Goal: Task Accomplishment & Management: Use online tool/utility

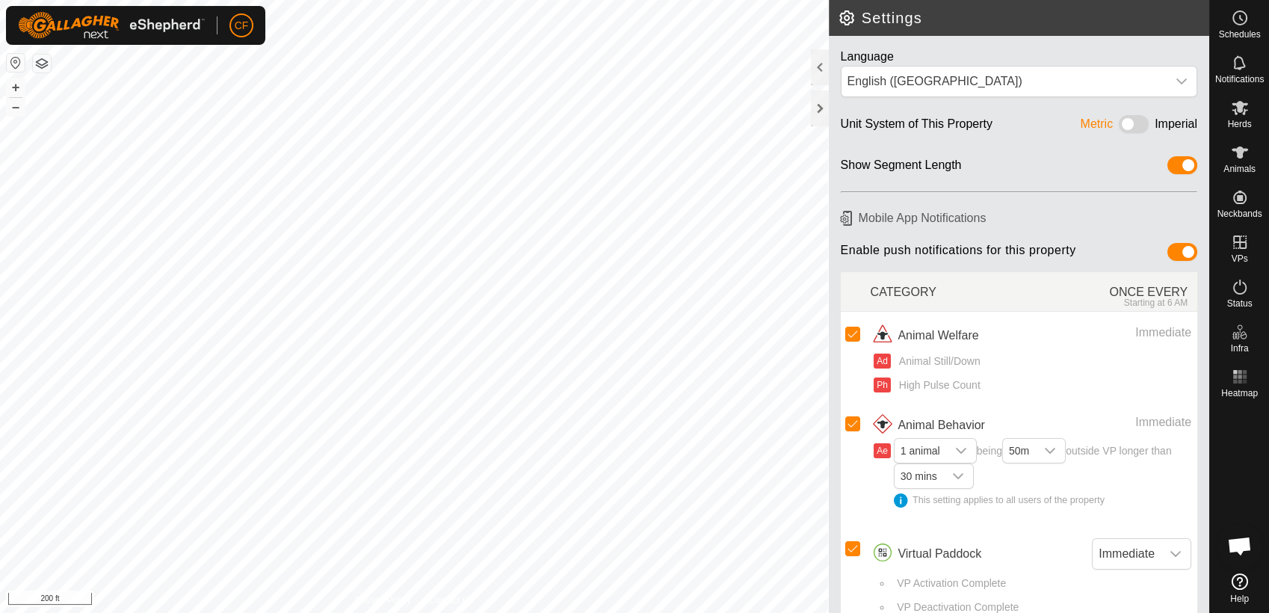
scroll to position [5520, 0]
click at [1236, 159] on icon at bounding box center [1240, 152] width 18 height 18
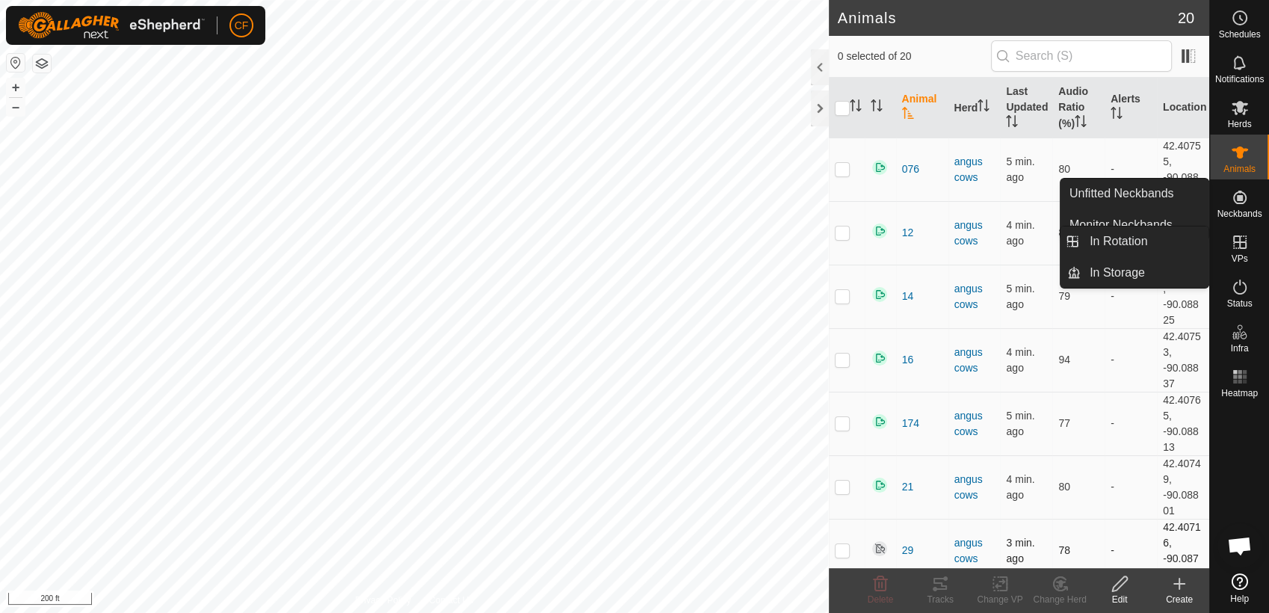
click at [843, 551] on p-checkbox at bounding box center [842, 550] width 15 height 12
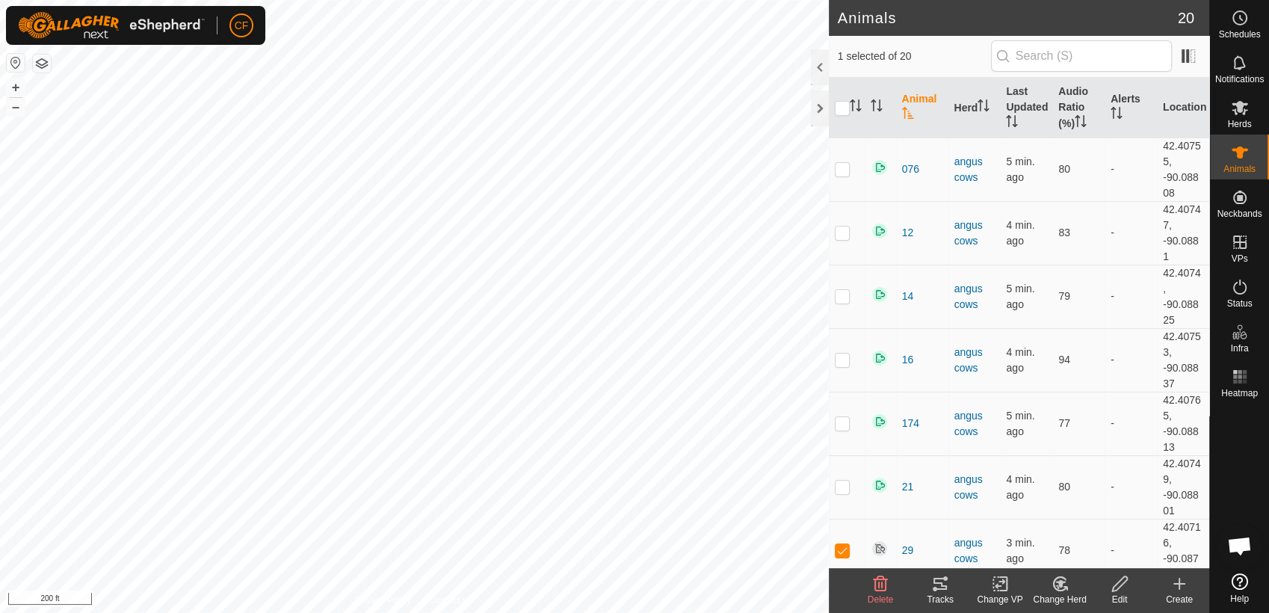
click at [1119, 585] on icon at bounding box center [1119, 583] width 15 height 15
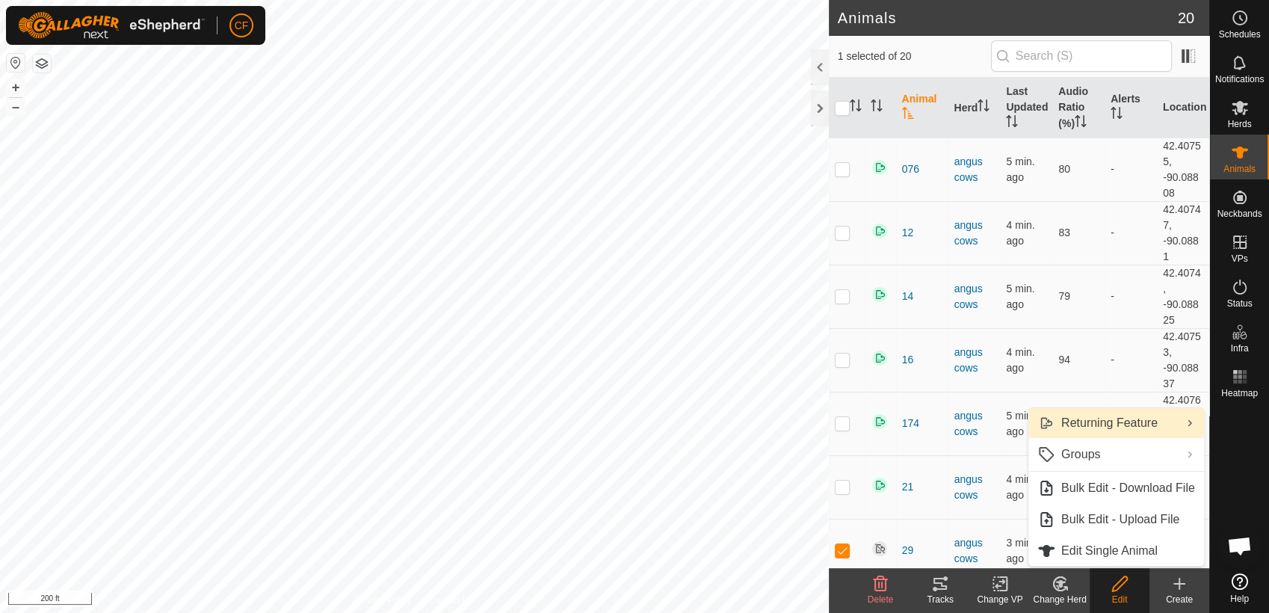
click at [1105, 428] on link "Returning Feature" at bounding box center [1116, 423] width 176 height 30
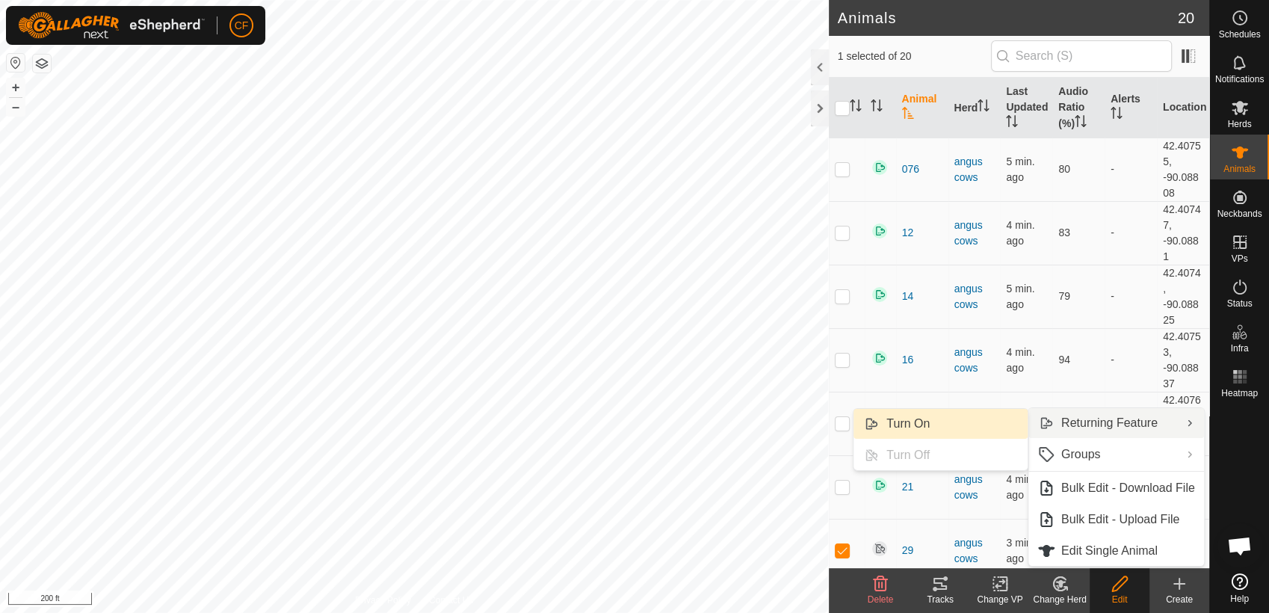
click at [976, 424] on link "Turn On" at bounding box center [940, 424] width 174 height 30
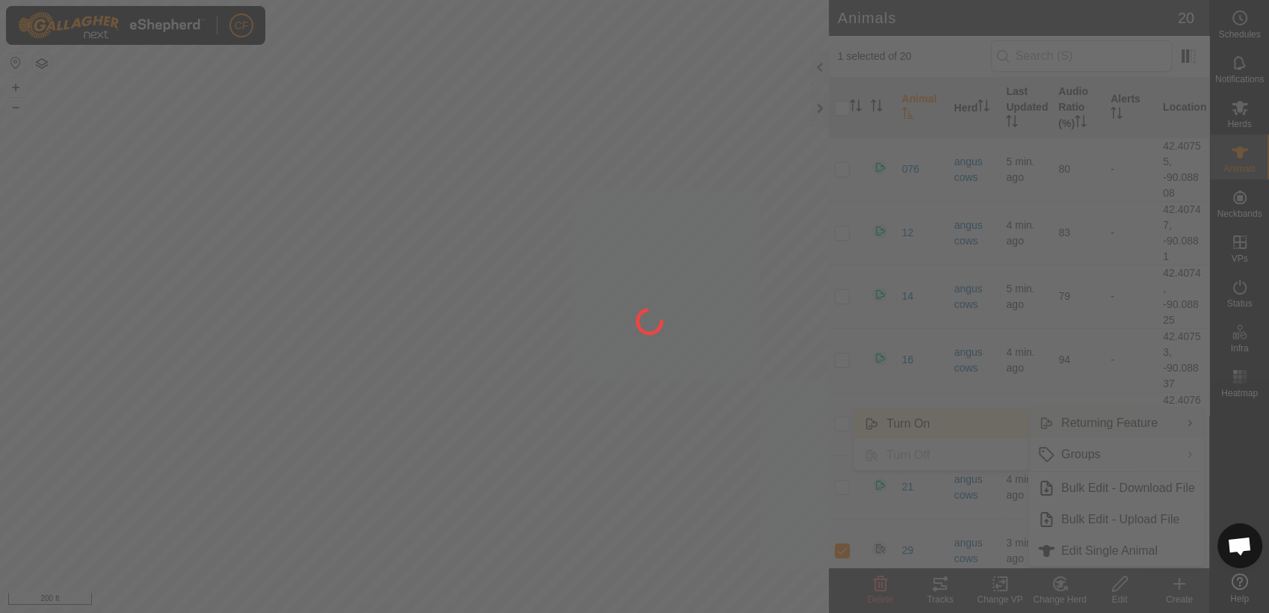
checkbox input "false"
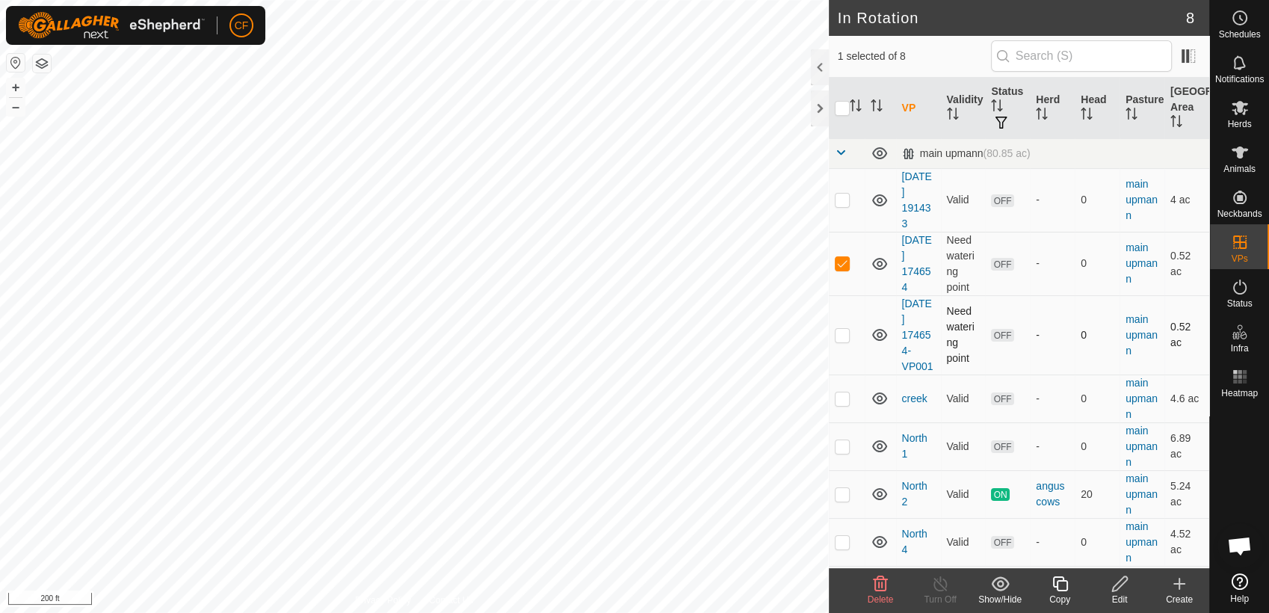
click at [843, 334] on p-checkbox at bounding box center [842, 335] width 15 height 12
checkbox input "false"
click at [839, 261] on p-checkbox at bounding box center [842, 263] width 15 height 12
checkbox input "false"
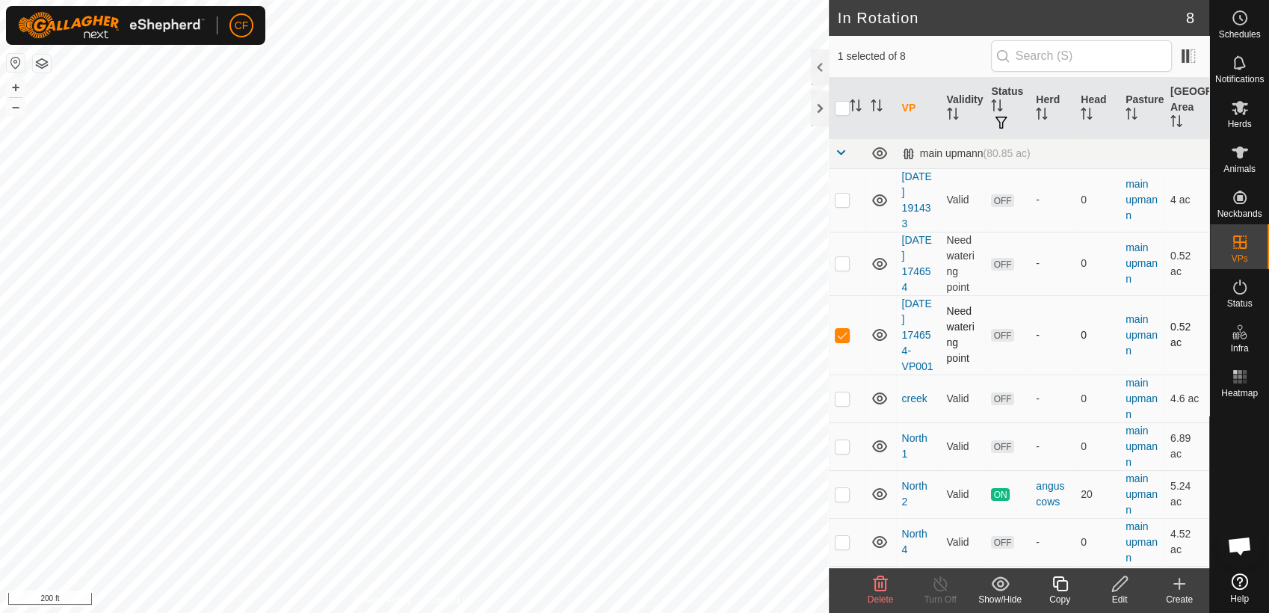
click at [842, 332] on p-checkbox at bounding box center [842, 335] width 15 height 12
checkbox input "false"
click at [842, 263] on p-checkbox at bounding box center [842, 263] width 15 height 12
checkbox input "true"
click at [1055, 582] on icon at bounding box center [1059, 584] width 19 height 18
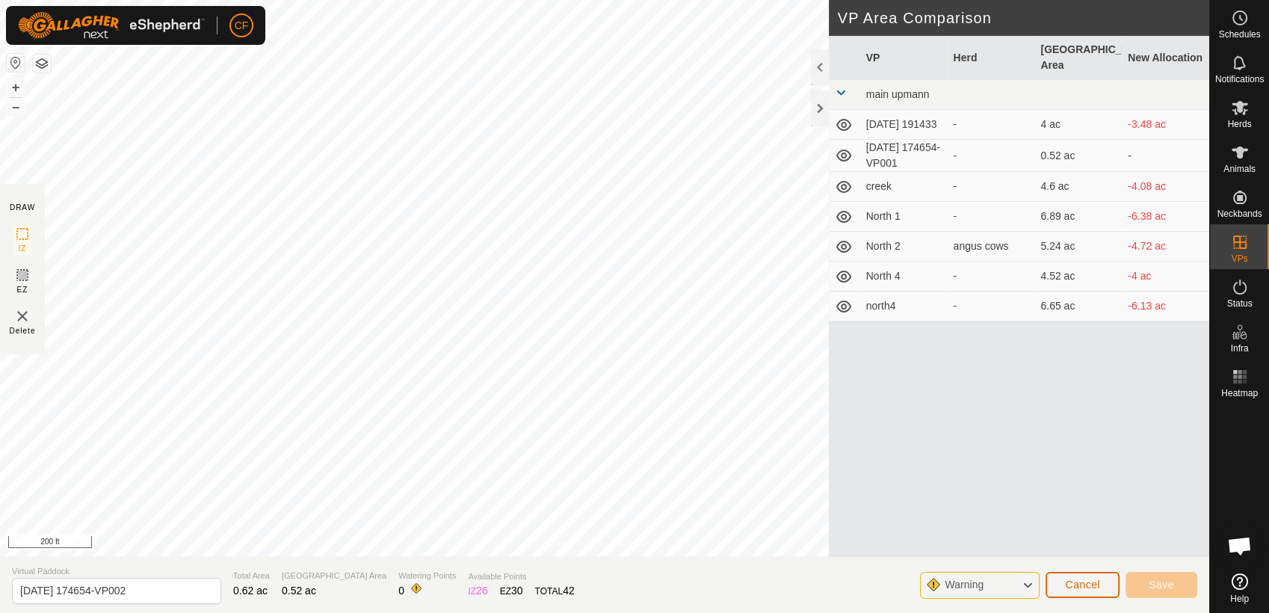
click at [1071, 582] on span "Cancel" at bounding box center [1082, 584] width 35 height 12
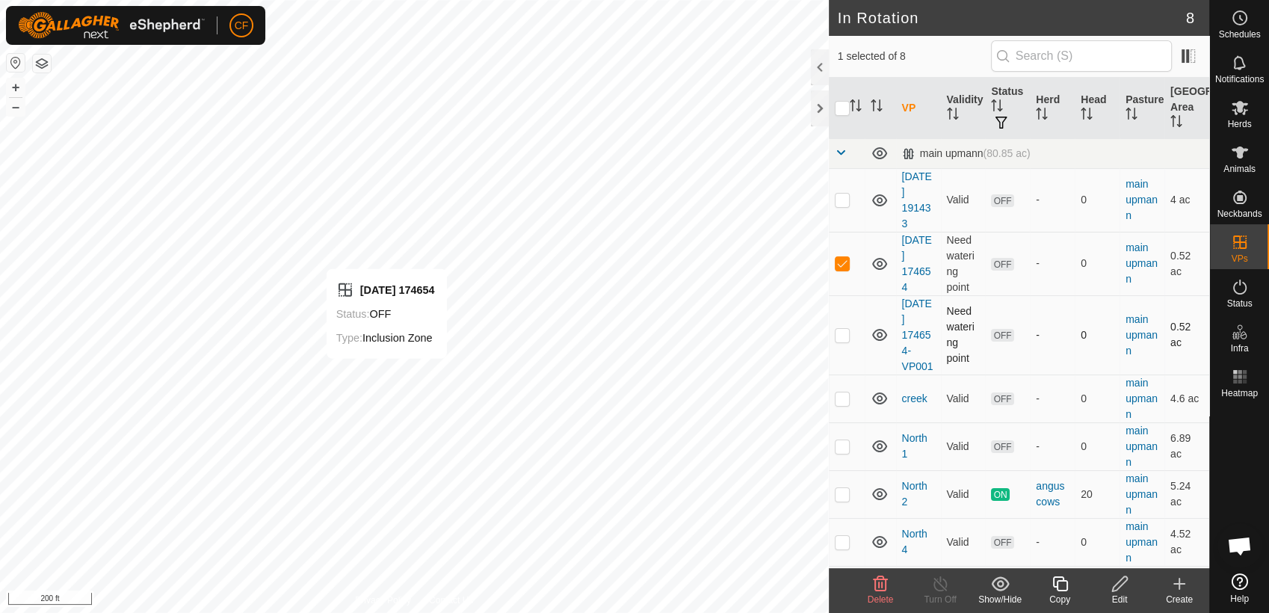
checkbox input "false"
checkbox input "true"
click at [1059, 585] on icon at bounding box center [1059, 584] width 19 height 18
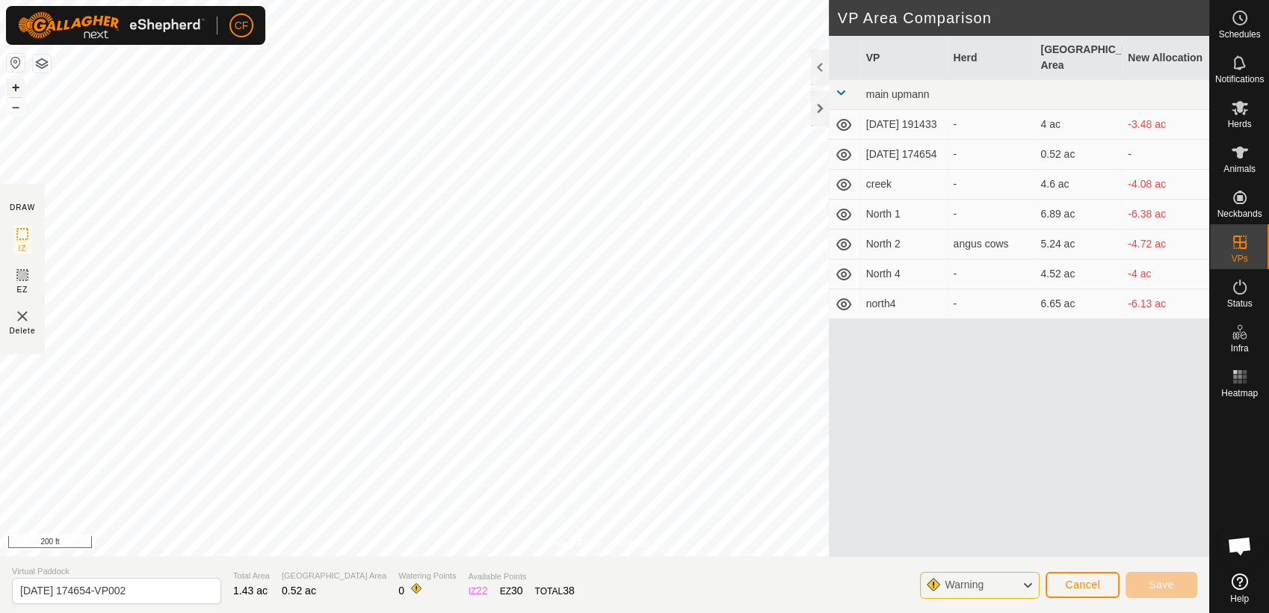
click at [13, 84] on button "+" at bounding box center [16, 87] width 18 height 18
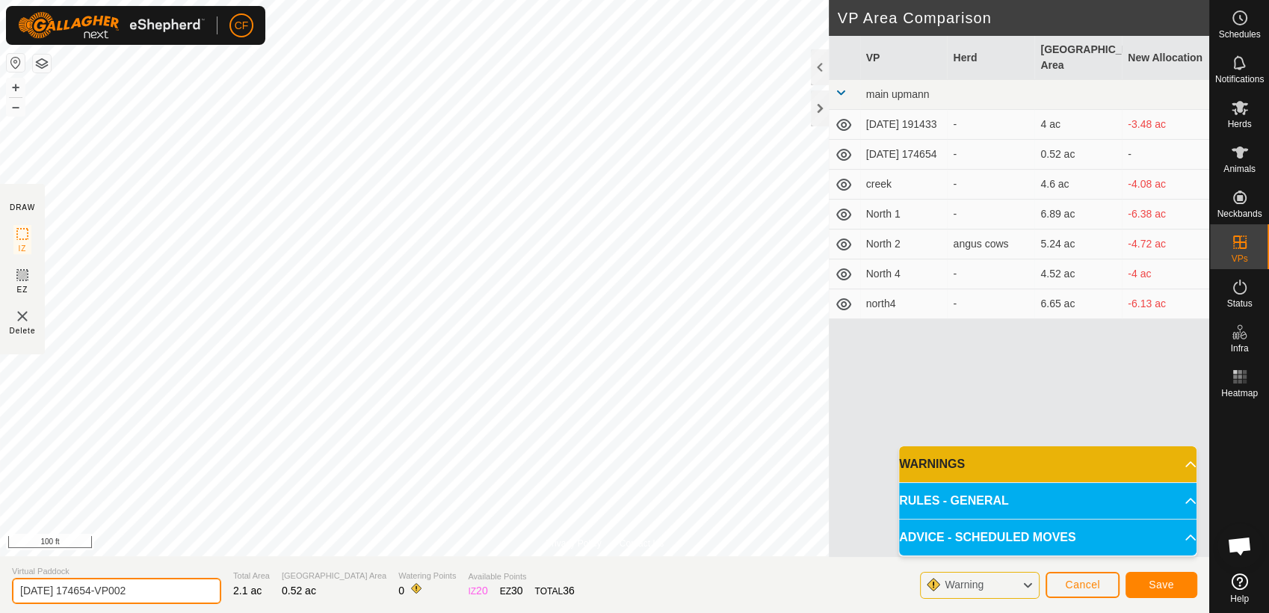
click at [152, 591] on input "2025-09-30 174654-VP002" at bounding box center [116, 591] width 209 height 26
type input "2"
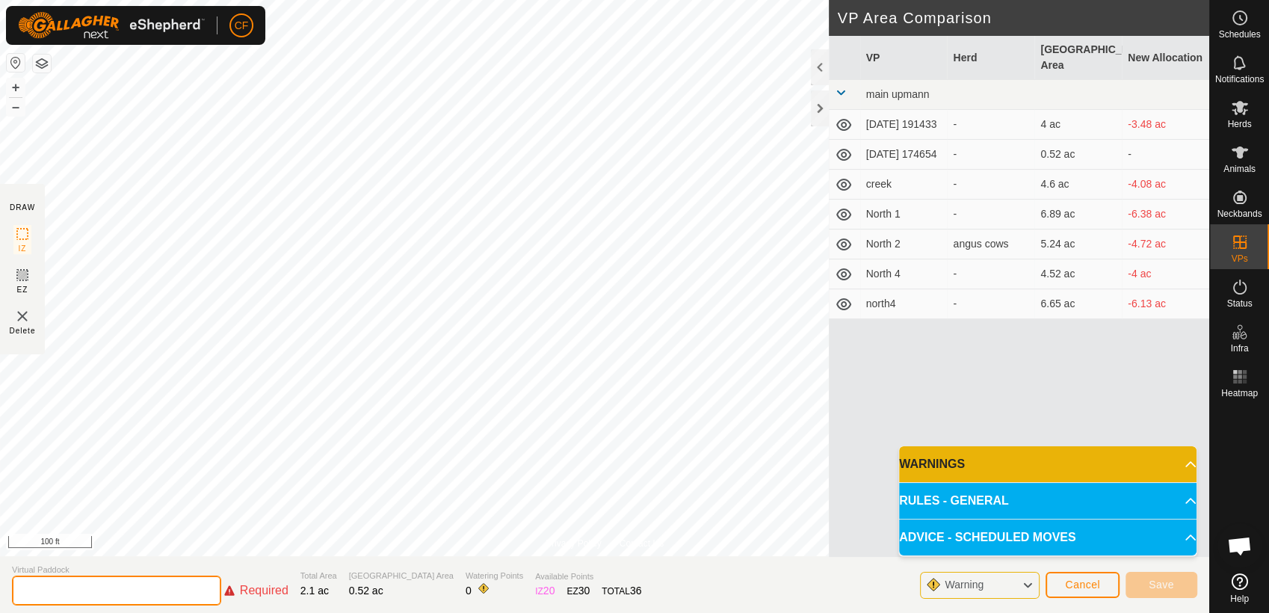
type input "C"
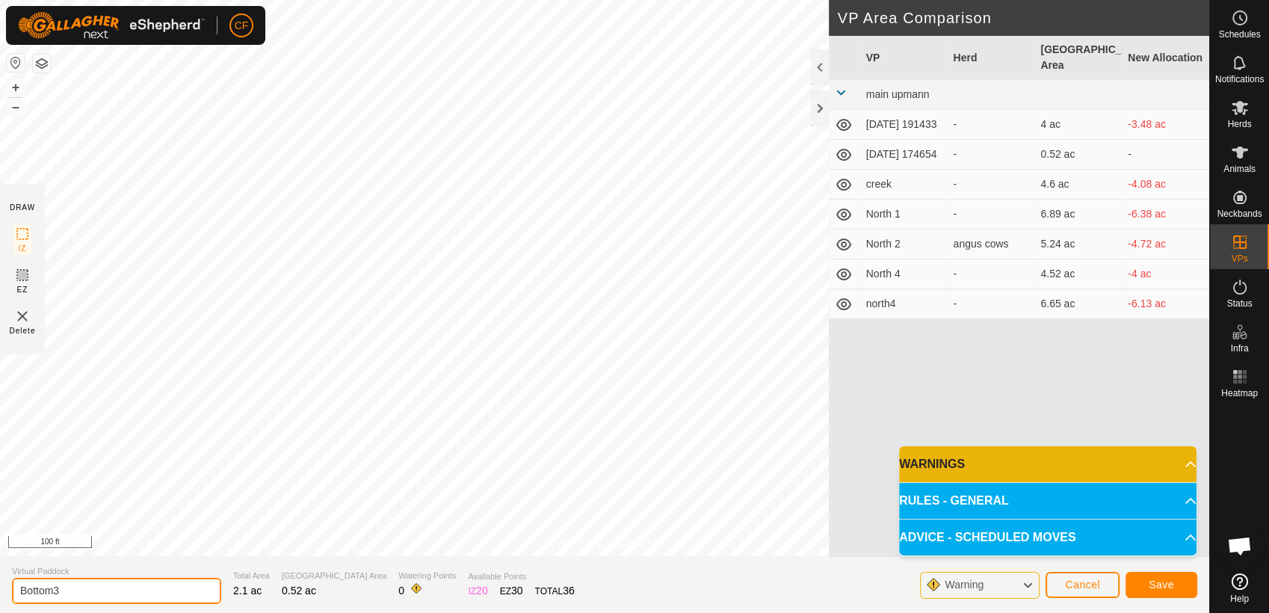
type input "Bottom3"
click at [1166, 589] on span "Save" at bounding box center [1160, 584] width 25 height 12
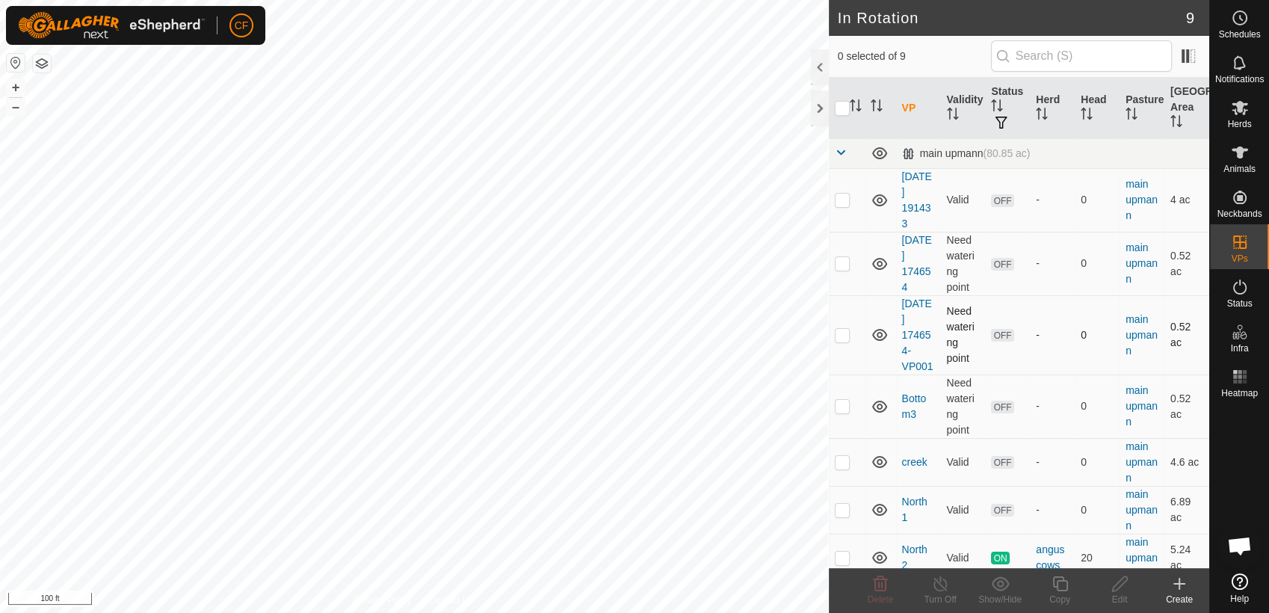
click at [841, 329] on p-checkbox at bounding box center [842, 335] width 15 height 12
checkbox input "false"
click at [839, 202] on p-checkbox at bounding box center [842, 200] width 15 height 12
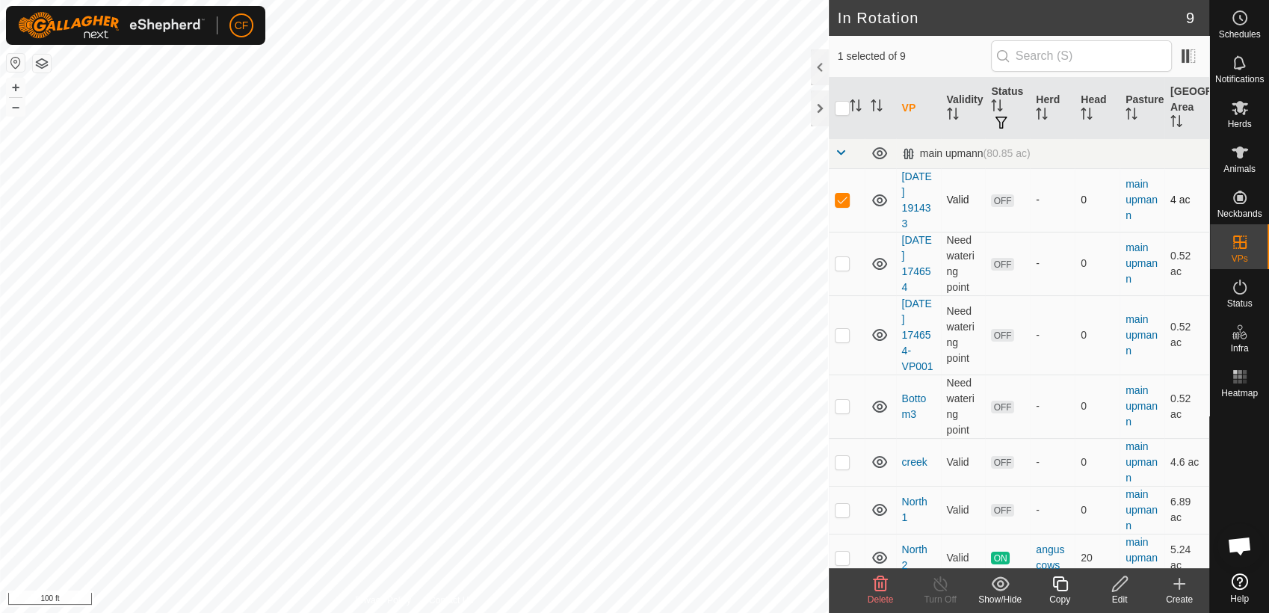
checkbox input "false"
click at [844, 267] on p-checkbox at bounding box center [842, 263] width 15 height 12
checkbox input "true"
click at [1119, 584] on icon at bounding box center [1119, 584] width 19 height 18
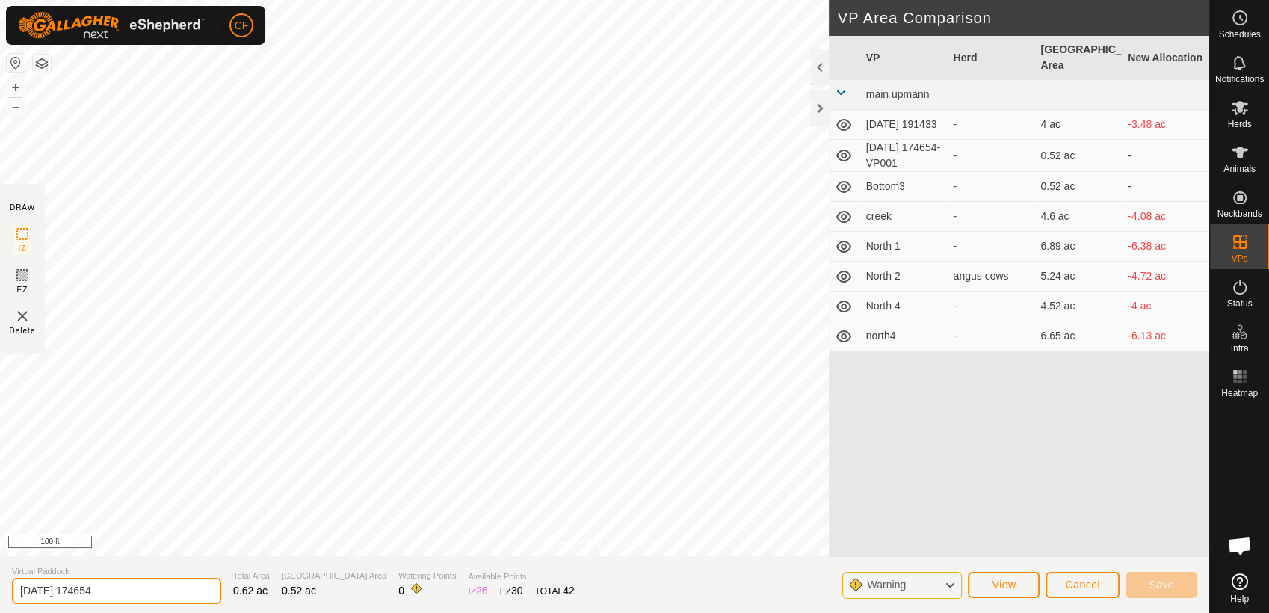
click at [139, 590] on input "2025-09-30 174654" at bounding box center [116, 591] width 209 height 26
type input "2"
type input "Bottom1"
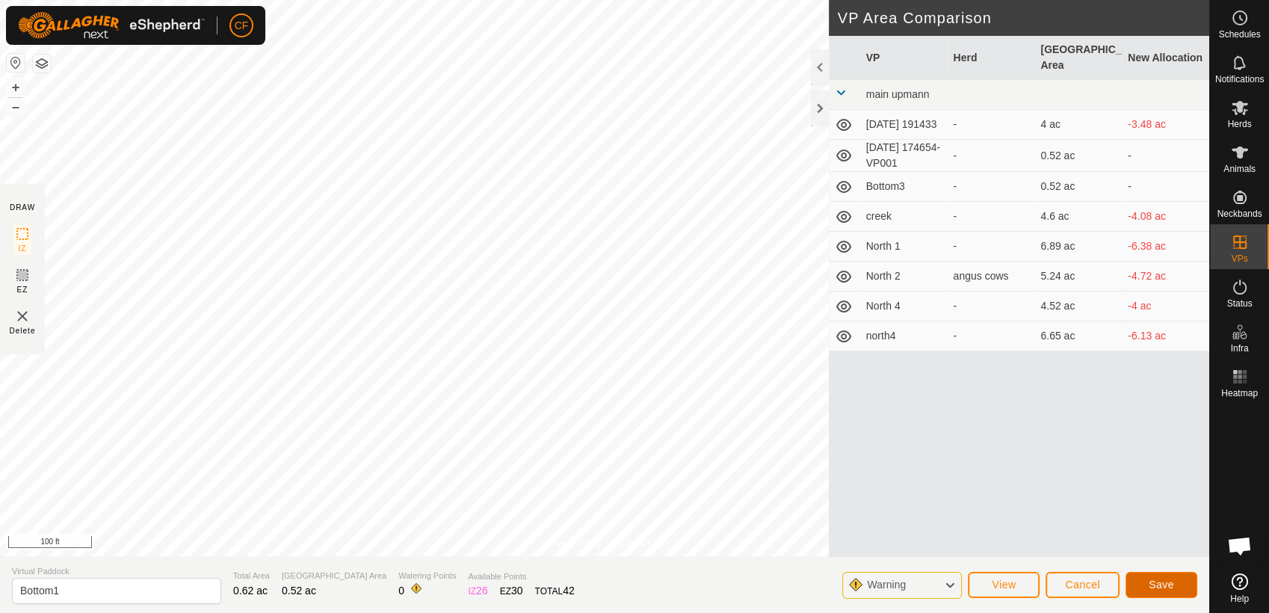
click at [1154, 586] on span "Save" at bounding box center [1160, 584] width 25 height 12
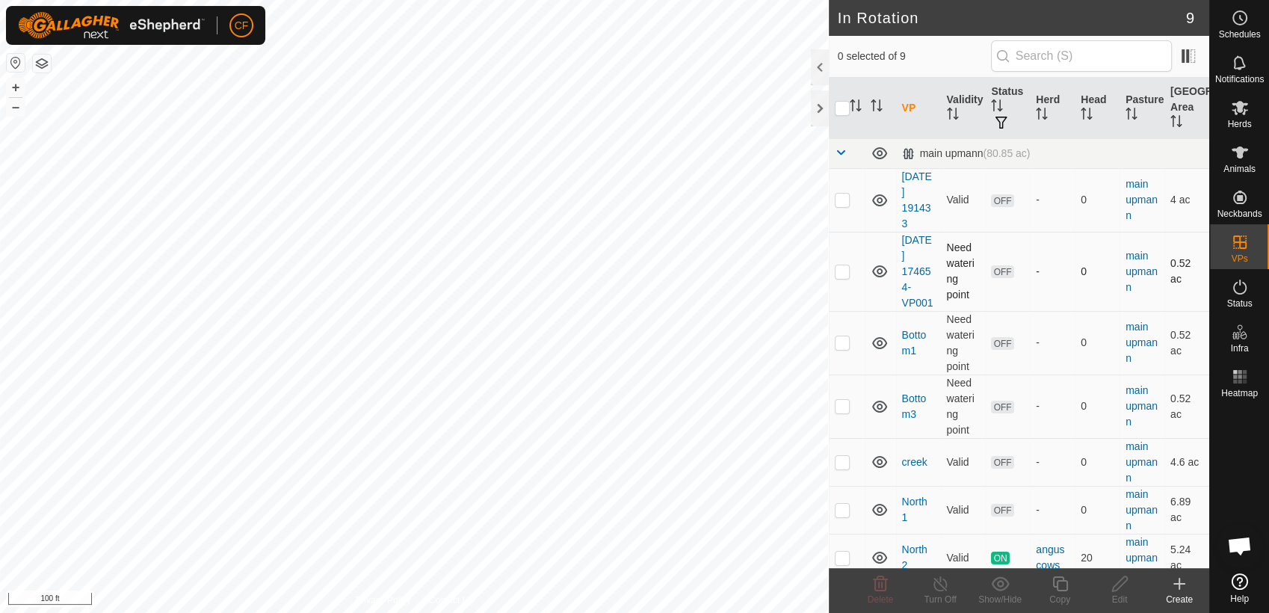
click at [843, 272] on p-checkbox at bounding box center [842, 271] width 15 height 12
checkbox input "true"
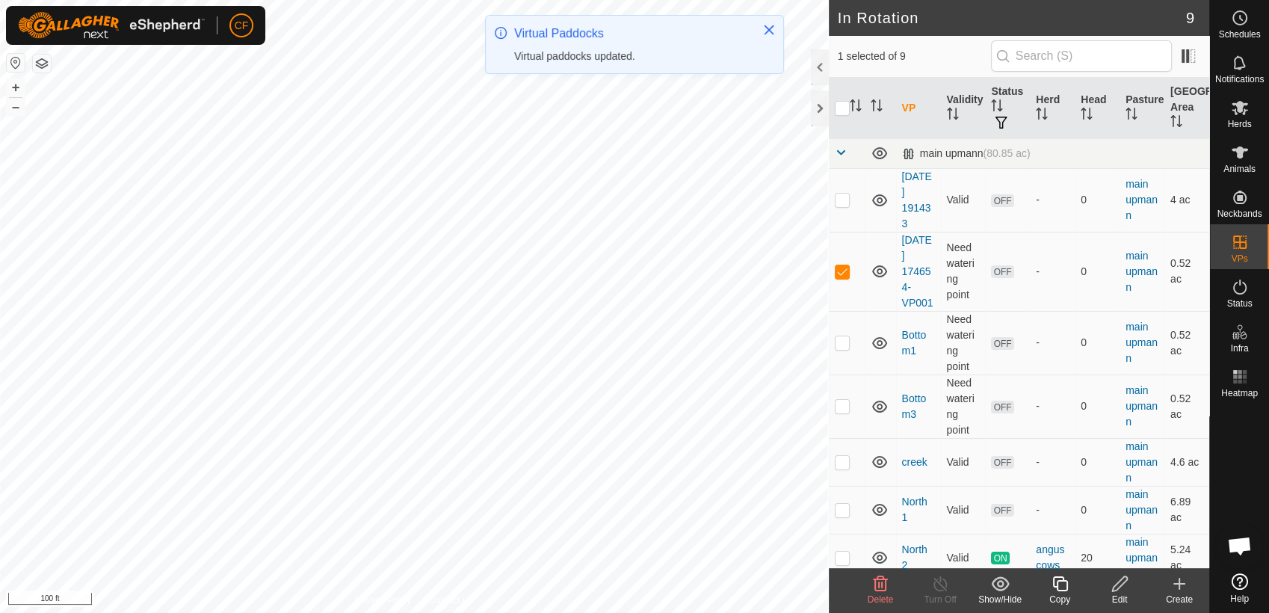
click at [1112, 590] on icon at bounding box center [1119, 583] width 15 height 15
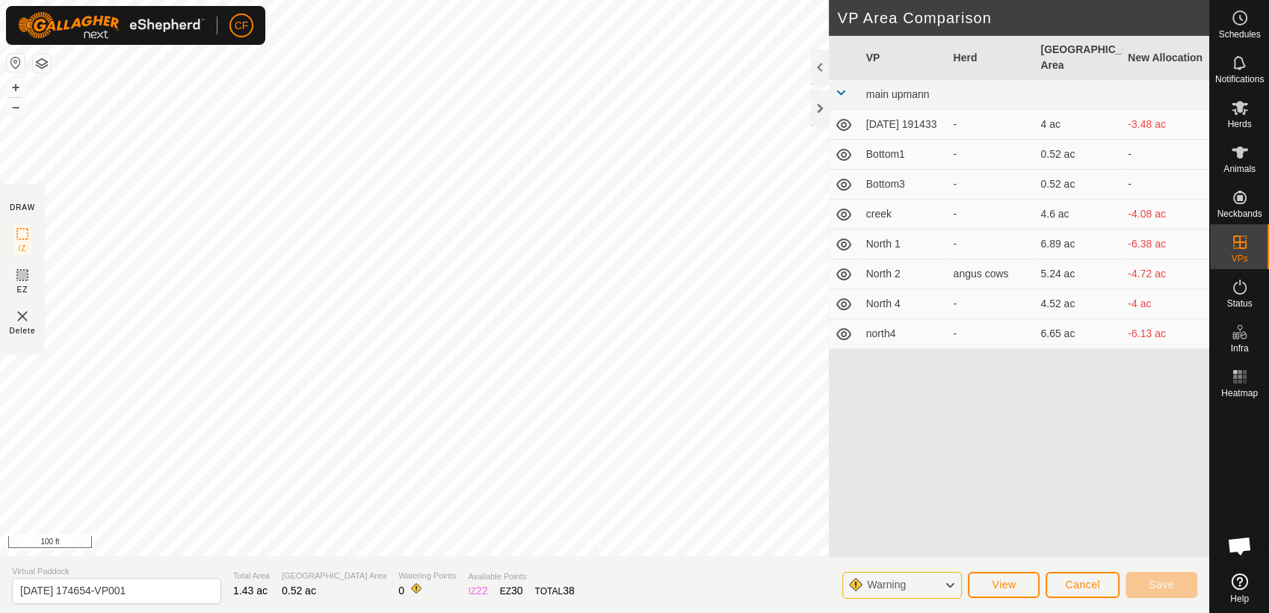
click at [159, 604] on section "Virtual Paddock 2025-09-30 174654-VP001 Total Area 1.43 ac Grazing Area 0.52 ac…" at bounding box center [604, 584] width 1209 height 57
click at [161, 592] on input "2025-09-30 174654-VP001" at bounding box center [116, 591] width 209 height 26
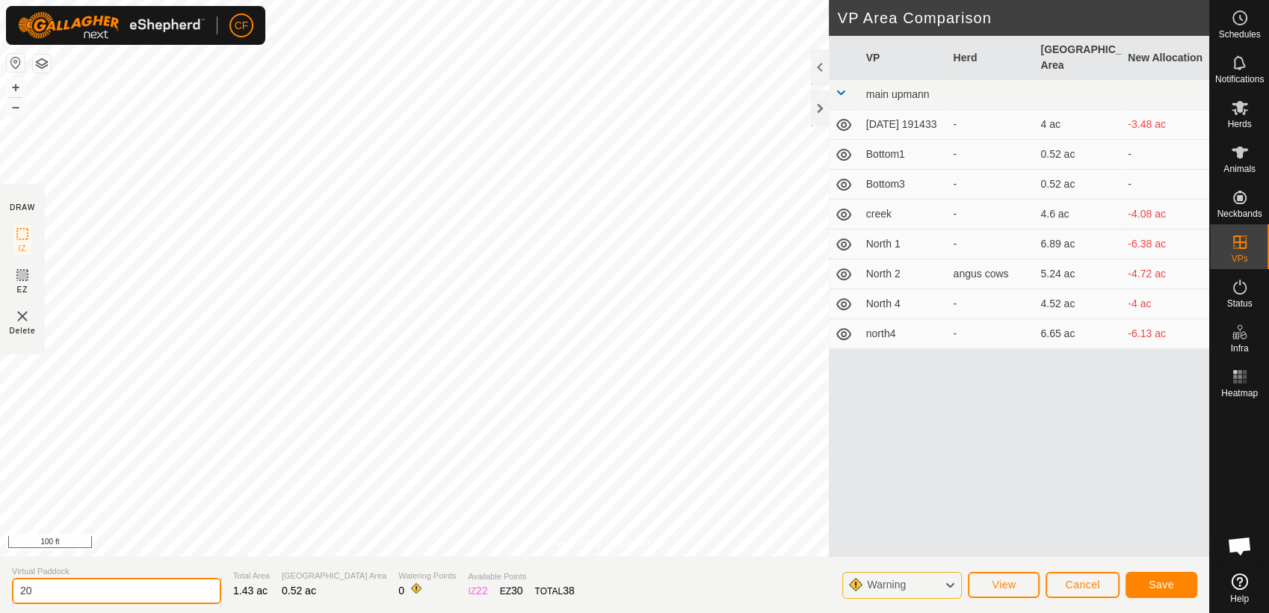
type input "2"
type input "Bottom2"
click at [1149, 576] on button "Save" at bounding box center [1161, 585] width 72 height 26
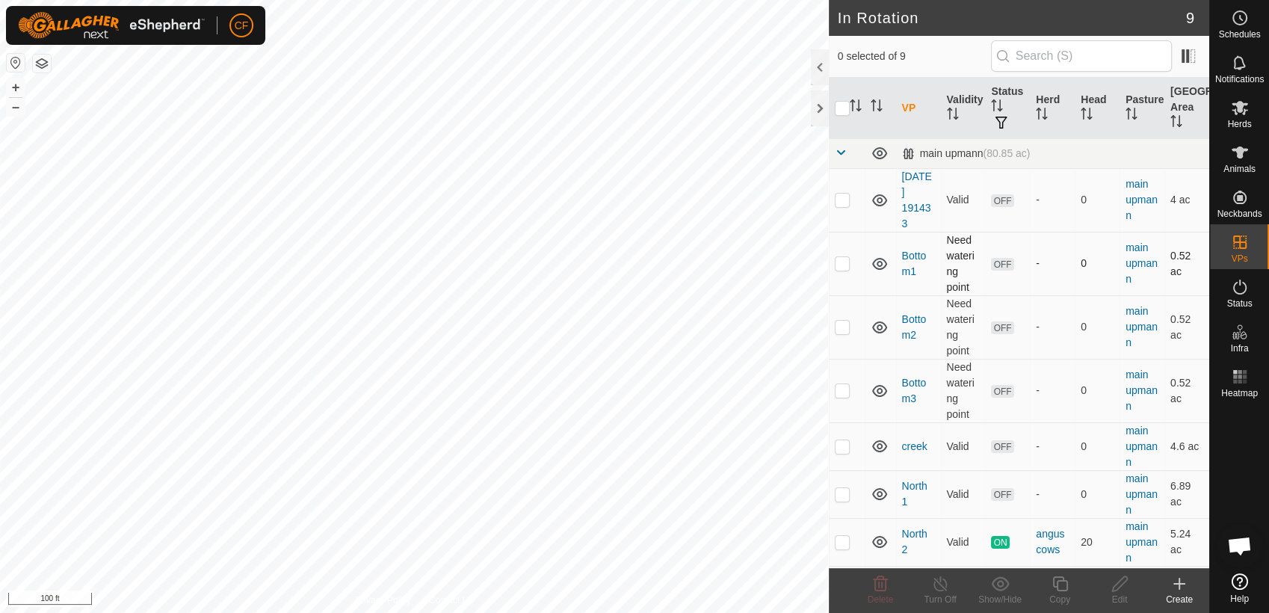
click at [845, 266] on p-checkbox at bounding box center [842, 263] width 15 height 12
checkbox input "true"
click at [843, 329] on p-checkbox at bounding box center [842, 327] width 15 height 12
checkbox input "true"
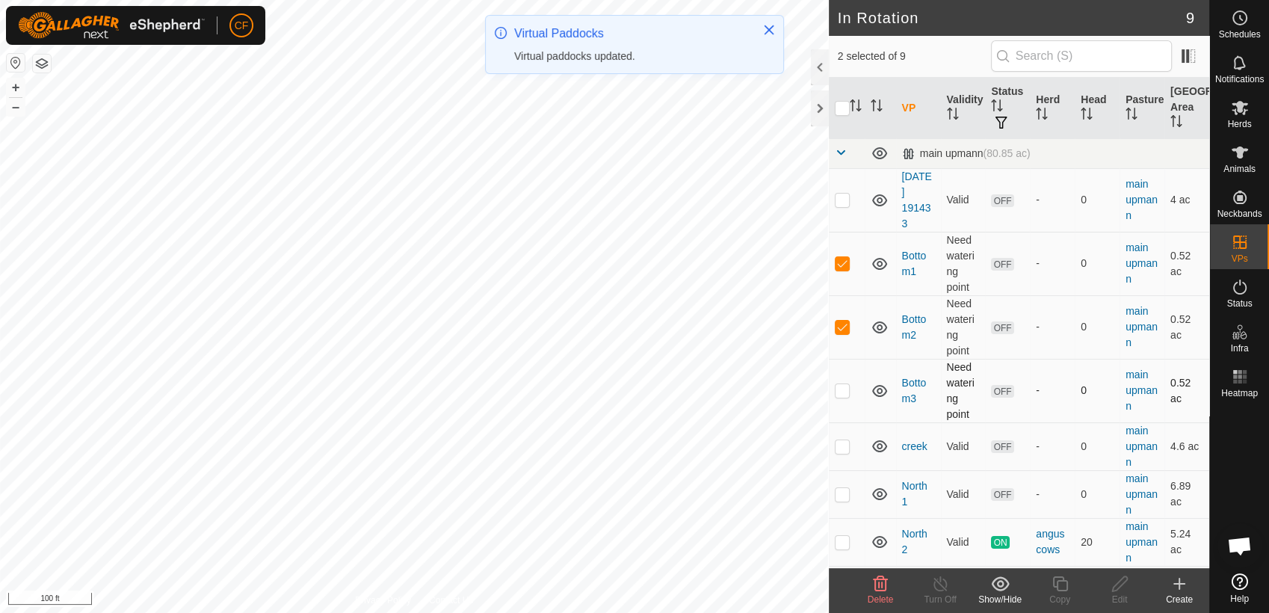
click at [842, 397] on td at bounding box center [847, 391] width 36 height 64
checkbox input "true"
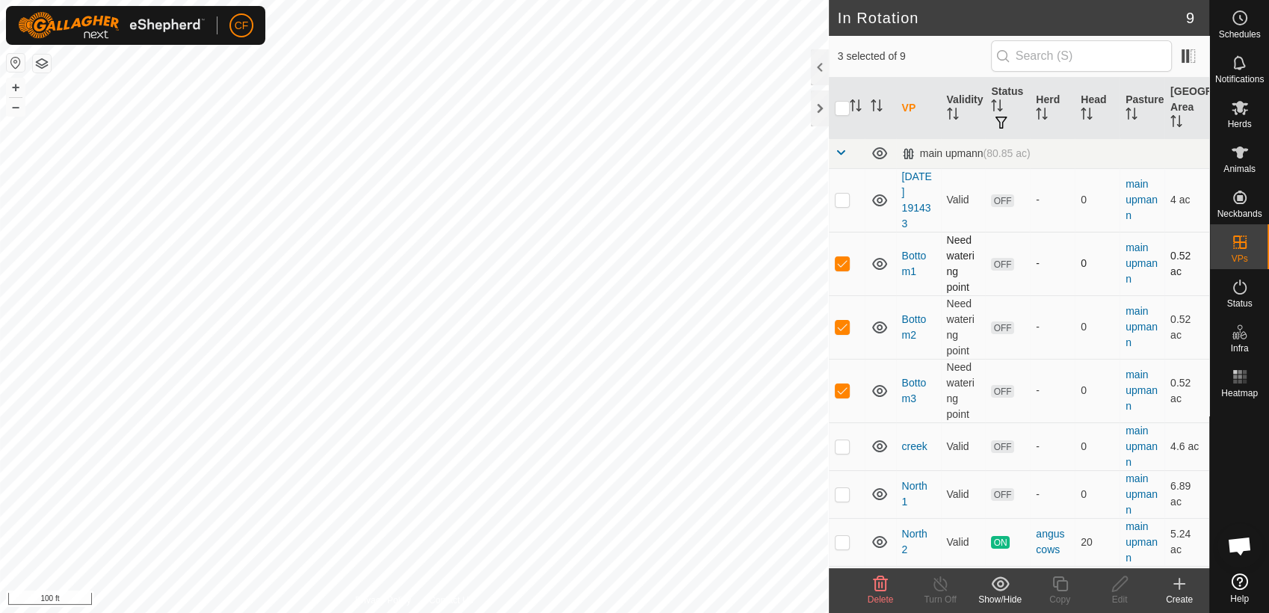
click at [844, 265] on p-checkbox at bounding box center [842, 263] width 15 height 12
checkbox input "false"
click at [847, 328] on p-checkbox at bounding box center [842, 327] width 15 height 12
checkbox input "false"
click at [843, 392] on p-checkbox at bounding box center [842, 390] width 15 height 12
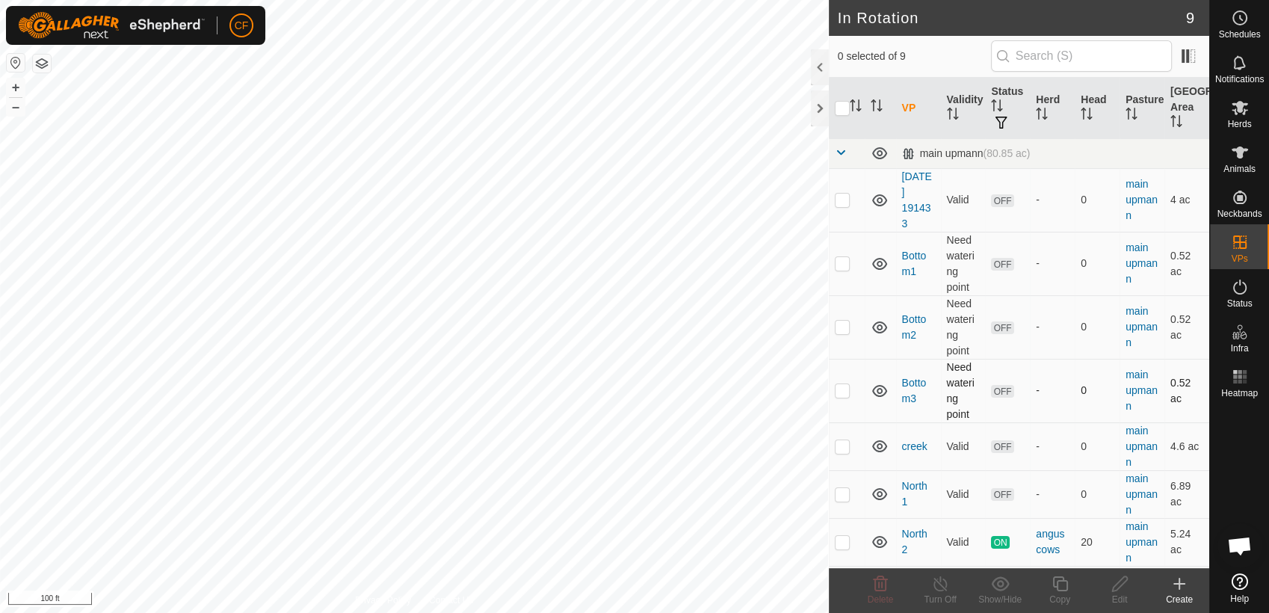
checkbox input "true"
click at [1053, 587] on icon at bounding box center [1059, 583] width 15 height 15
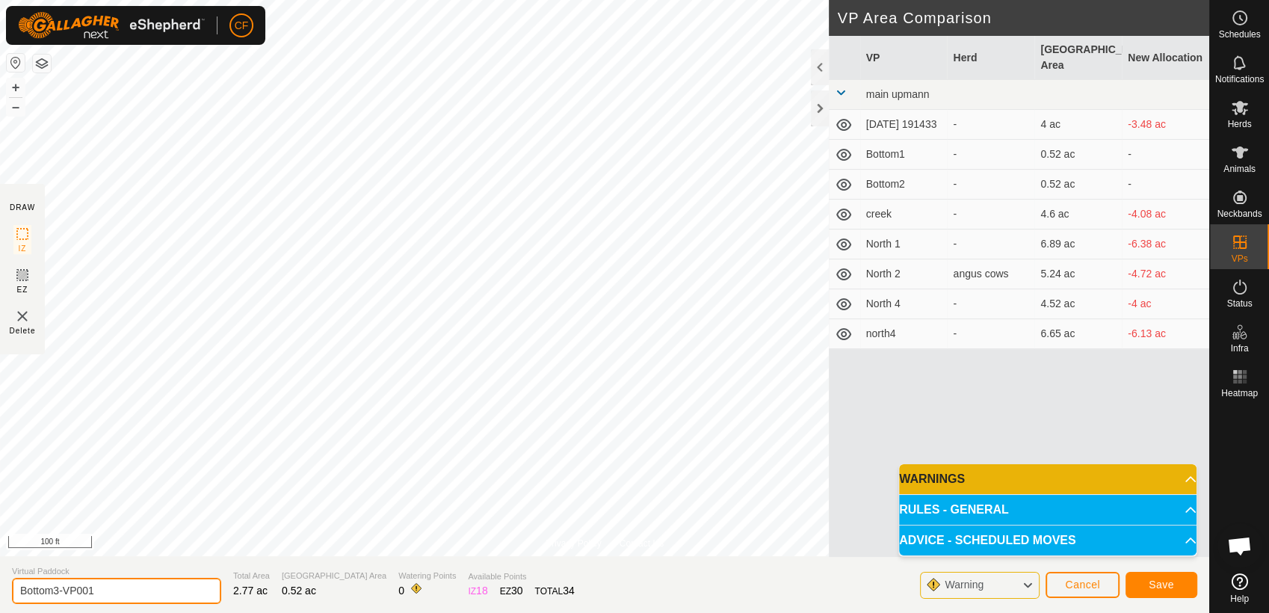
click at [122, 589] on input "Bottom3-VP001" at bounding box center [116, 591] width 209 height 26
type input "B"
type input "Bottom4"
click at [1144, 584] on button "Save" at bounding box center [1161, 585] width 72 height 26
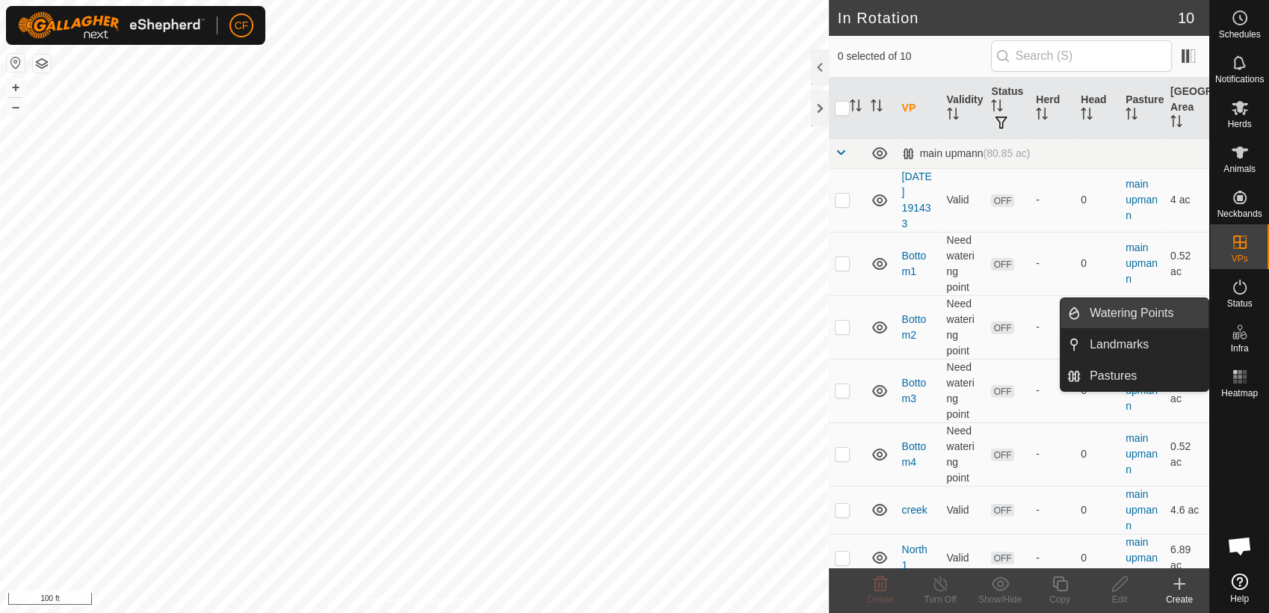
click at [1142, 314] on link "Watering Points" at bounding box center [1144, 313] width 128 height 30
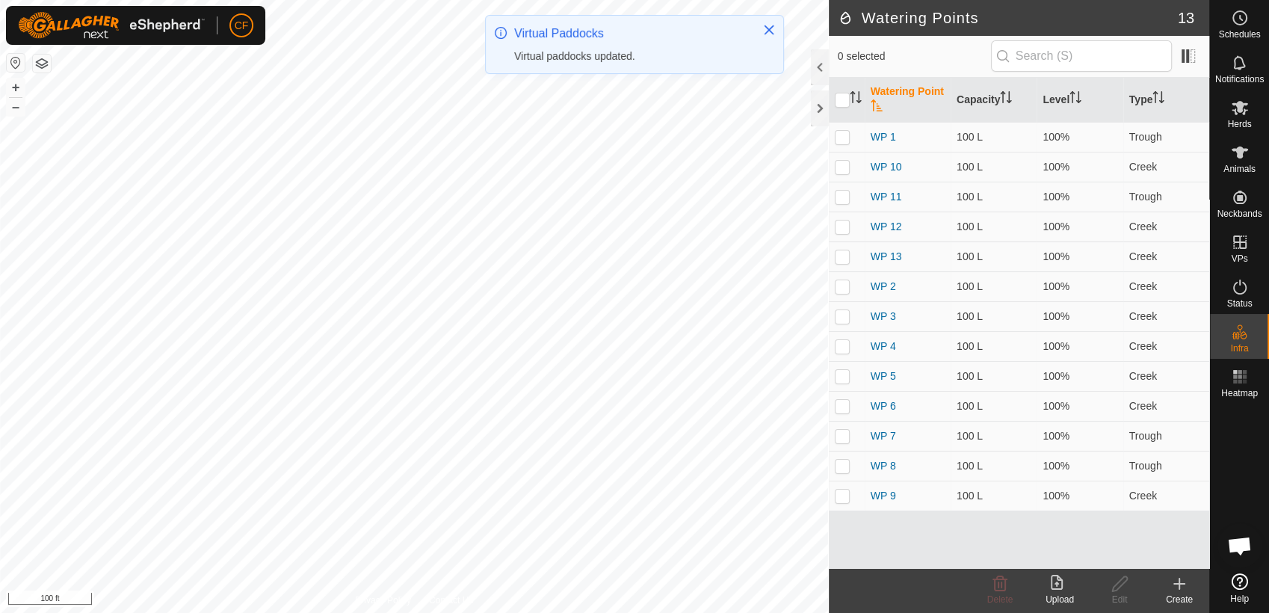
click at [1174, 587] on icon at bounding box center [1179, 584] width 18 height 18
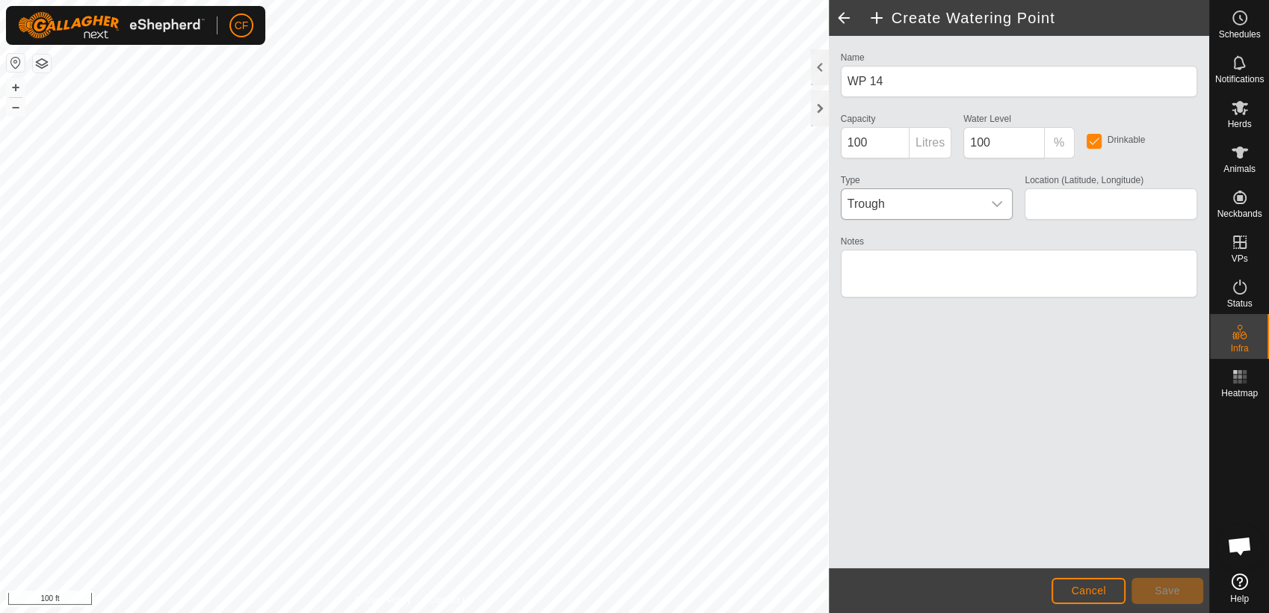
click at [1003, 202] on div "dropdown trigger" at bounding box center [997, 204] width 30 height 30
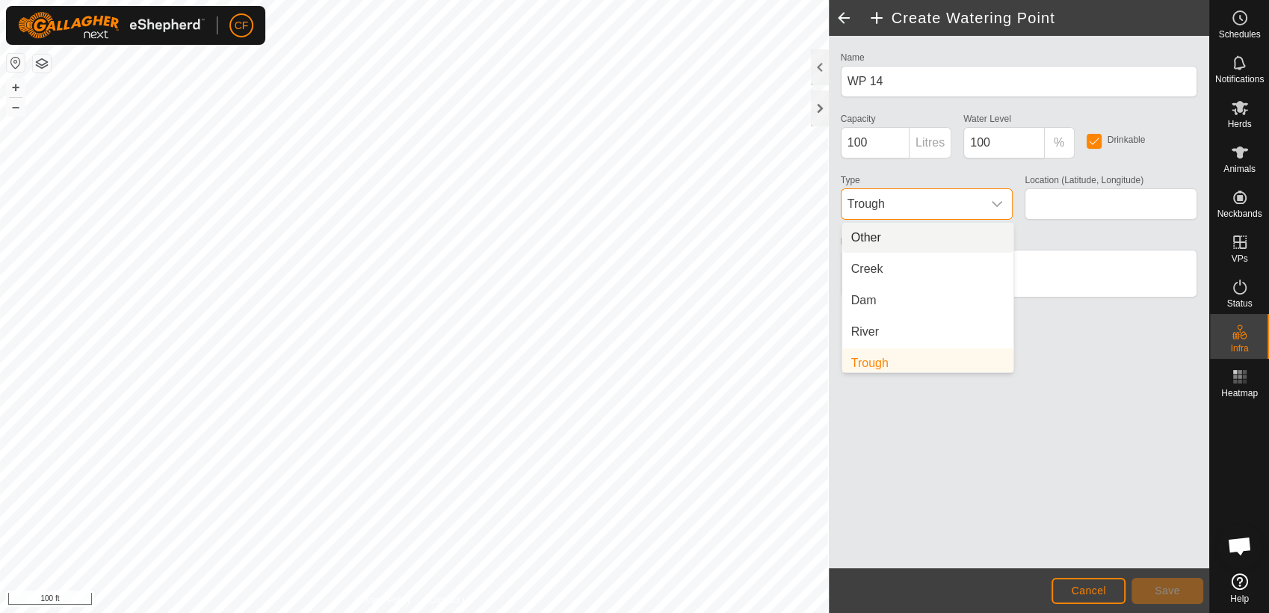
scroll to position [6, 0]
click at [867, 259] on li "Creek" at bounding box center [927, 263] width 171 height 30
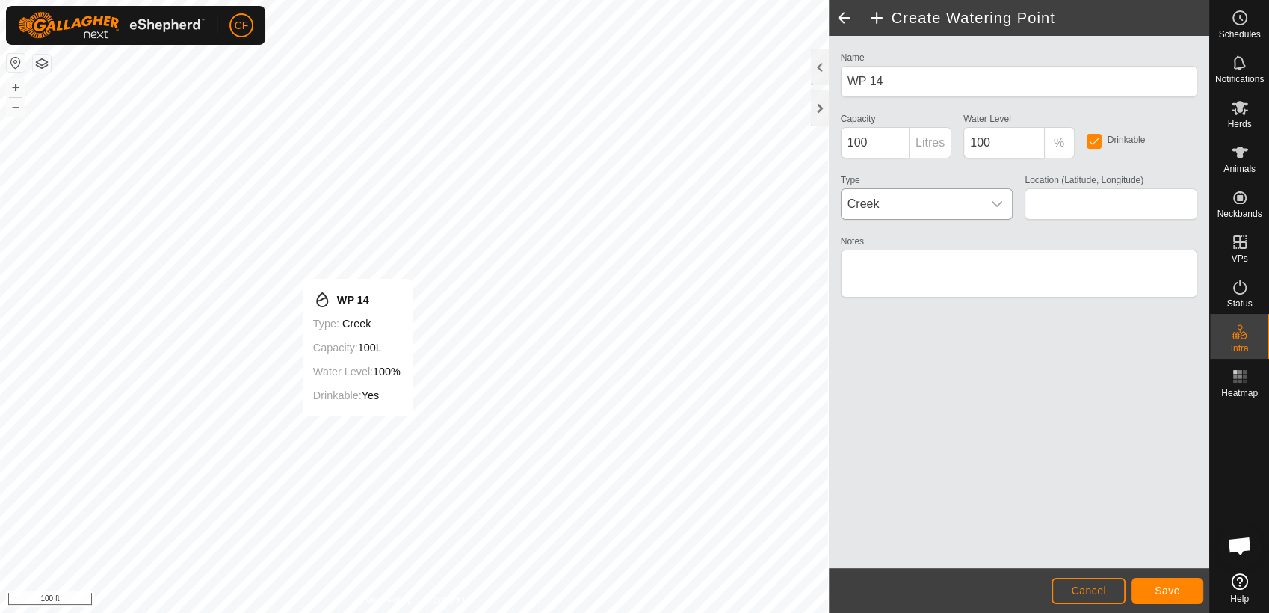
type input "42.411188, -90.094175"
click at [1163, 601] on button "Save" at bounding box center [1167, 591] width 72 height 26
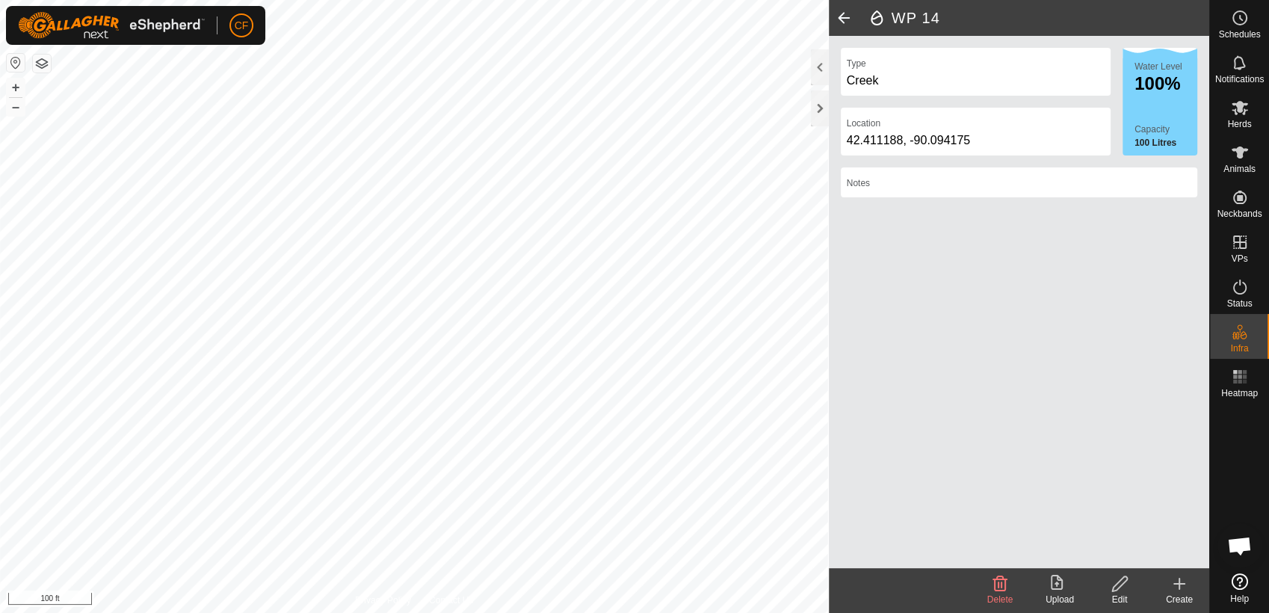
click at [1179, 584] on icon at bounding box center [1179, 584] width 10 height 0
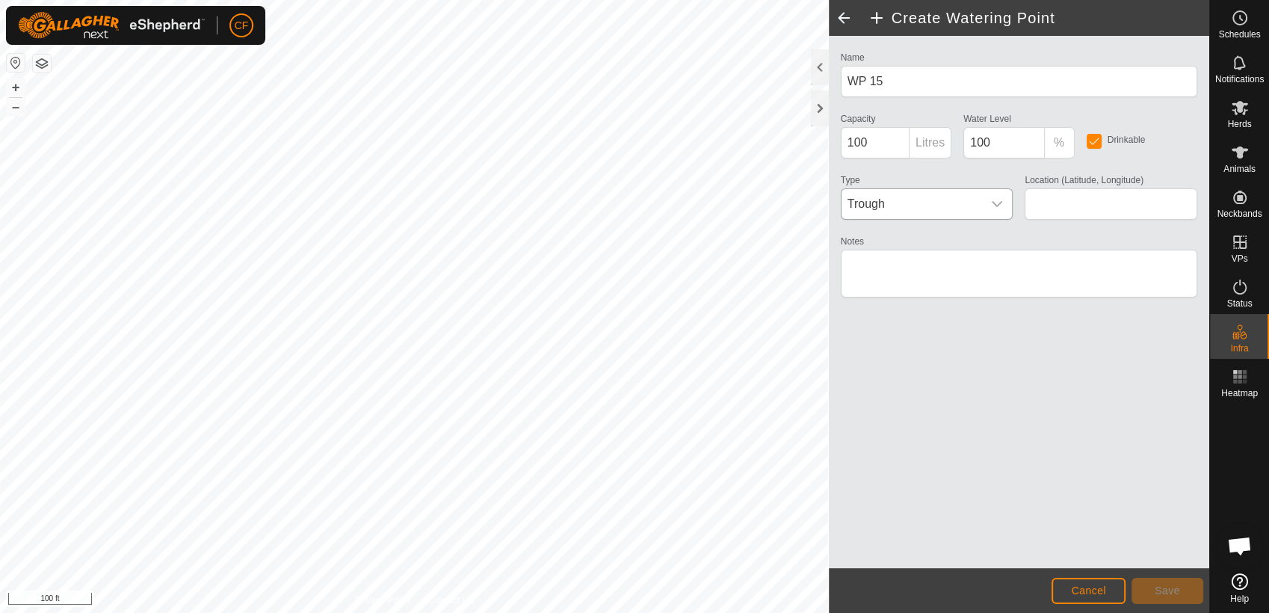
click at [1000, 205] on icon "dropdown trigger" at bounding box center [997, 204] width 12 height 12
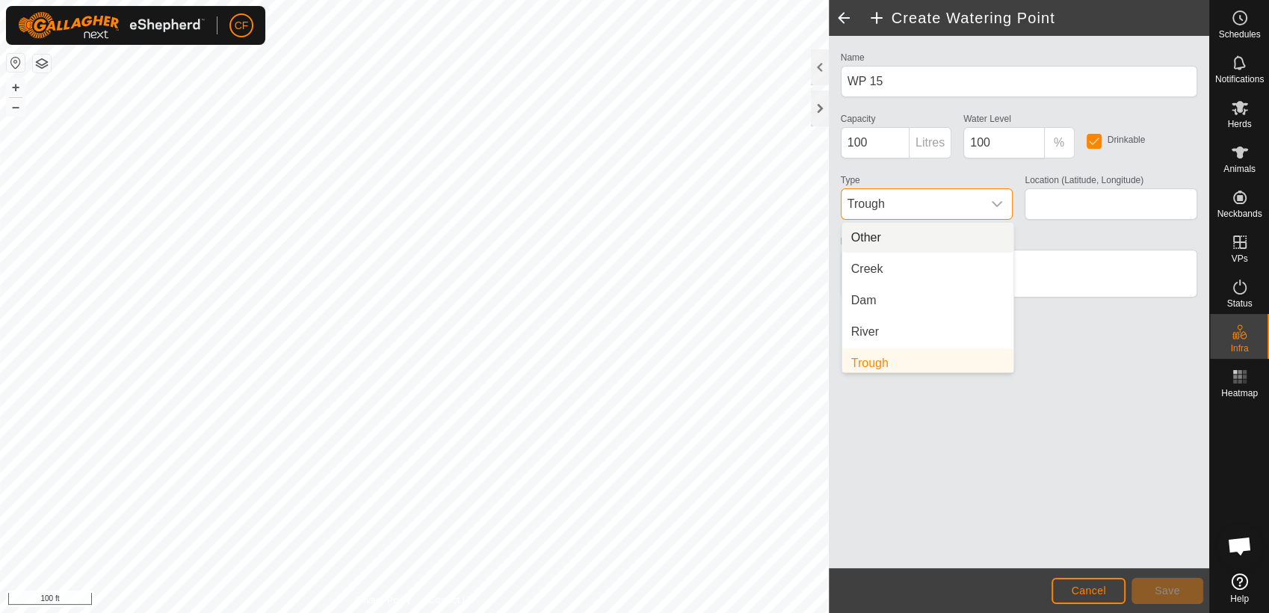
scroll to position [6, 0]
click at [912, 259] on li "Creek" at bounding box center [927, 263] width 171 height 30
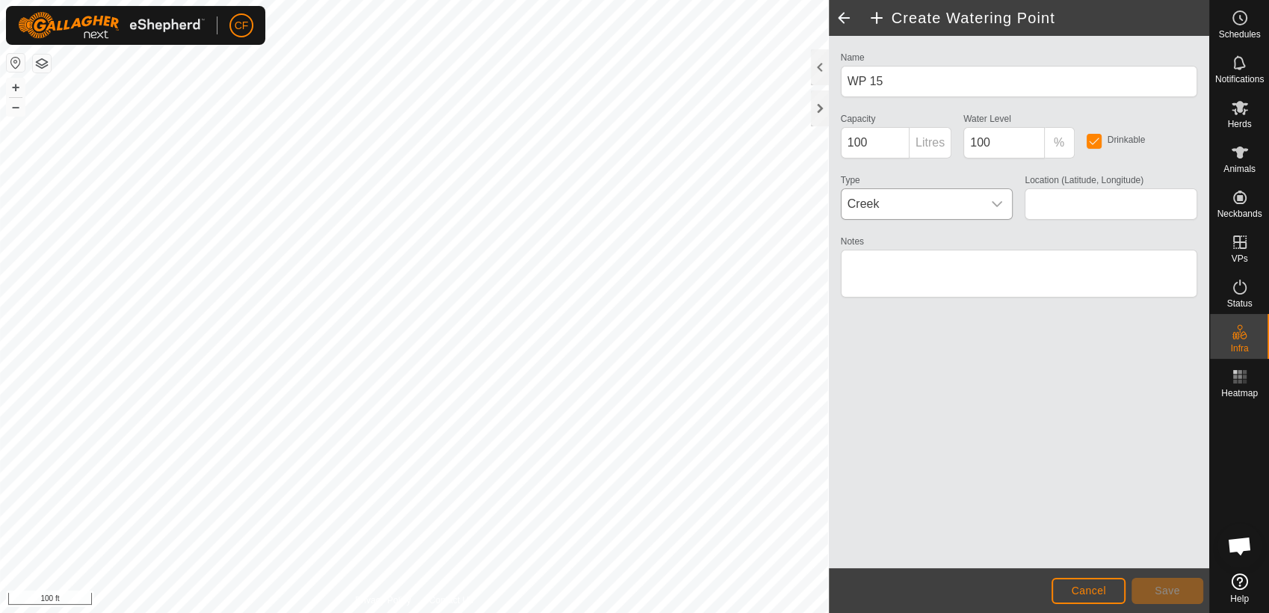
type input "42.411391, -90.094553"
click at [1162, 591] on span "Save" at bounding box center [1166, 590] width 25 height 12
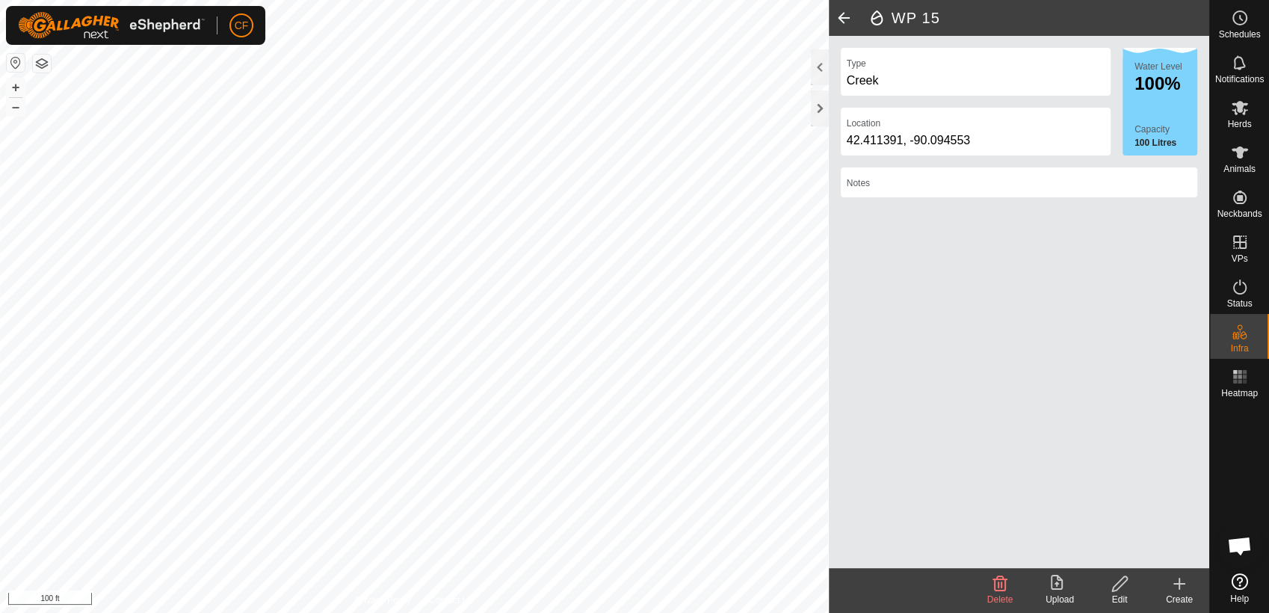
click at [1181, 583] on icon at bounding box center [1179, 584] width 18 height 18
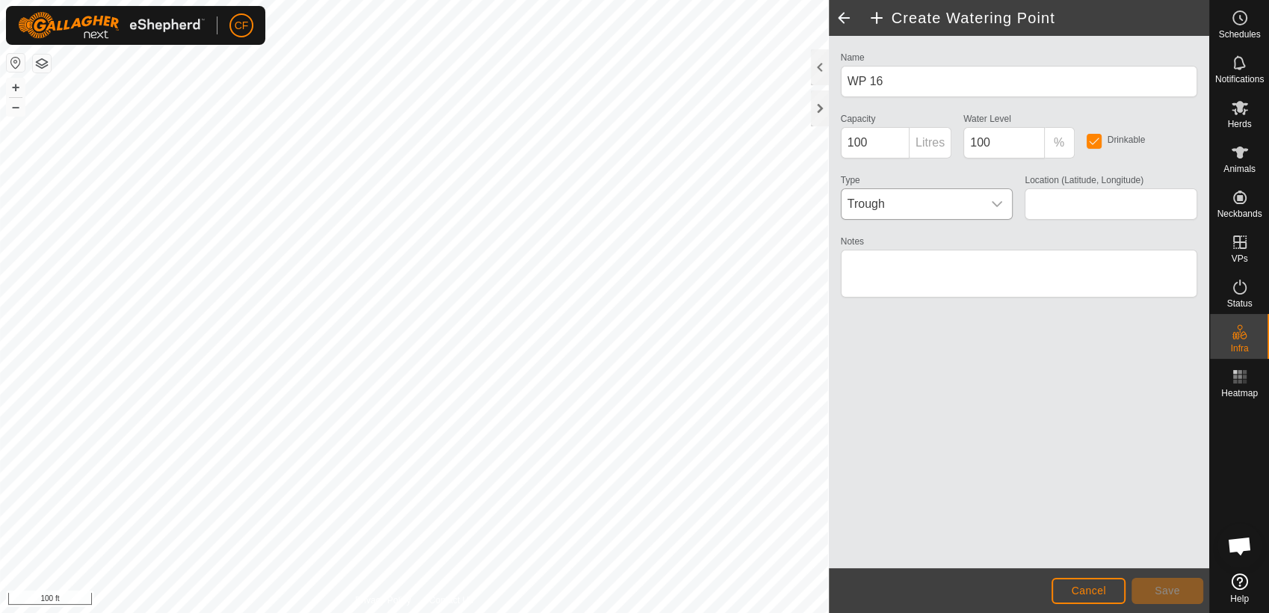
click at [992, 202] on icon "dropdown trigger" at bounding box center [997, 204] width 12 height 12
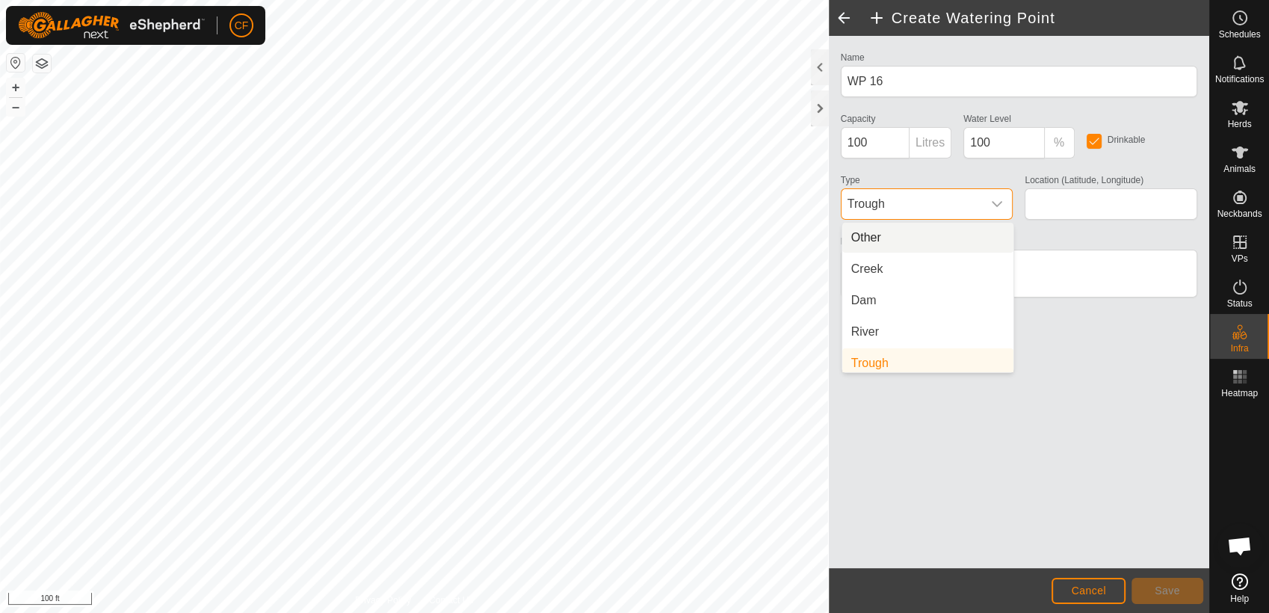
scroll to position [6, 0]
click at [887, 259] on li "Creek" at bounding box center [927, 263] width 171 height 30
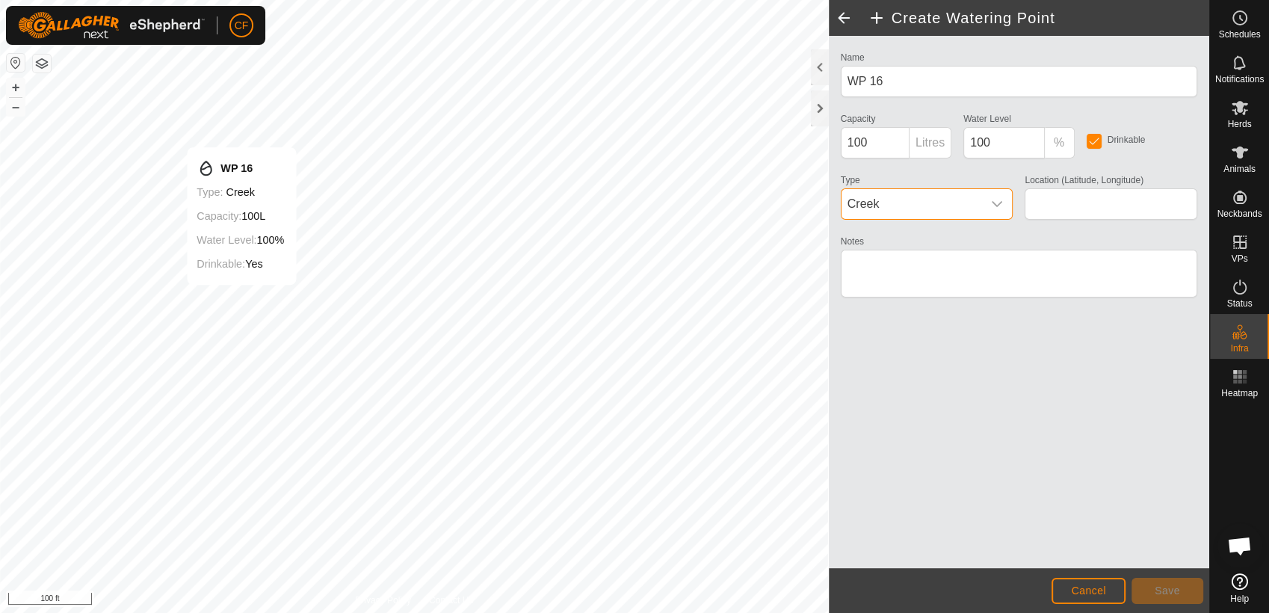
type input "42.411620, -90.094692"
click at [1169, 586] on span "Save" at bounding box center [1166, 590] width 25 height 12
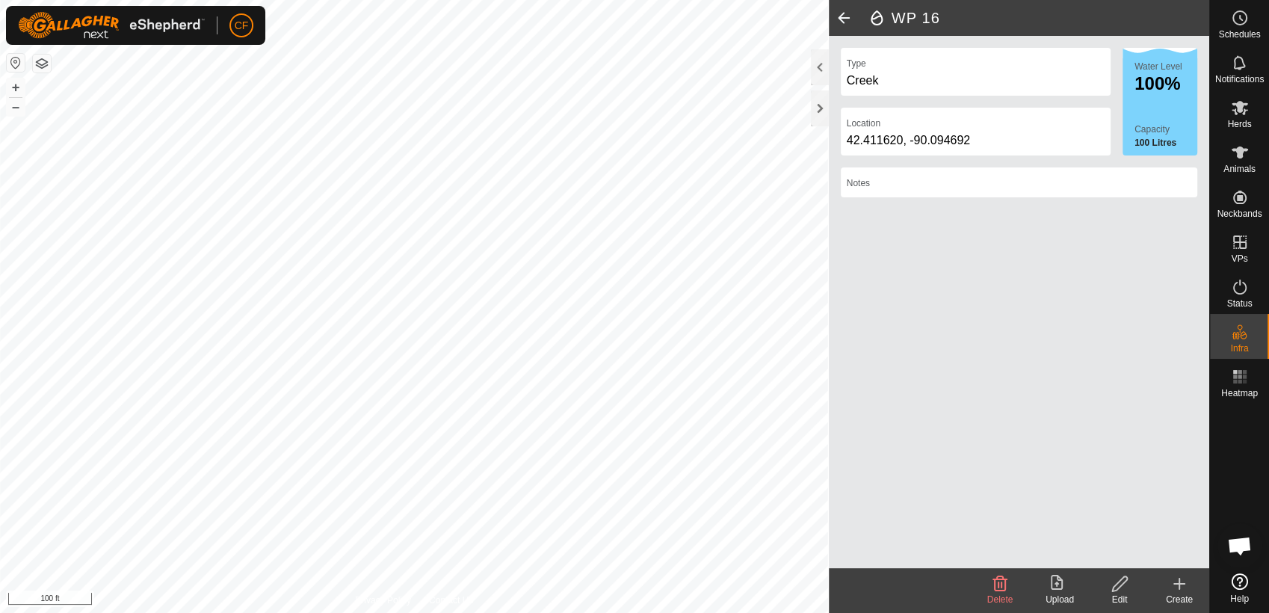
click at [1177, 587] on icon at bounding box center [1179, 584] width 18 height 18
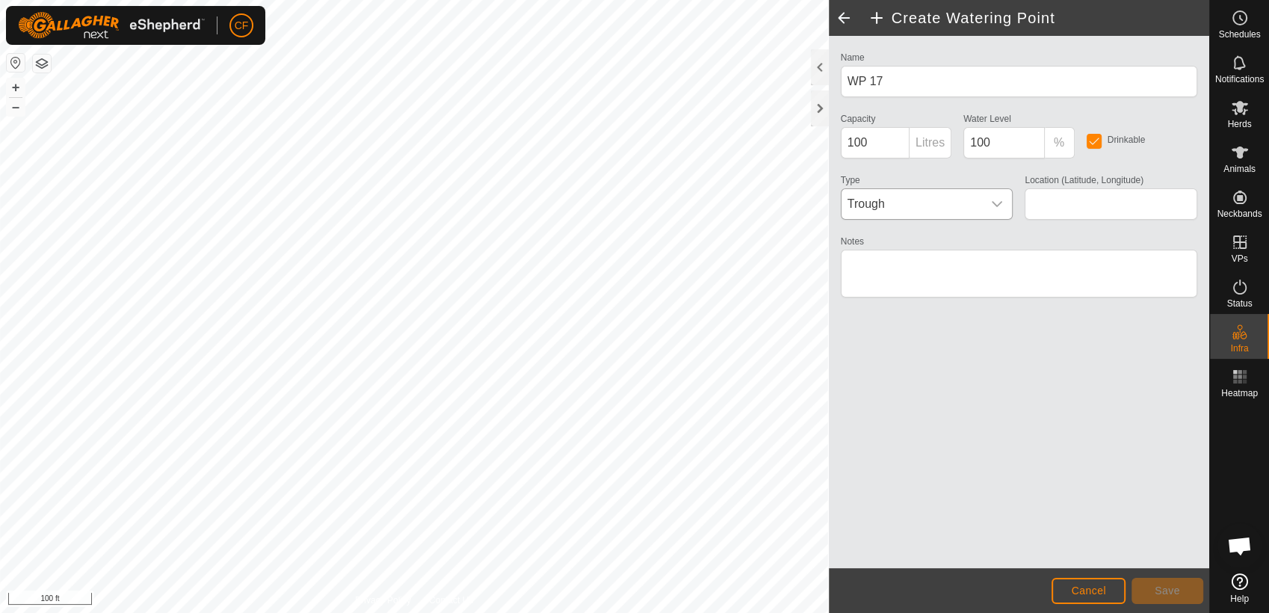
click at [996, 205] on icon "dropdown trigger" at bounding box center [996, 204] width 10 height 6
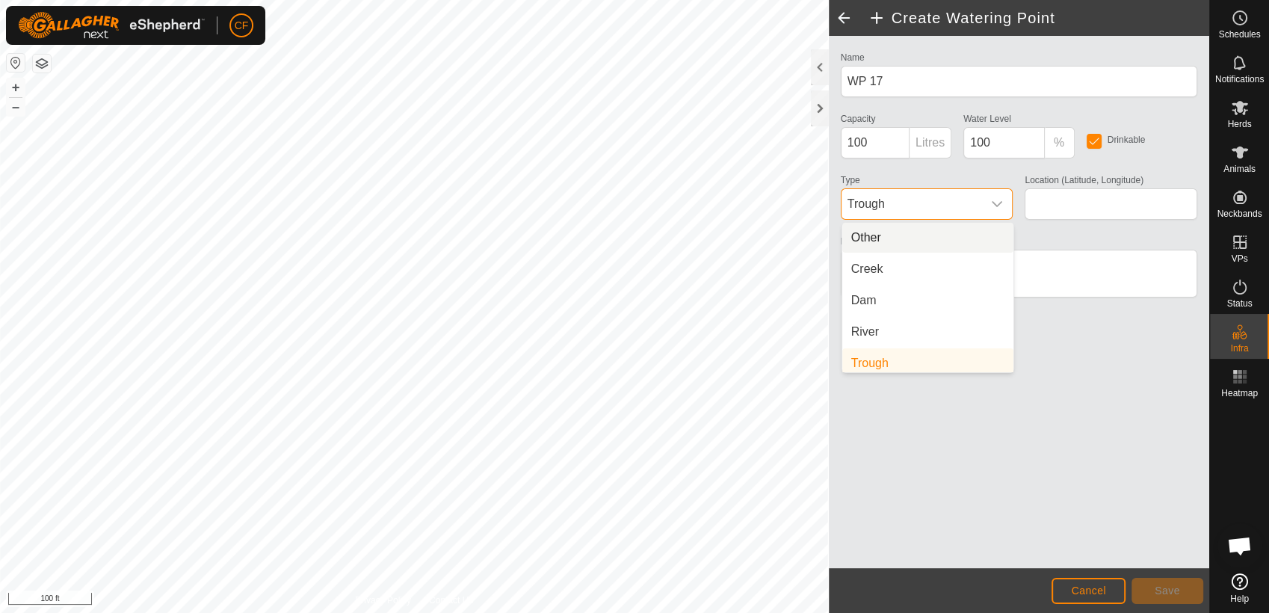
scroll to position [6, 0]
click at [911, 259] on li "Creek" at bounding box center [927, 263] width 171 height 30
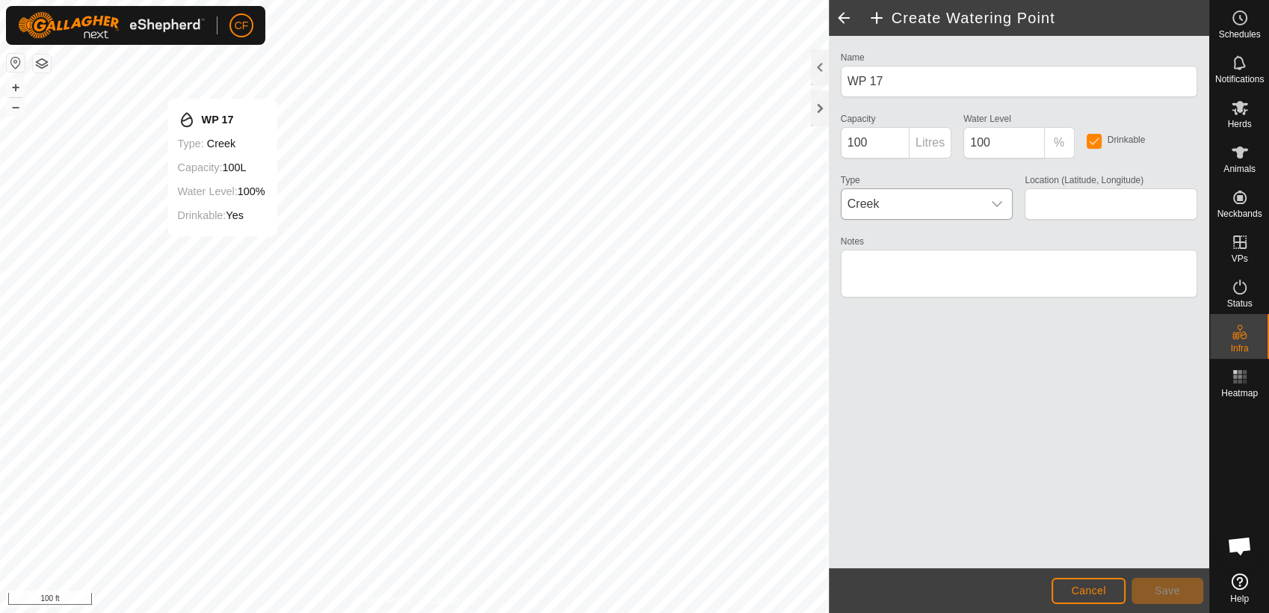
type input "42.411779, -90.094778"
click at [1167, 590] on span "Save" at bounding box center [1166, 590] width 25 height 12
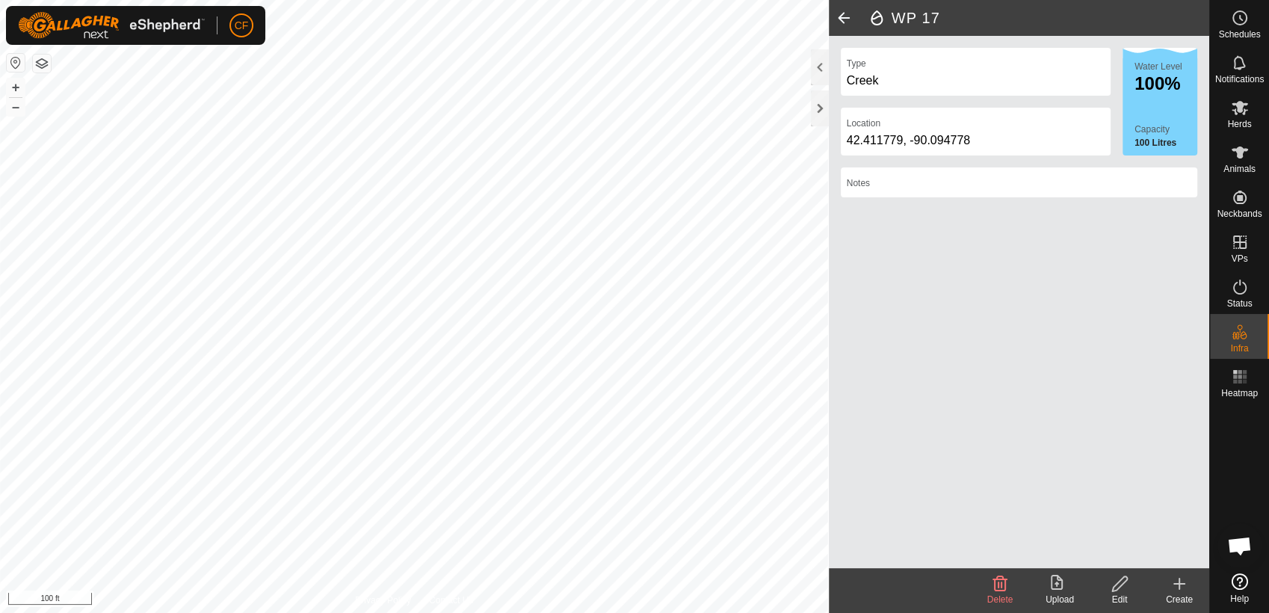
click at [1176, 584] on icon at bounding box center [1179, 584] width 18 height 18
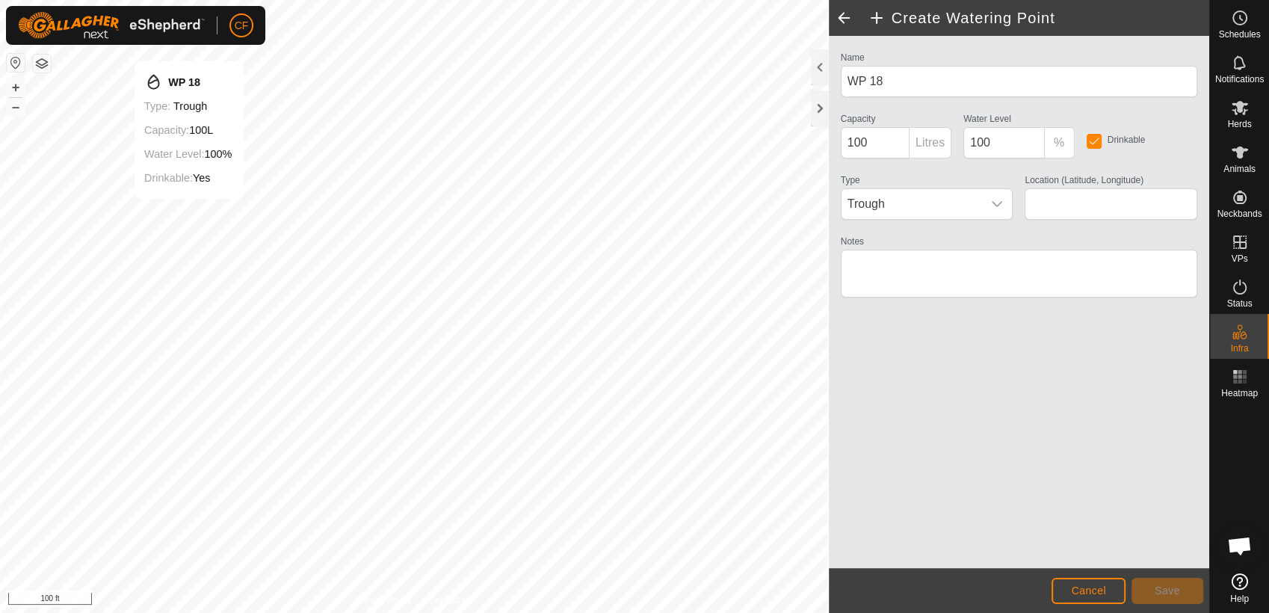
type input "42.411903, -90.094926"
click at [1172, 590] on span "Save" at bounding box center [1166, 590] width 25 height 12
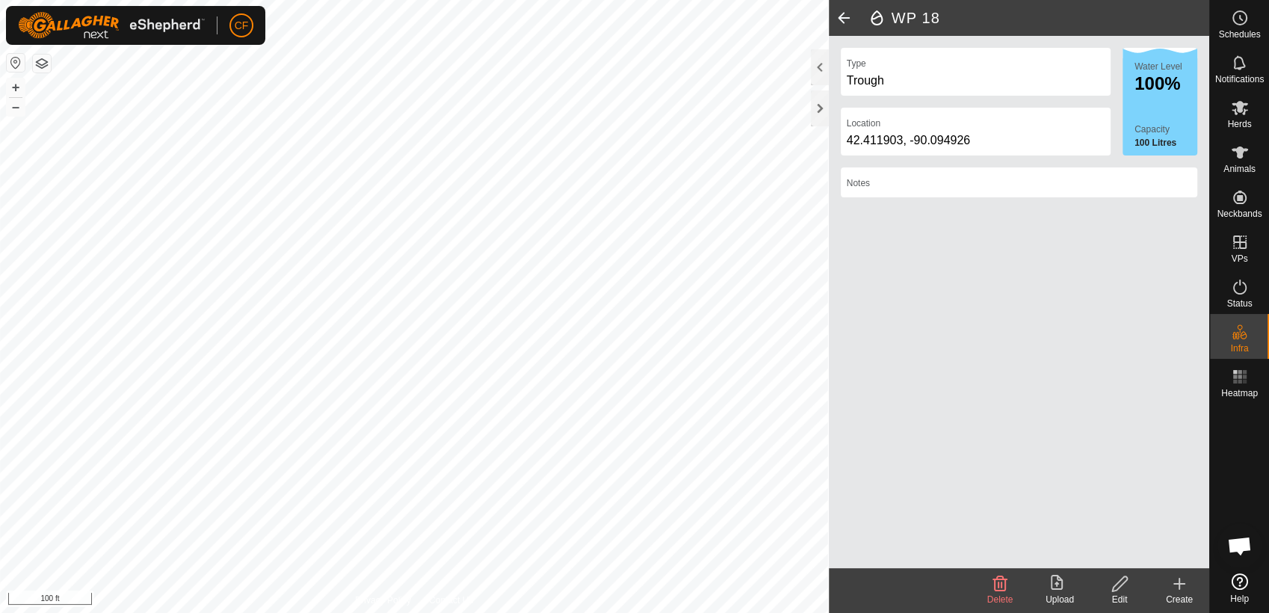
click at [1179, 587] on icon at bounding box center [1179, 583] width 0 height 10
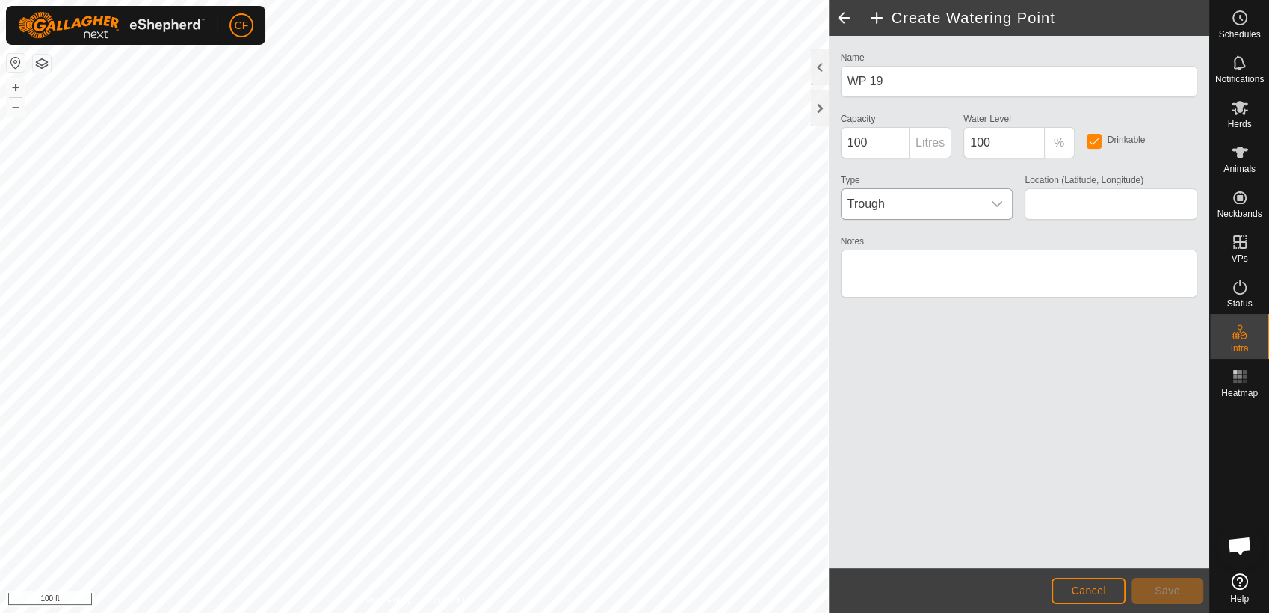
click at [997, 211] on div "dropdown trigger" at bounding box center [997, 204] width 30 height 30
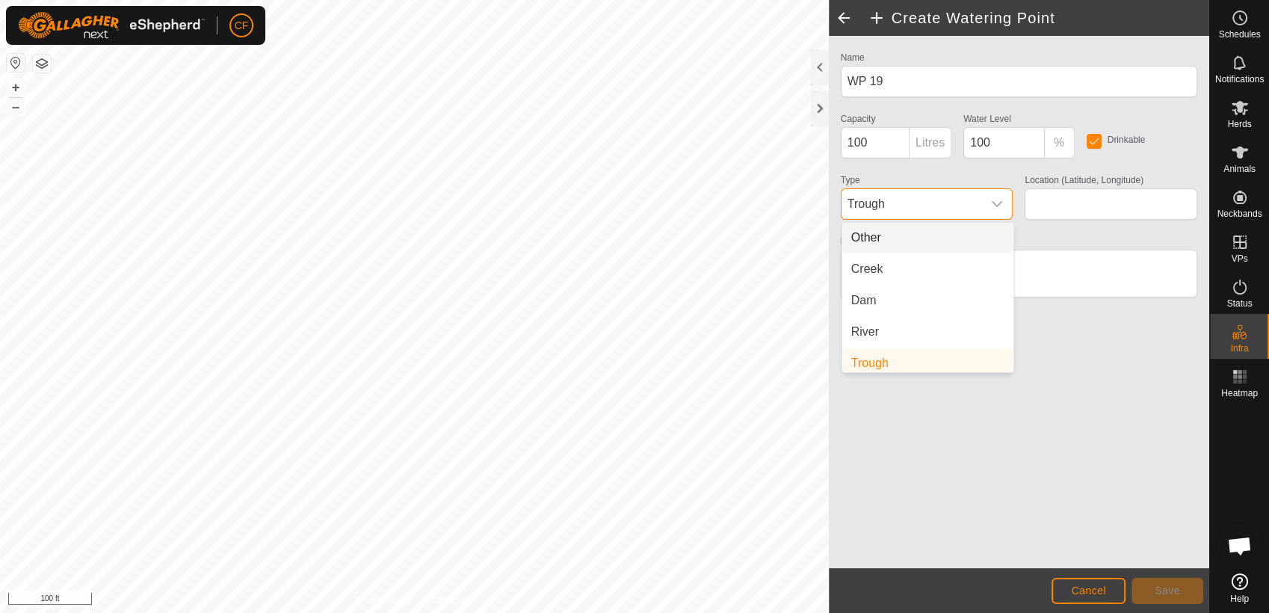
scroll to position [6, 0]
click at [905, 264] on li "Creek" at bounding box center [927, 263] width 171 height 30
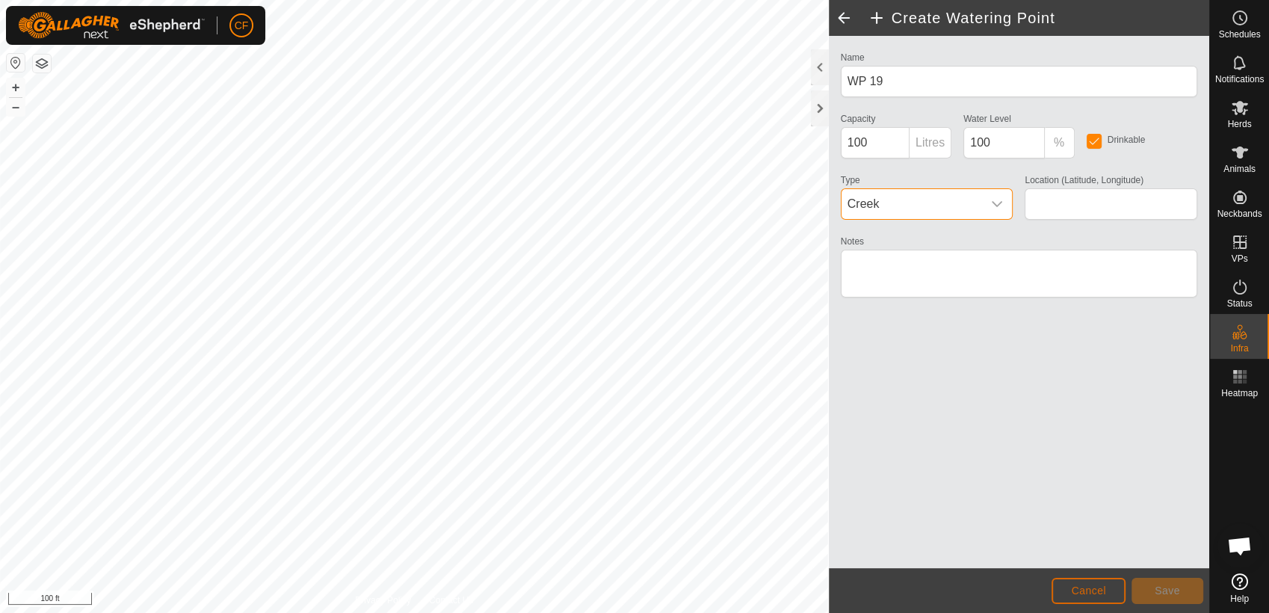
click at [1089, 590] on span "Cancel" at bounding box center [1088, 590] width 35 height 12
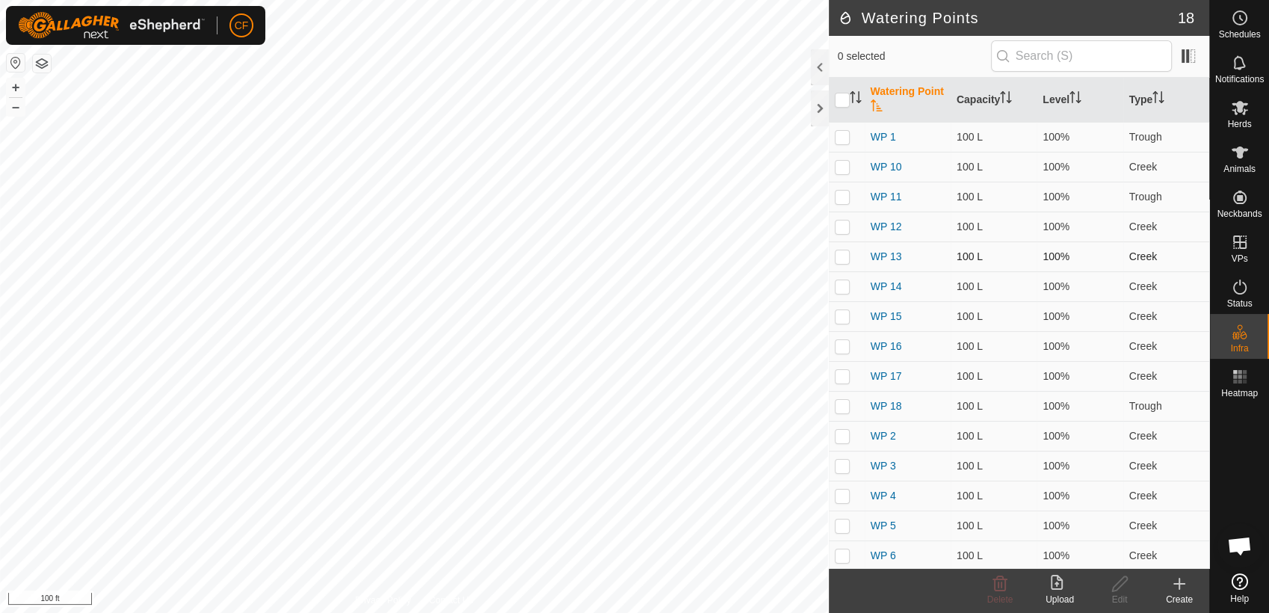
click at [729, 189] on div "Watering Points 18 0 selected Watering Point Capacity Level Type WP 1 100 L 100…" at bounding box center [604, 306] width 1209 height 613
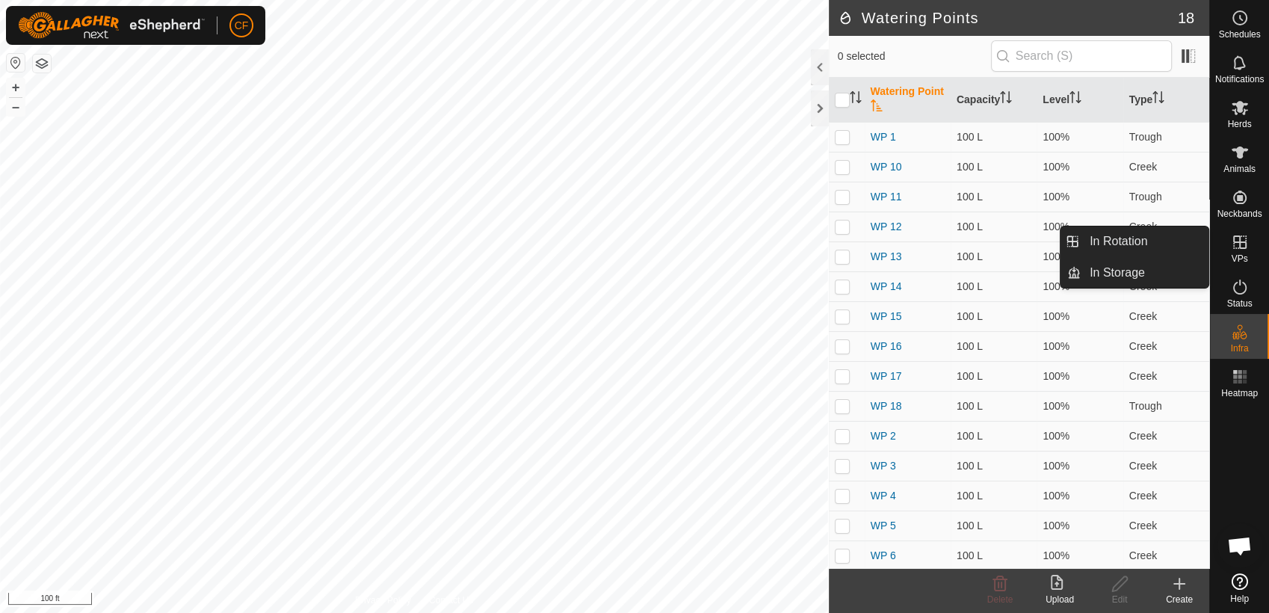
click at [1238, 249] on icon at bounding box center [1240, 242] width 18 height 18
click at [1169, 244] on link "In Rotation" at bounding box center [1144, 241] width 128 height 30
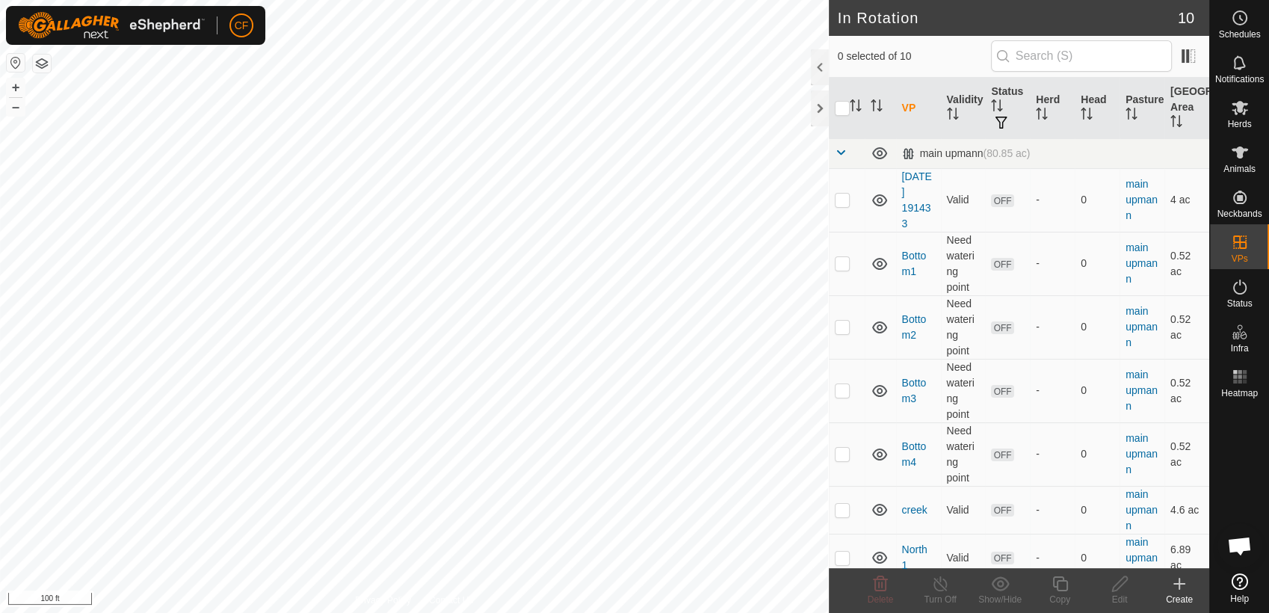
click at [1178, 587] on icon at bounding box center [1179, 584] width 18 height 18
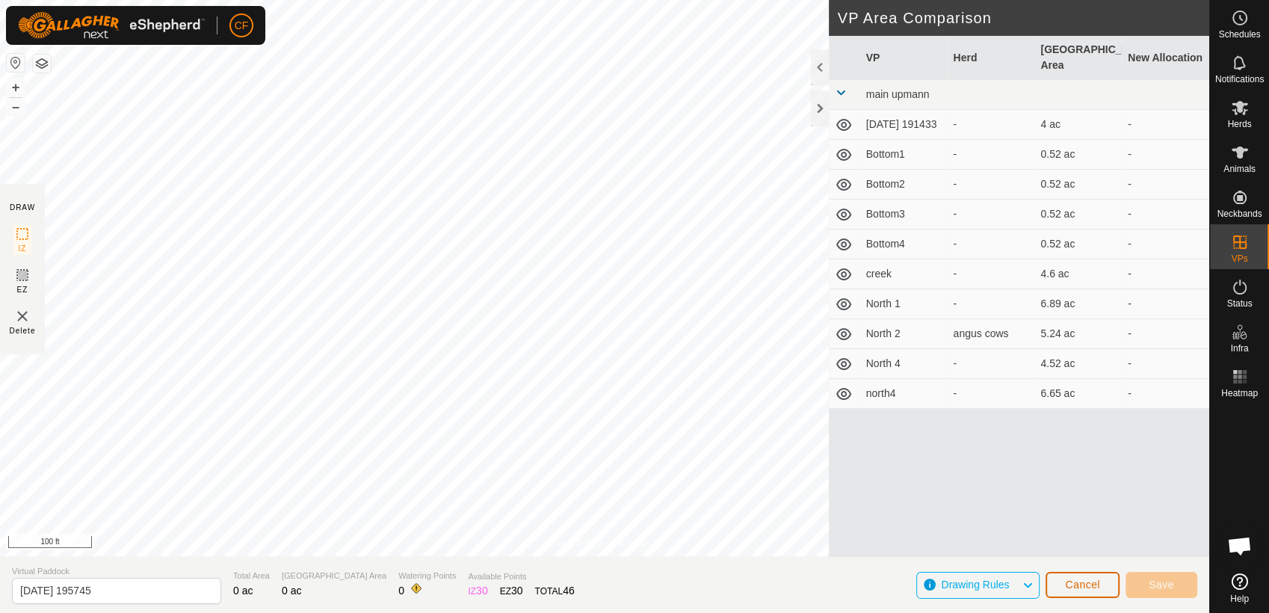
click at [1077, 585] on span "Cancel" at bounding box center [1082, 584] width 35 height 12
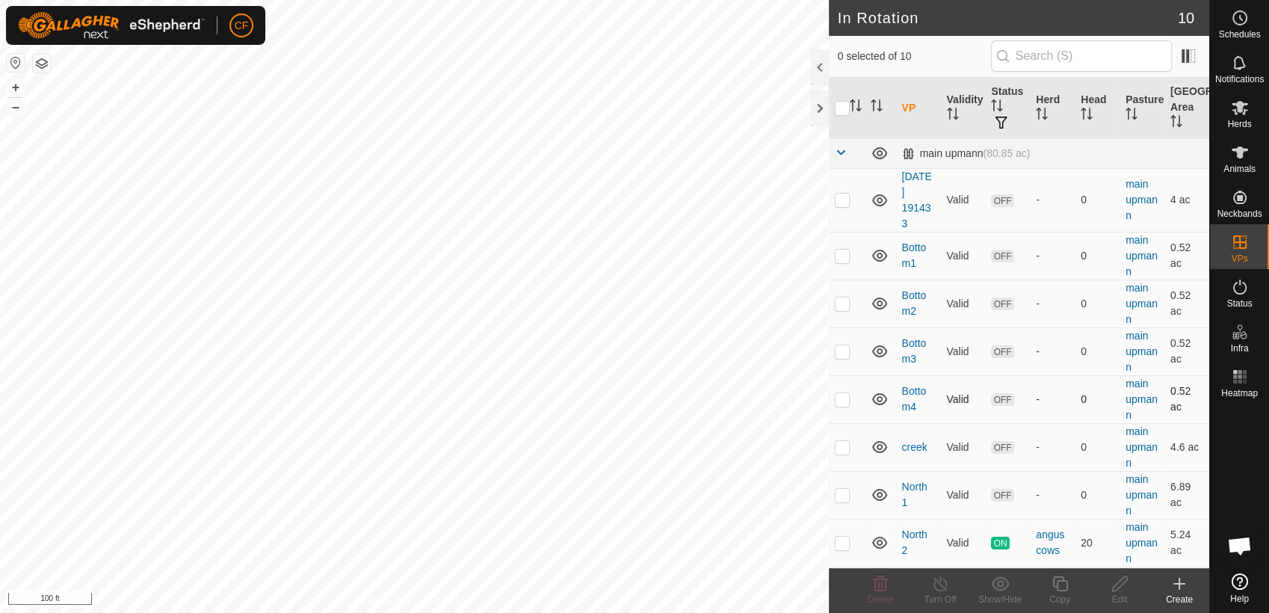
click at [838, 399] on p-checkbox at bounding box center [842, 399] width 15 height 12
checkbox input "true"
click at [1058, 587] on icon at bounding box center [1059, 584] width 19 height 18
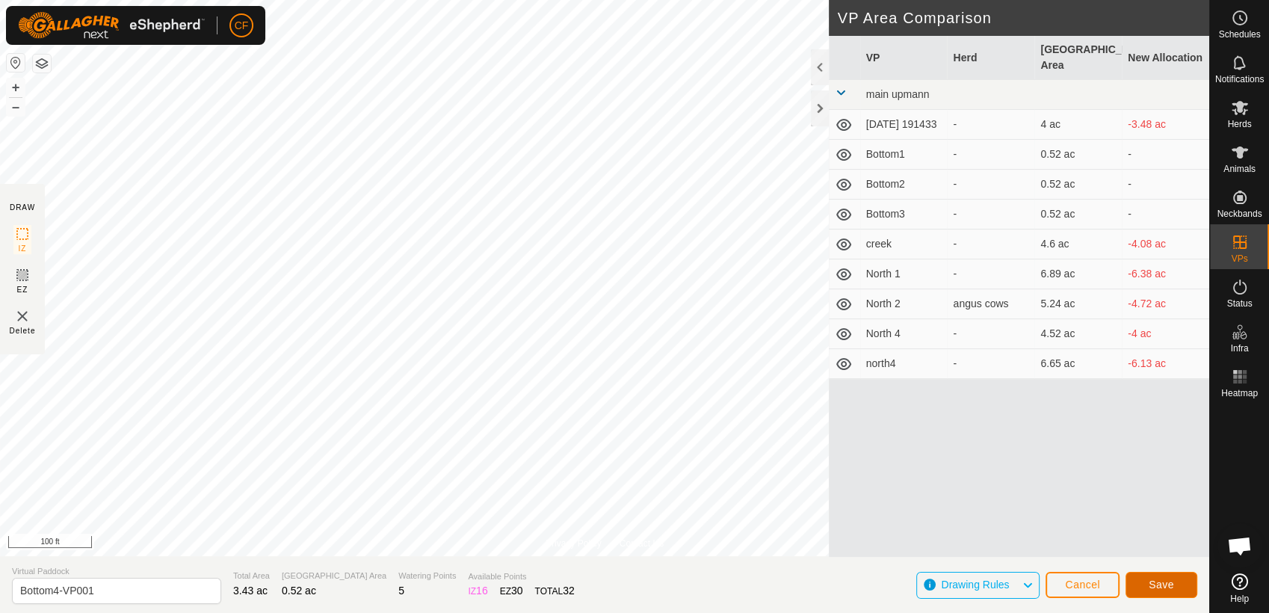
click at [1164, 585] on span "Save" at bounding box center [1160, 584] width 25 height 12
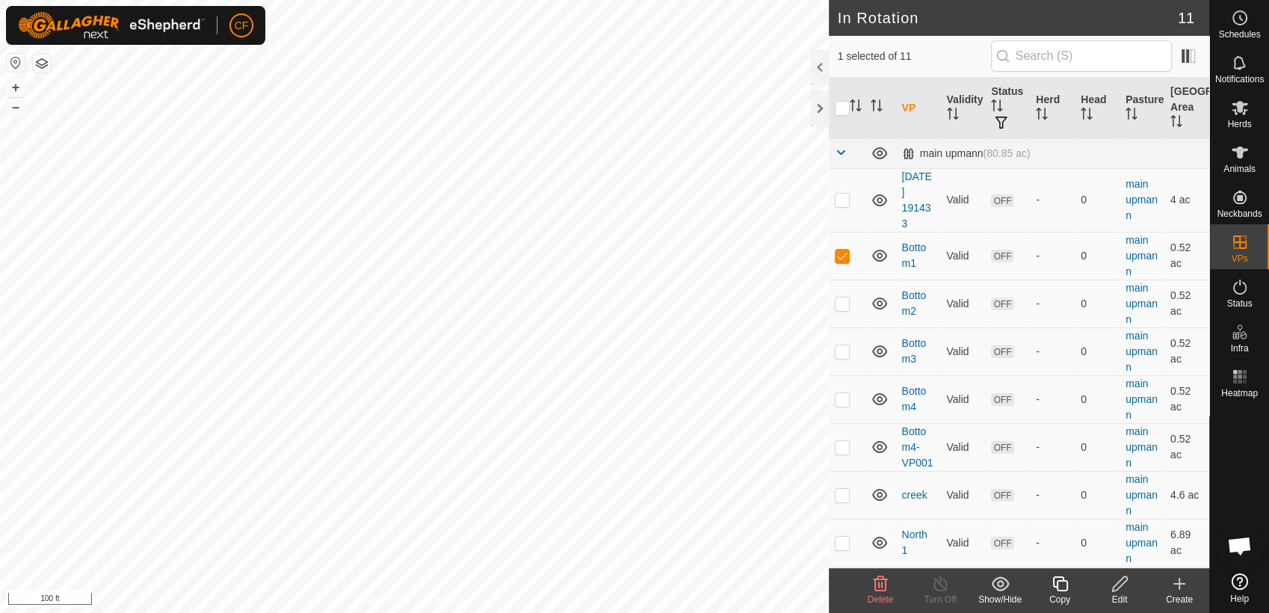
checkbox input "false"
checkbox input "true"
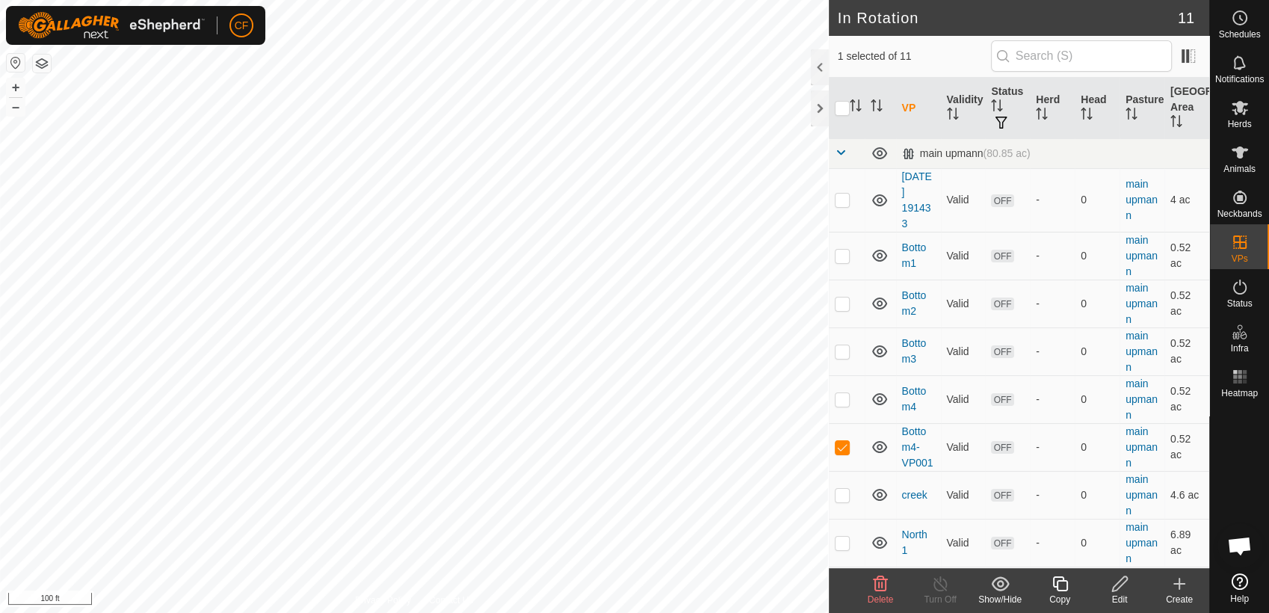
click at [1055, 588] on icon at bounding box center [1059, 584] width 19 height 18
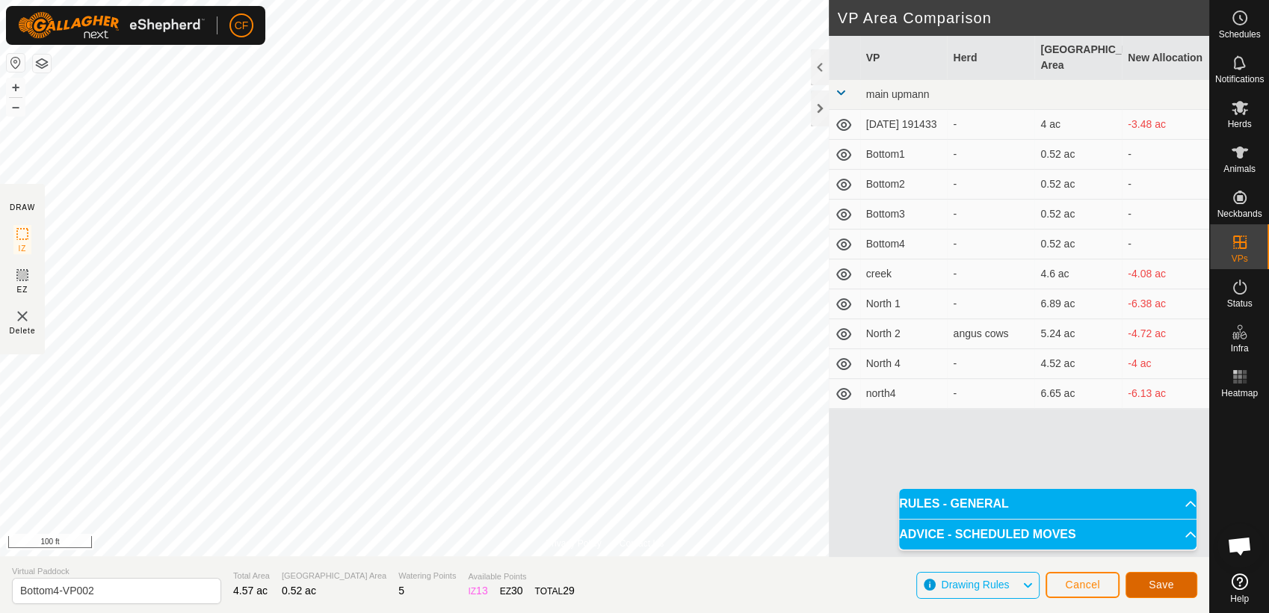
click at [1157, 583] on span "Save" at bounding box center [1160, 584] width 25 height 12
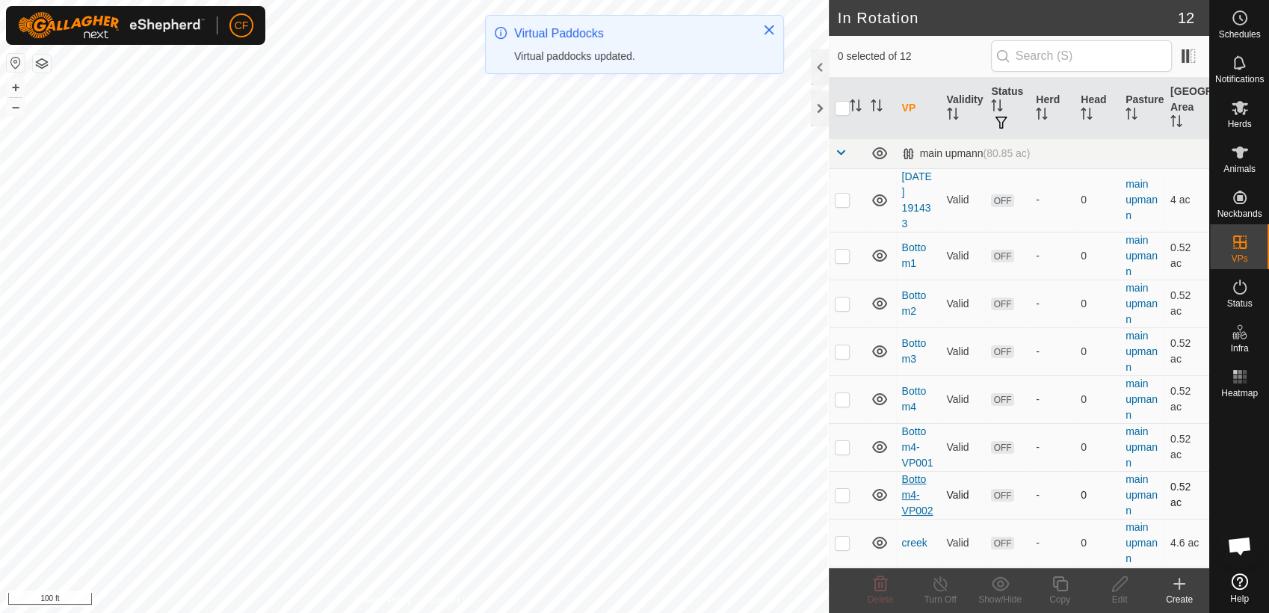
click at [906, 493] on link "Bottom4-VP002" at bounding box center [917, 494] width 31 height 43
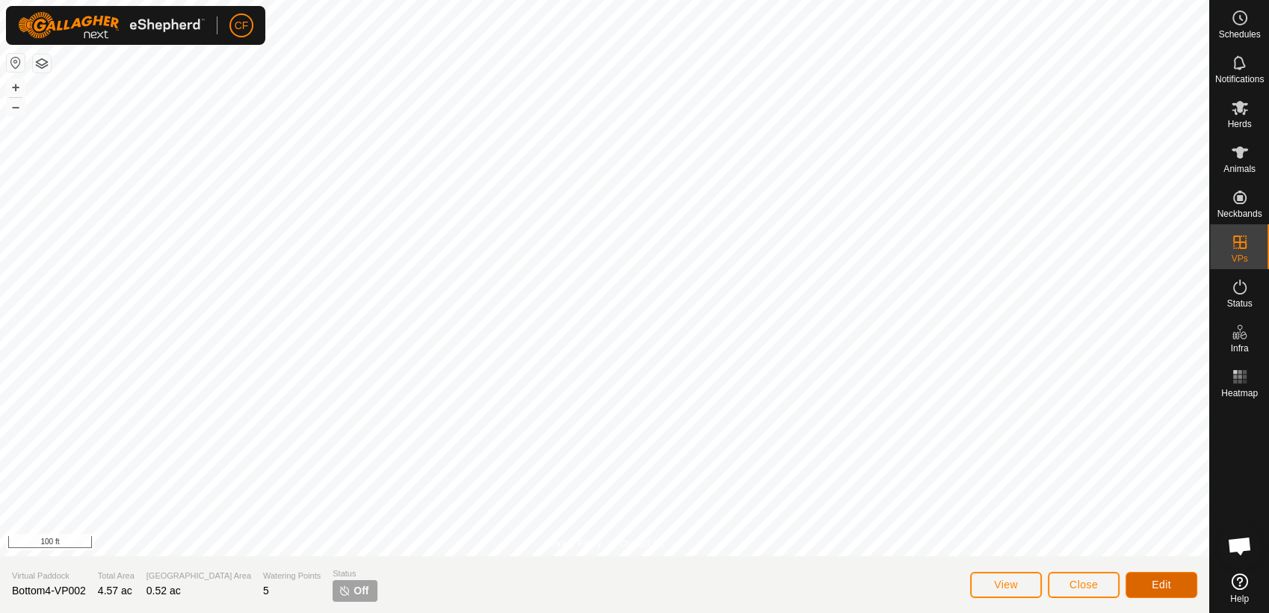
click at [1175, 582] on button "Edit" at bounding box center [1161, 585] width 72 height 26
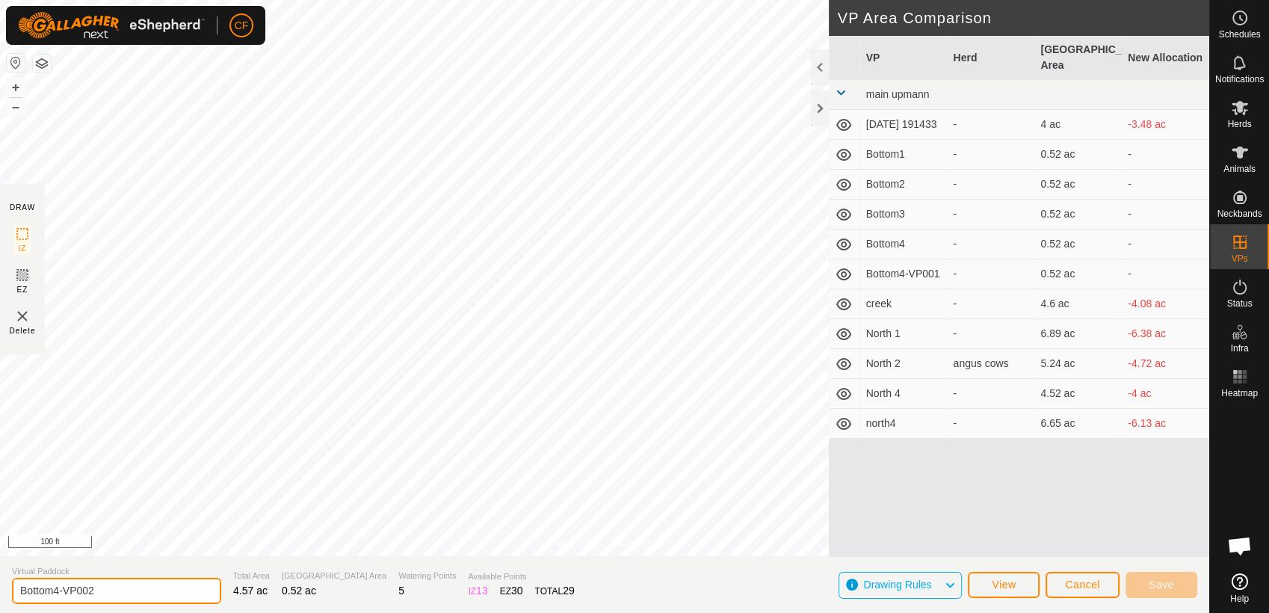
click at [107, 592] on input "Bottom4-VP002" at bounding box center [116, 591] width 209 height 26
type input "B"
type input "Bottom5"
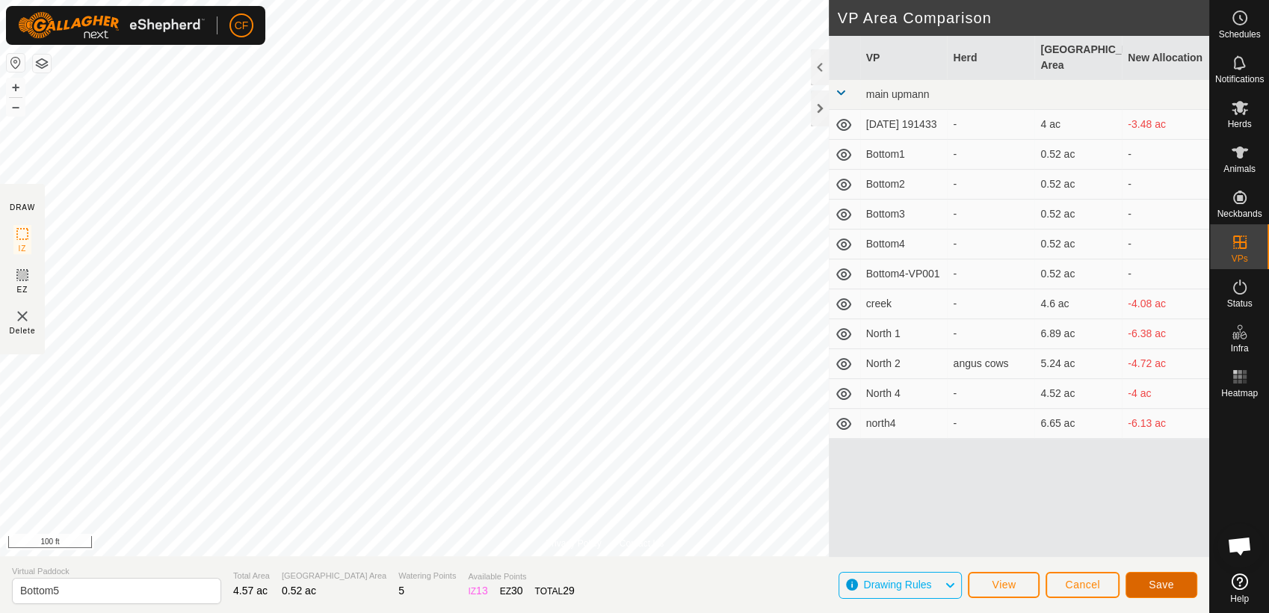
click at [1136, 582] on button "Save" at bounding box center [1161, 585] width 72 height 26
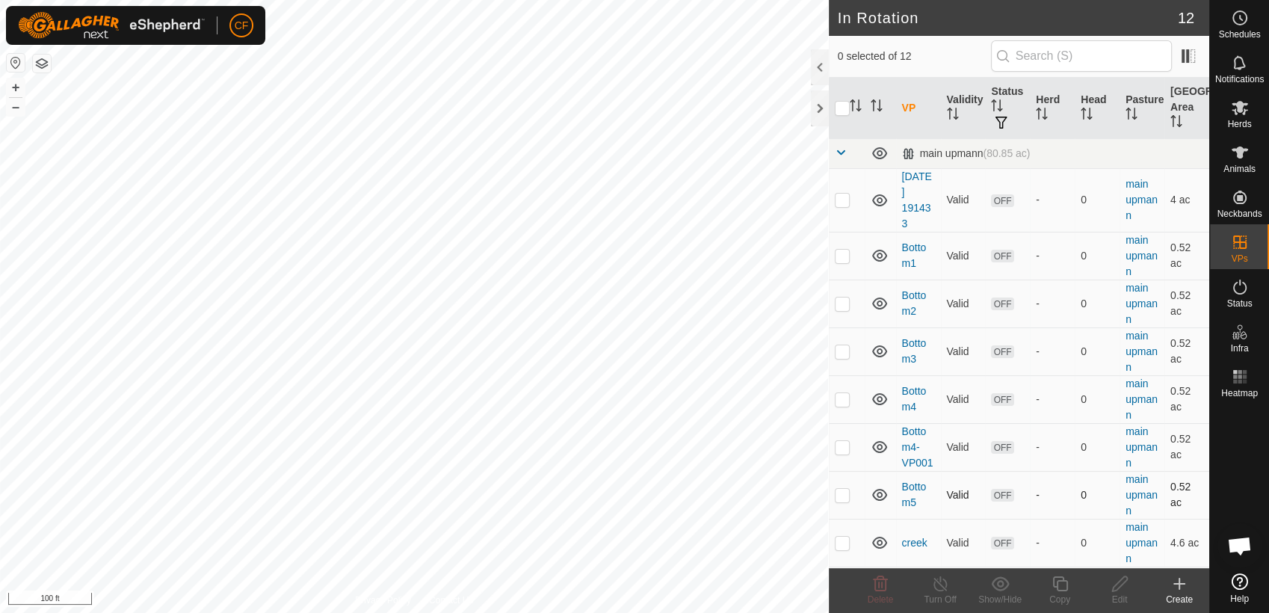
click at [839, 493] on p-checkbox at bounding box center [842, 495] width 15 height 12
checkbox input "true"
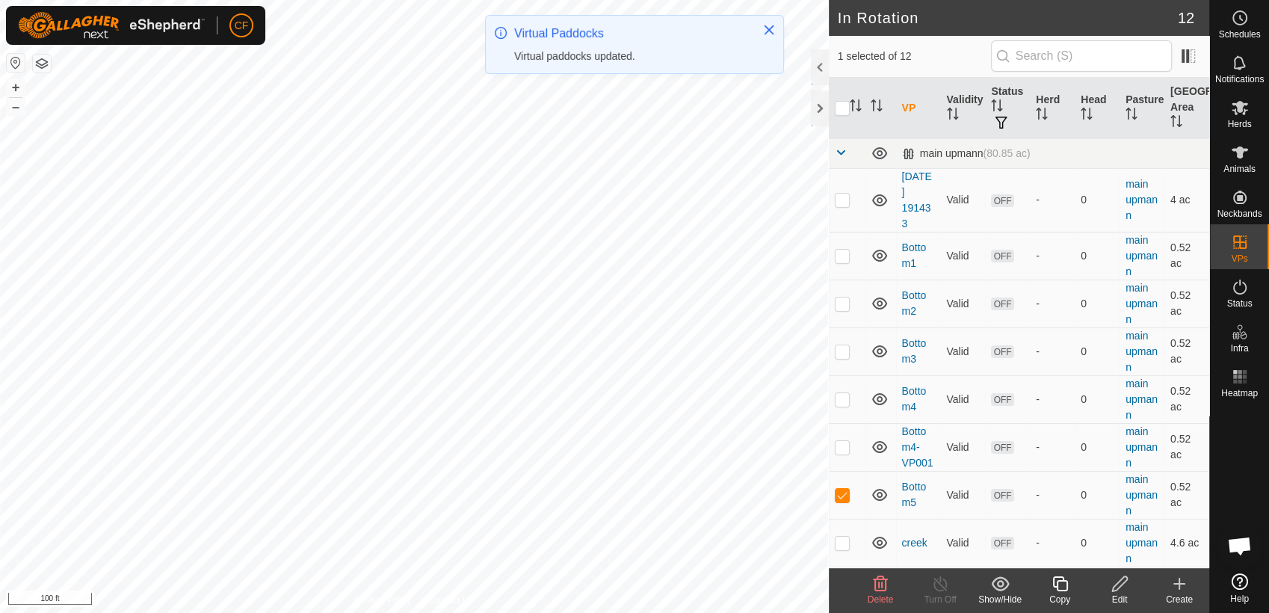
click at [1059, 587] on icon at bounding box center [1059, 584] width 19 height 18
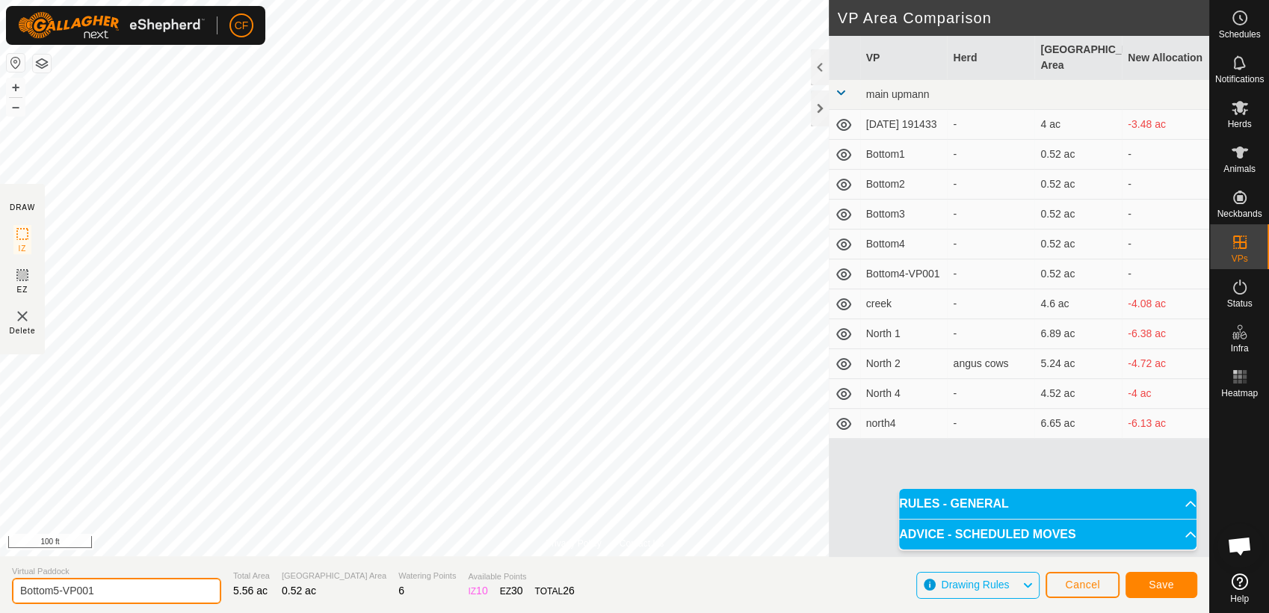
click at [116, 596] on input "Bottom5-VP001" at bounding box center [116, 591] width 209 height 26
type input "B"
type input "Bottom6"
click at [1148, 587] on span "Save" at bounding box center [1160, 584] width 25 height 12
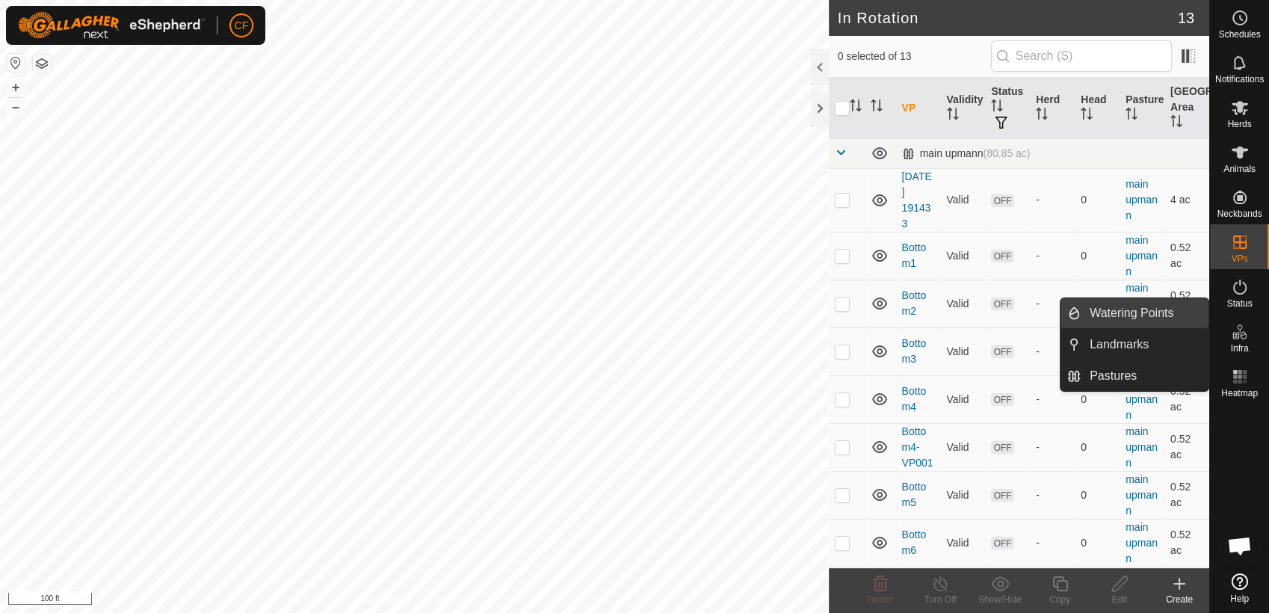
click at [1109, 319] on link "Watering Points" at bounding box center [1144, 313] width 128 height 30
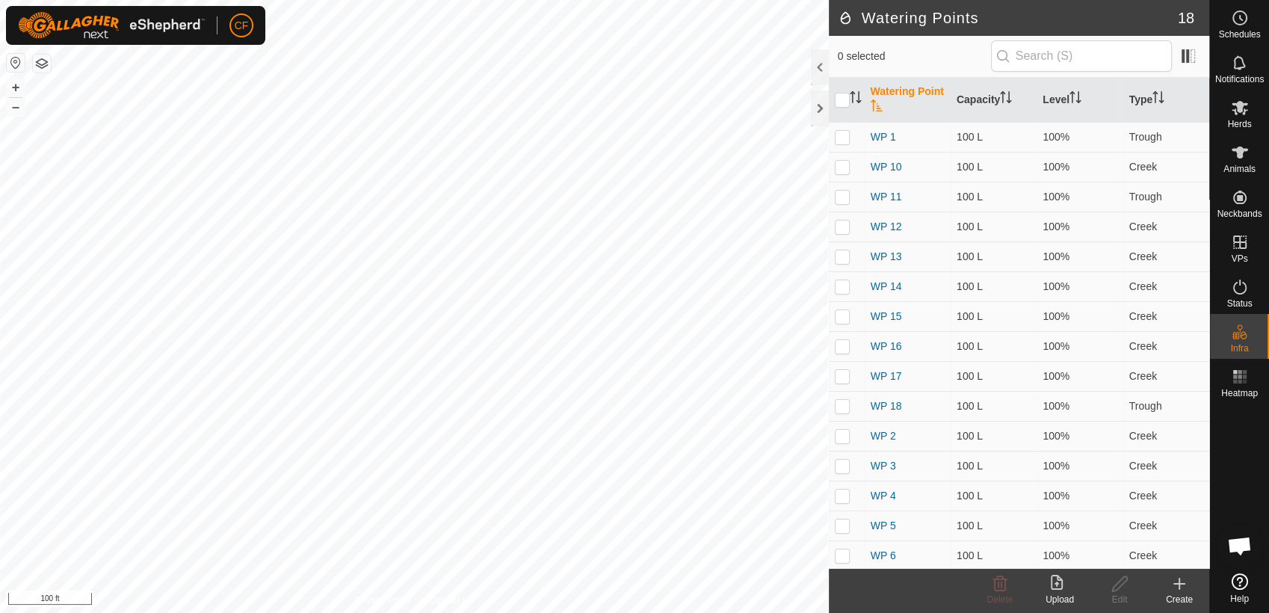
click at [1173, 587] on icon at bounding box center [1179, 584] width 18 height 18
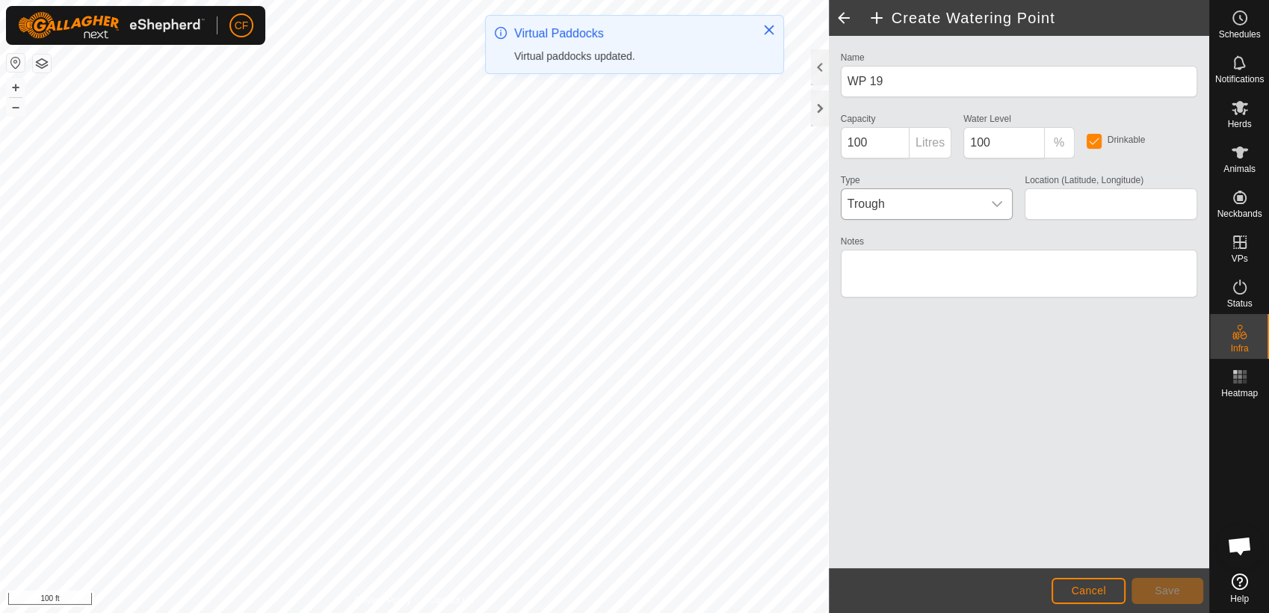
click at [996, 205] on icon "dropdown trigger" at bounding box center [996, 204] width 10 height 6
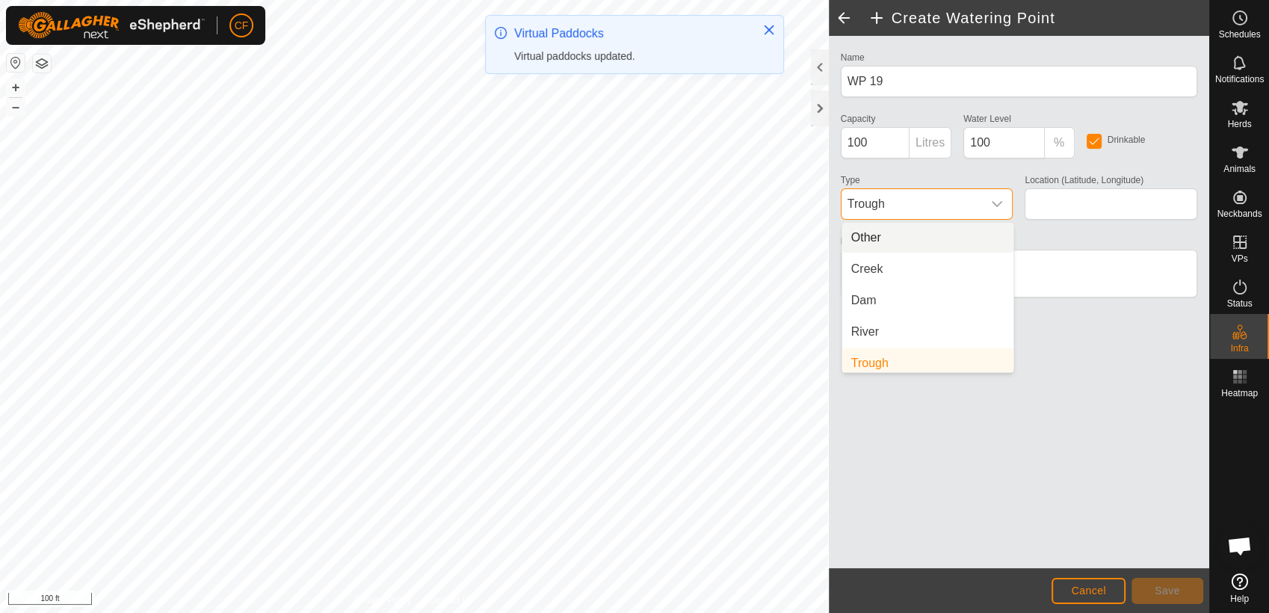
scroll to position [6, 0]
click at [889, 264] on li "Creek" at bounding box center [927, 263] width 171 height 30
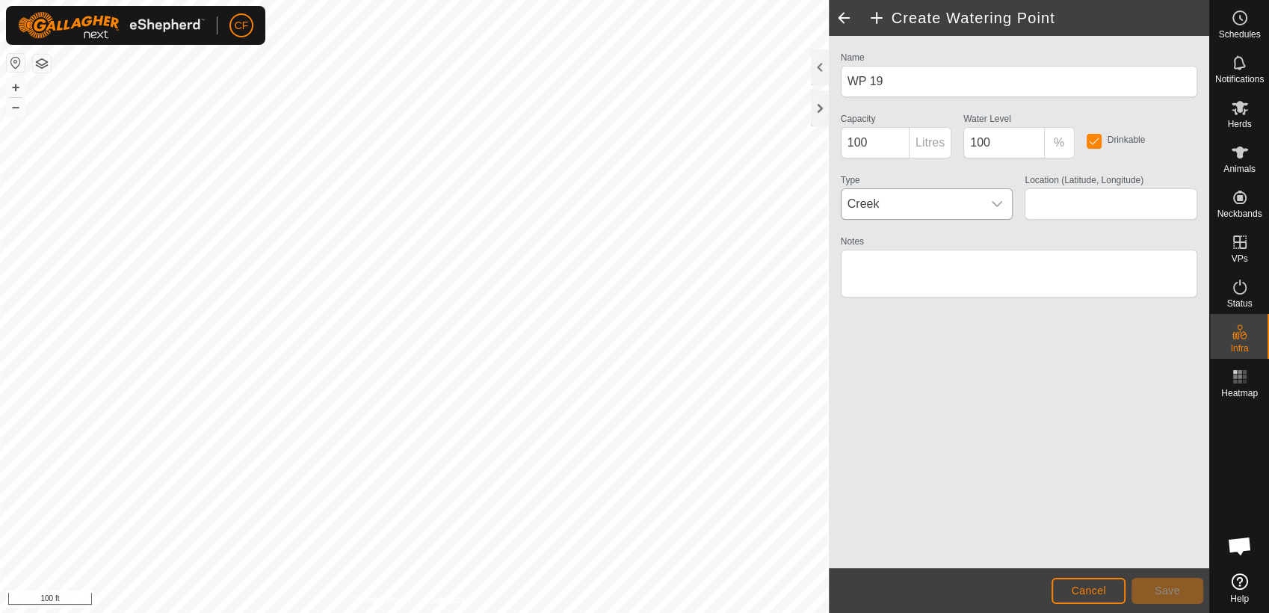
type input "42.412104, -90.095123"
click at [1178, 589] on span "Save" at bounding box center [1166, 590] width 25 height 12
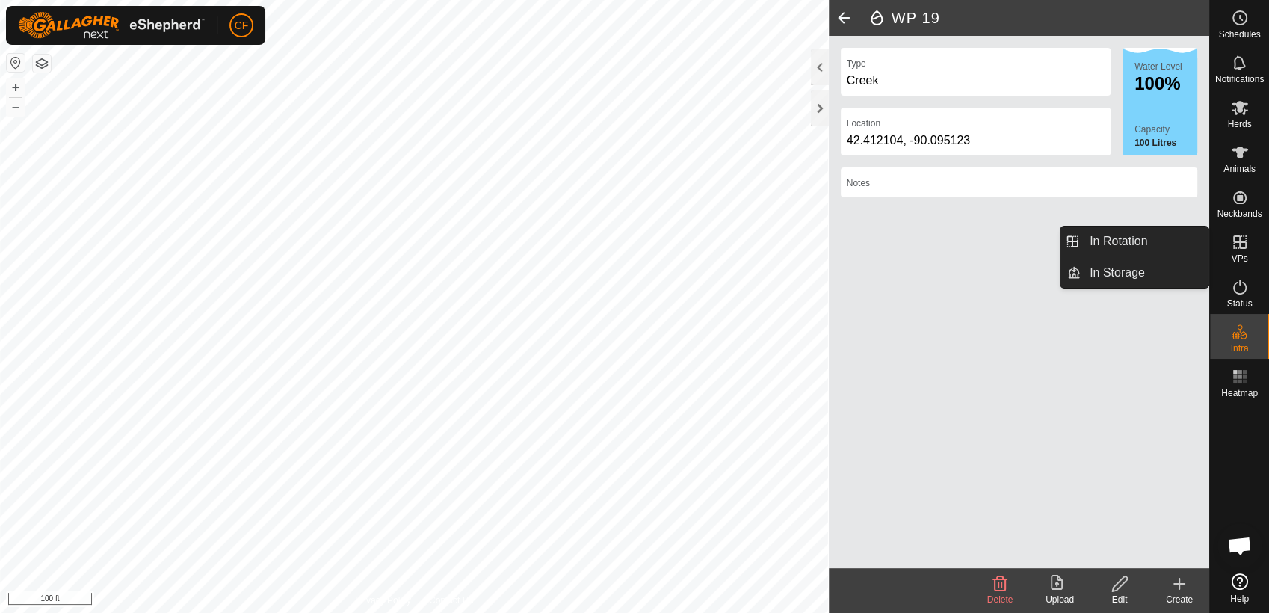
click at [1237, 247] on icon at bounding box center [1240, 242] width 18 height 18
click at [1165, 234] on link "In Rotation" at bounding box center [1144, 241] width 128 height 30
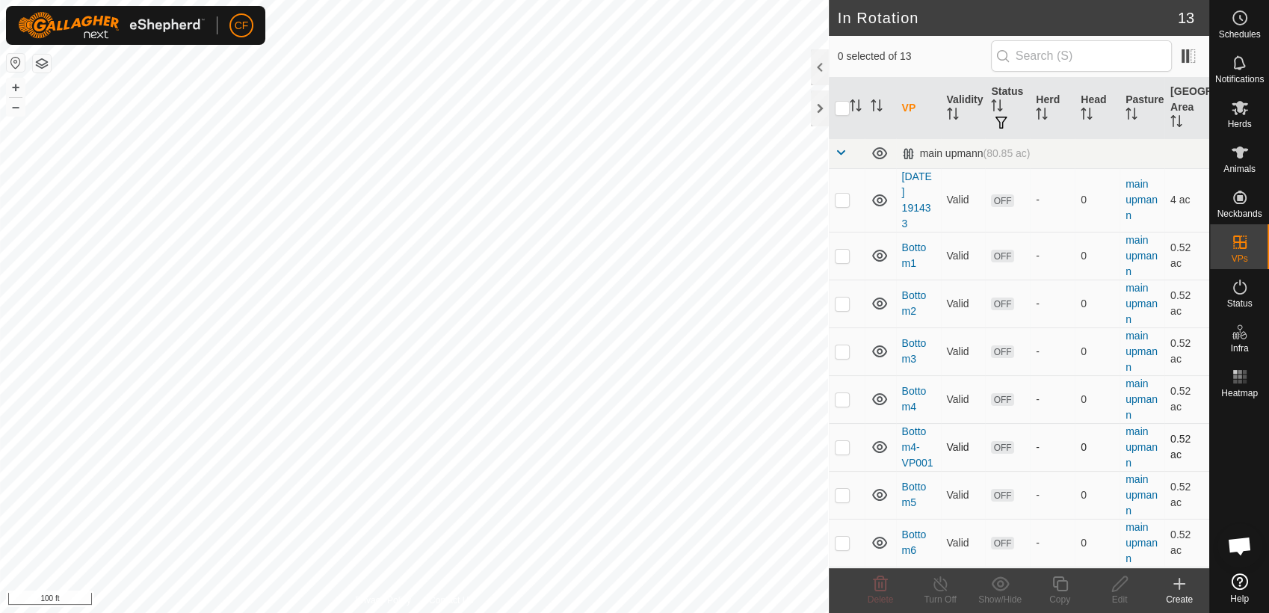
click at [915, 452] on td "Bottom4-VP001" at bounding box center [918, 447] width 45 height 48
click at [912, 444] on link "Bottom4-VP001" at bounding box center [917, 446] width 31 height 43
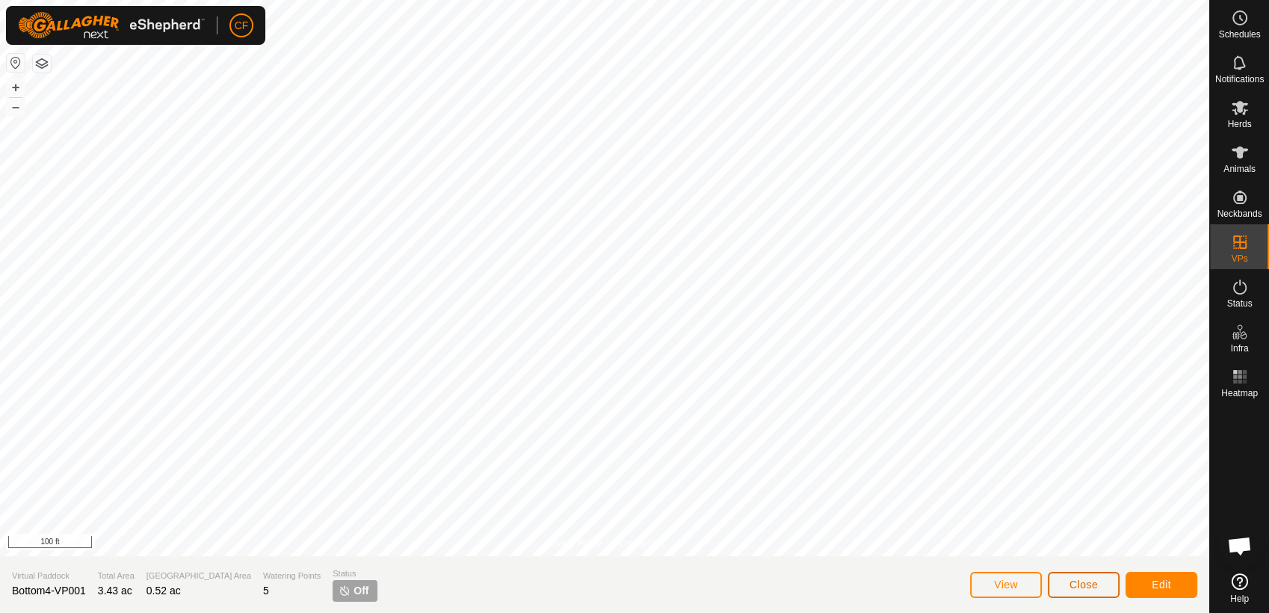
click at [1079, 584] on span "Close" at bounding box center [1083, 584] width 28 height 12
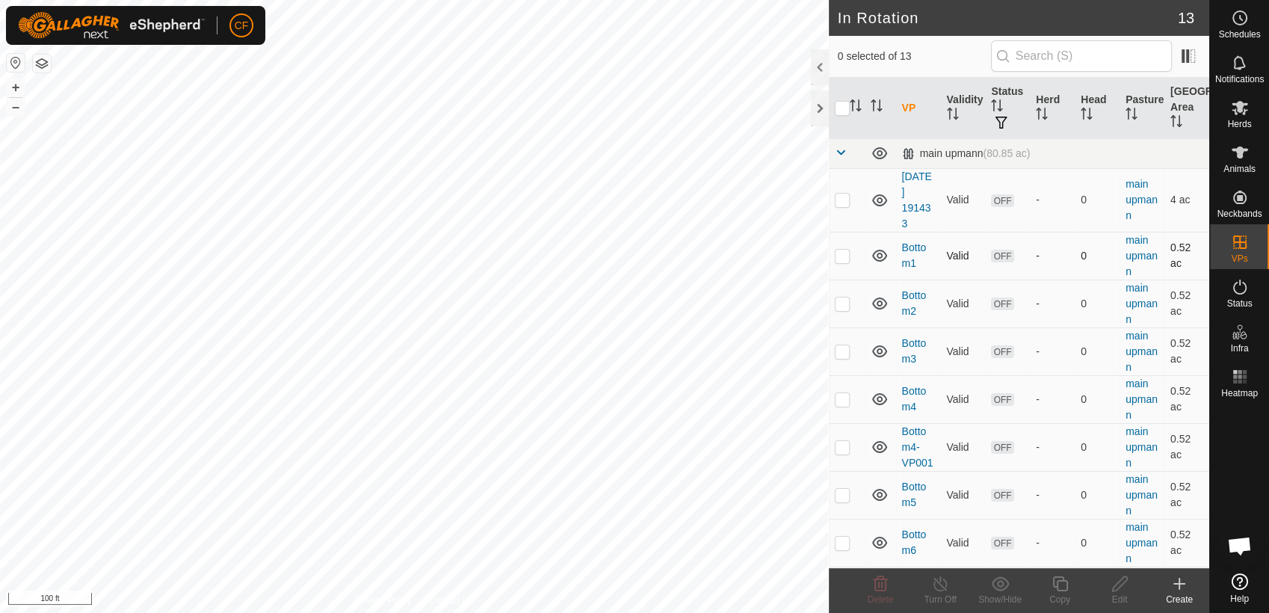
click at [843, 257] on p-checkbox at bounding box center [842, 256] width 15 height 12
checkbox input "true"
click at [843, 304] on p-checkbox at bounding box center [842, 303] width 15 height 12
checkbox input "true"
click at [839, 352] on p-checkbox at bounding box center [842, 351] width 15 height 12
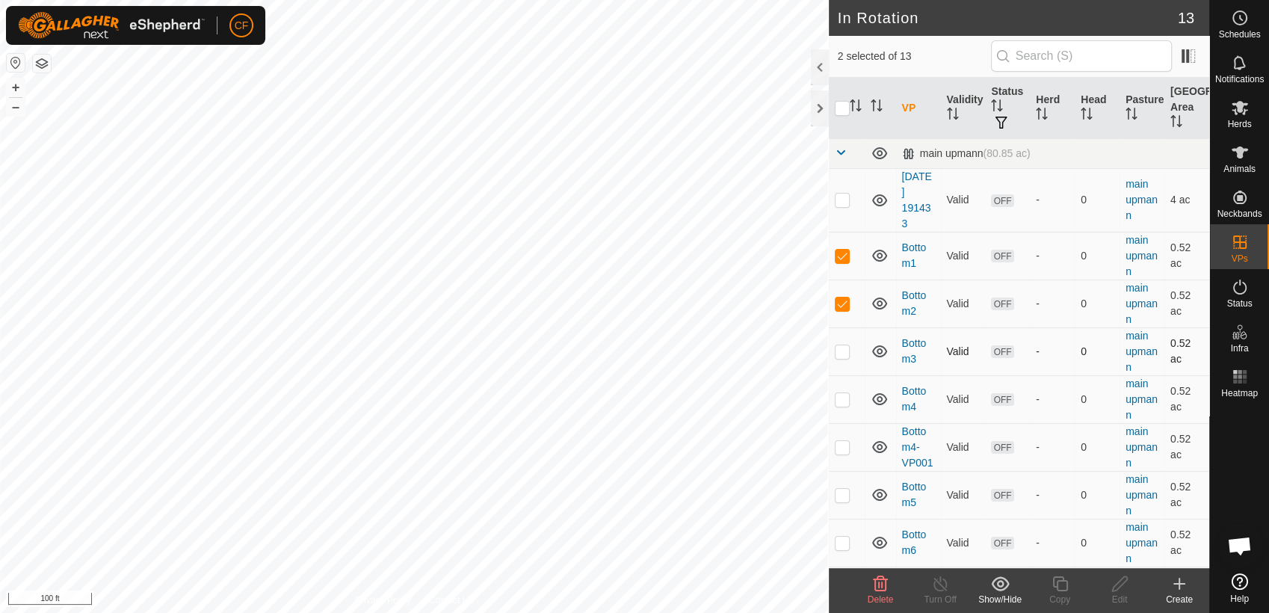
checkbox input "true"
click at [835, 397] on p-checkbox at bounding box center [842, 399] width 15 height 12
checkbox input "true"
click at [837, 495] on p-checkbox at bounding box center [842, 495] width 15 height 12
checkbox input "true"
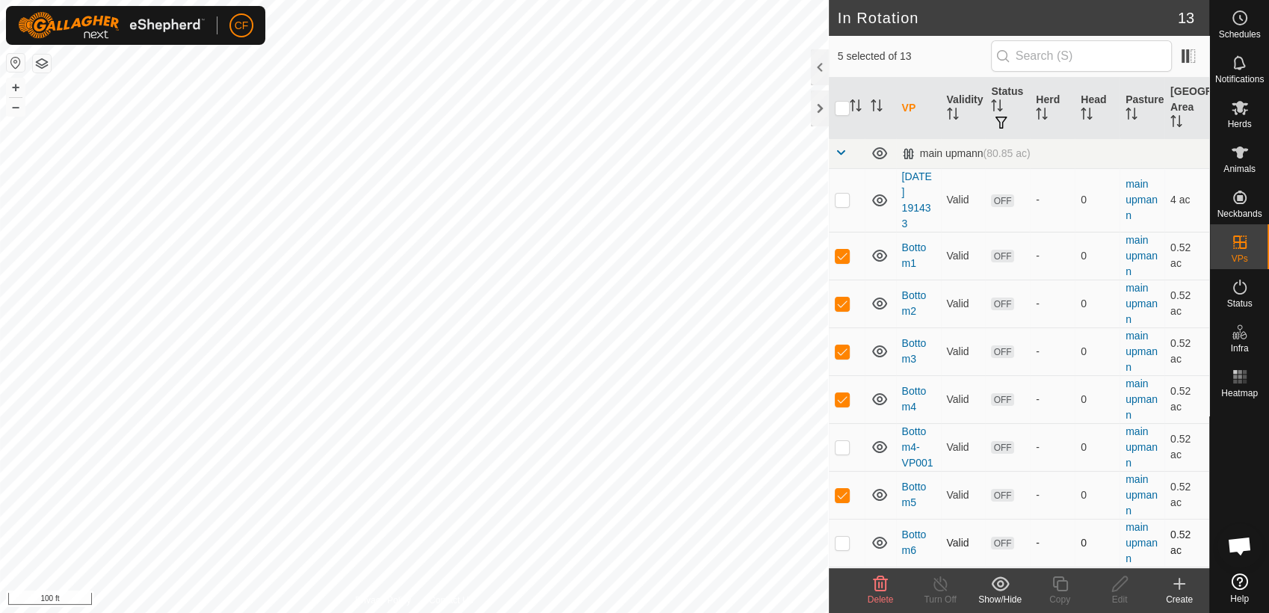
click at [835, 538] on p-checkbox at bounding box center [842, 542] width 15 height 12
checkbox input "false"
click at [843, 495] on p-checkbox at bounding box center [842, 495] width 15 height 12
checkbox input "false"
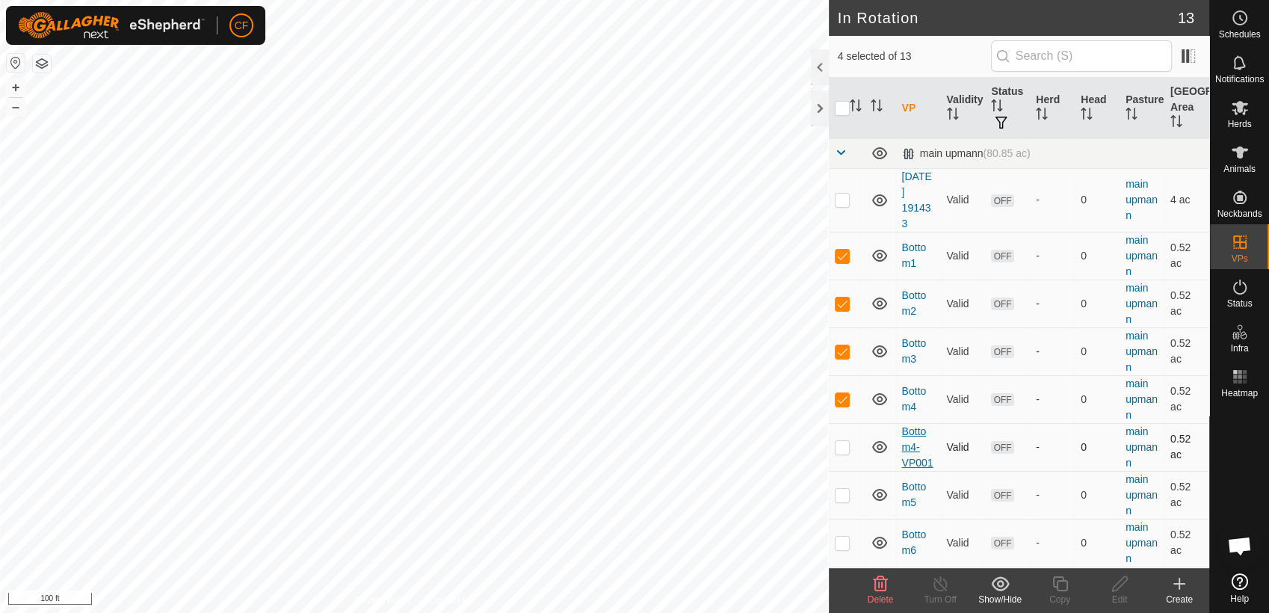
click at [909, 449] on link "Bottom4-VP001" at bounding box center [917, 446] width 31 height 43
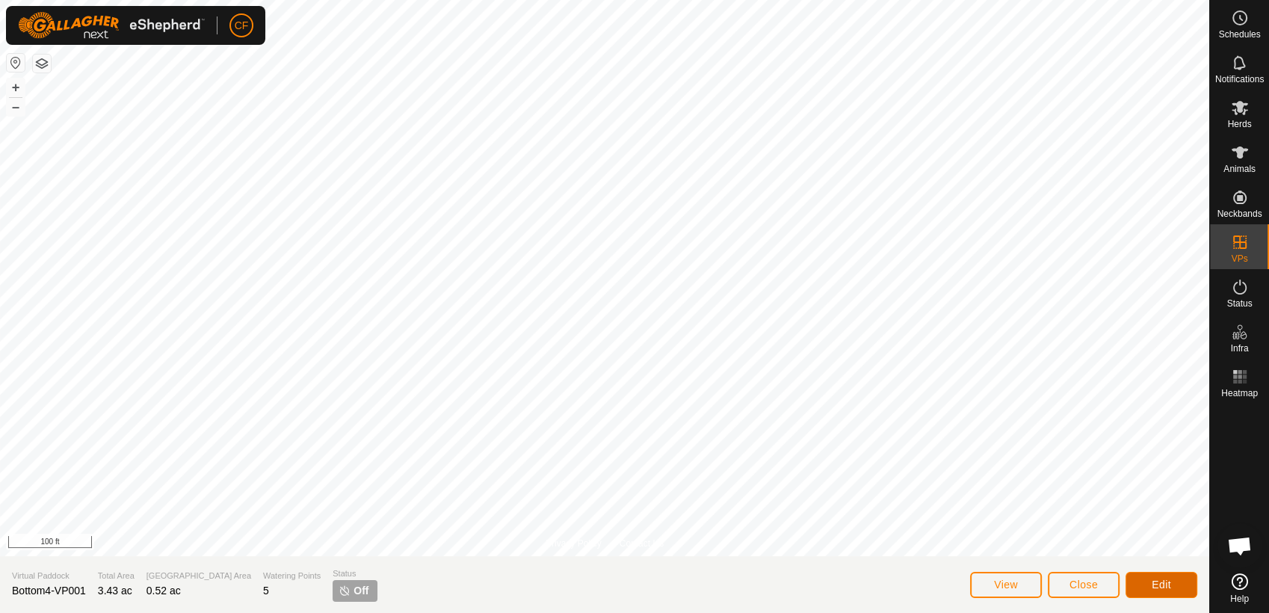
click at [1160, 587] on span "Edit" at bounding box center [1160, 584] width 19 height 12
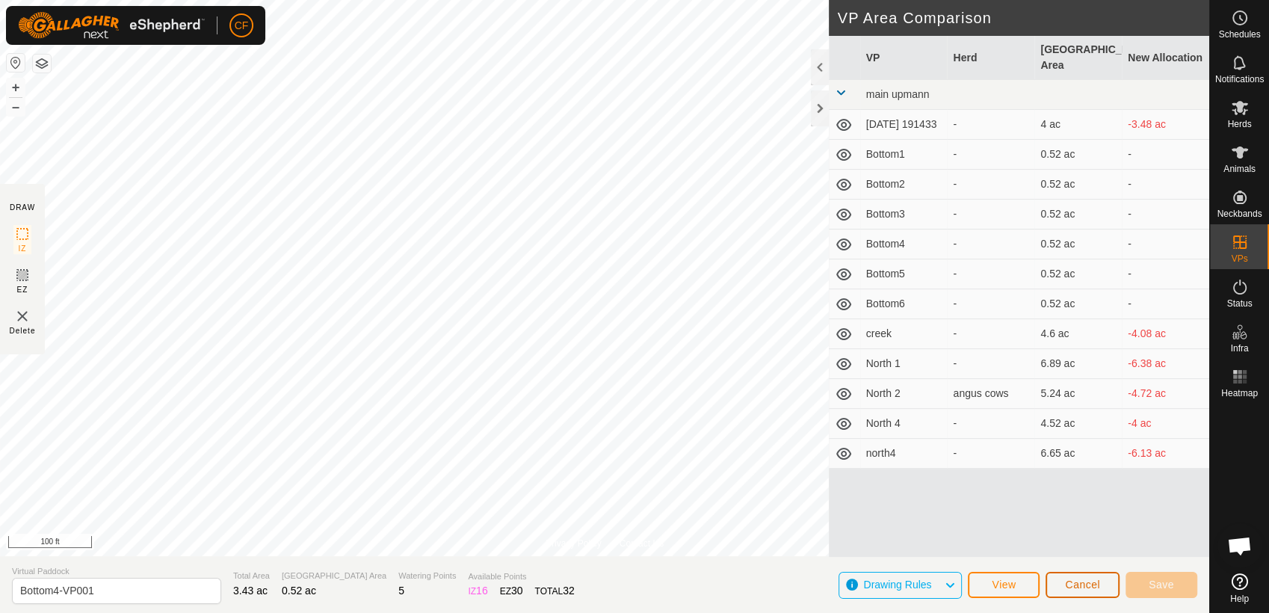
click at [1093, 587] on span "Cancel" at bounding box center [1082, 584] width 35 height 12
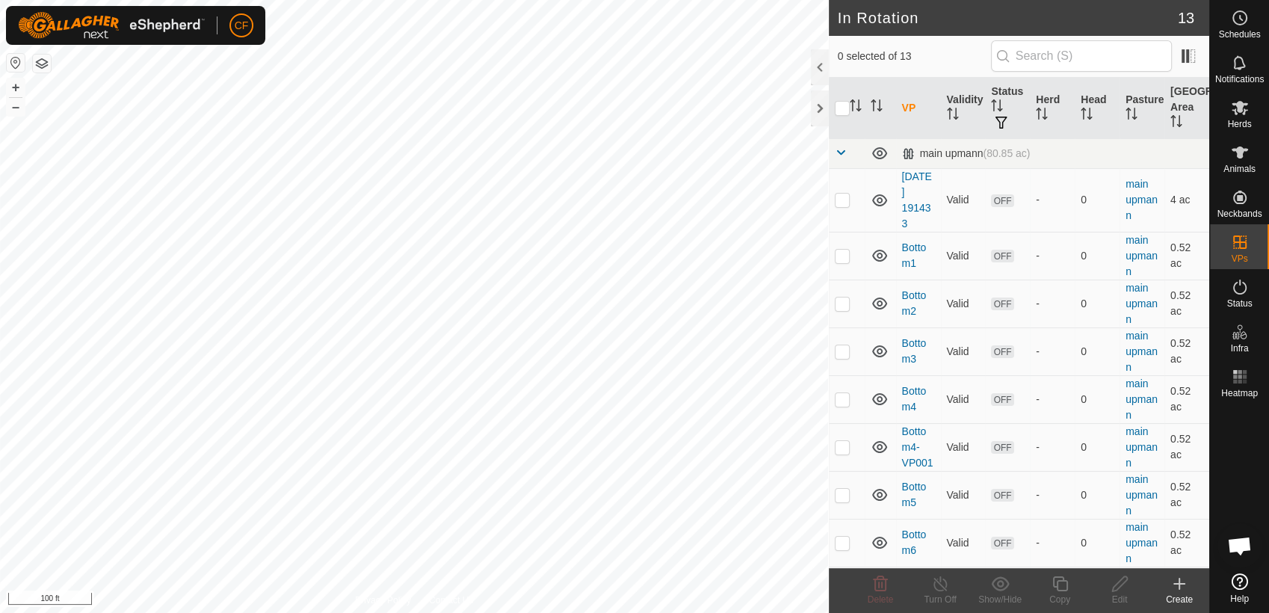
scroll to position [5520, 0]
click at [838, 495] on p-checkbox at bounding box center [842, 495] width 15 height 12
checkbox input "false"
click at [838, 447] on p-checkbox at bounding box center [842, 447] width 15 height 12
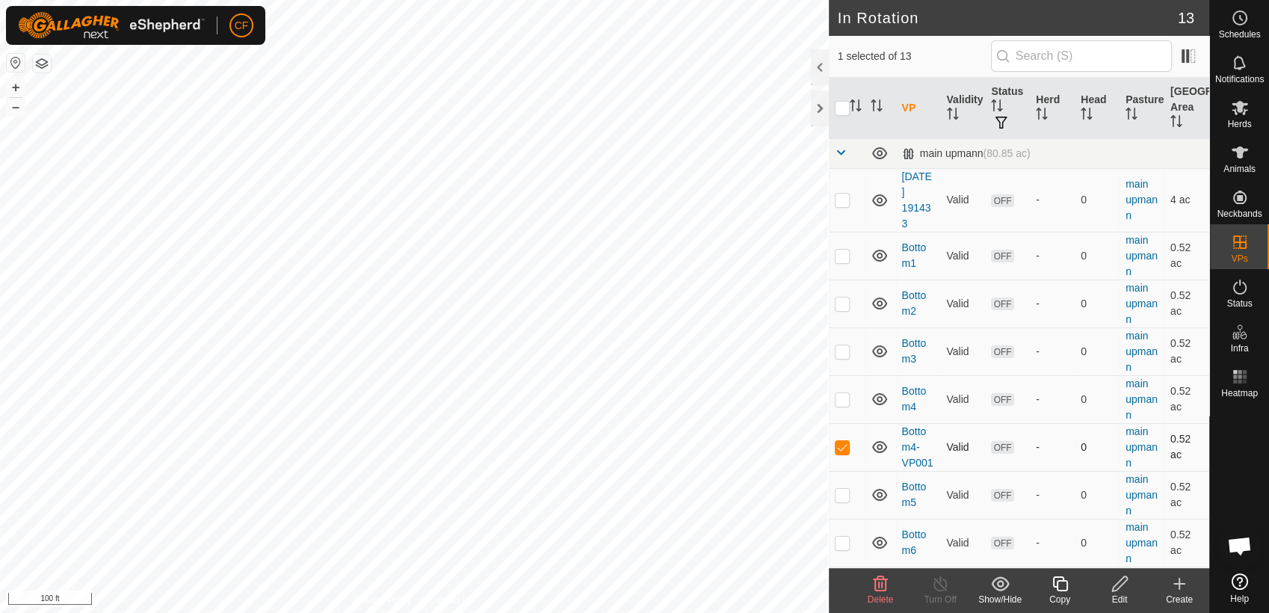
click at [838, 447] on p-checkbox at bounding box center [842, 447] width 15 height 12
checkbox input "false"
click at [840, 400] on p-checkbox at bounding box center [842, 399] width 15 height 12
checkbox input "false"
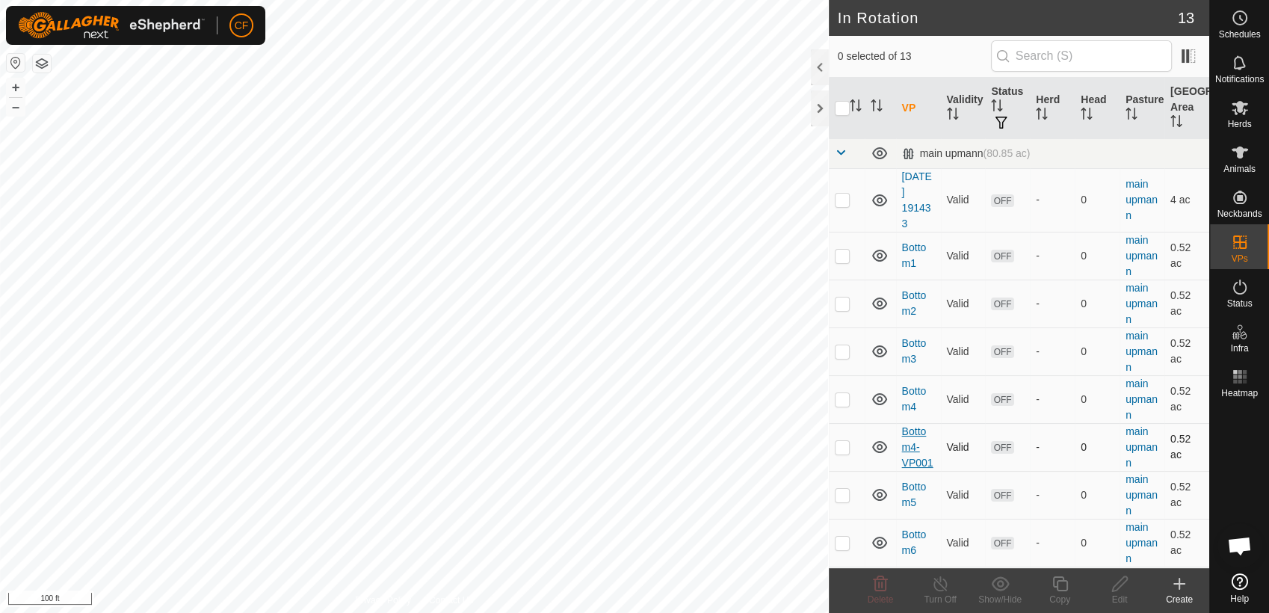
click at [914, 451] on link "Bottom4-VP001" at bounding box center [917, 446] width 31 height 43
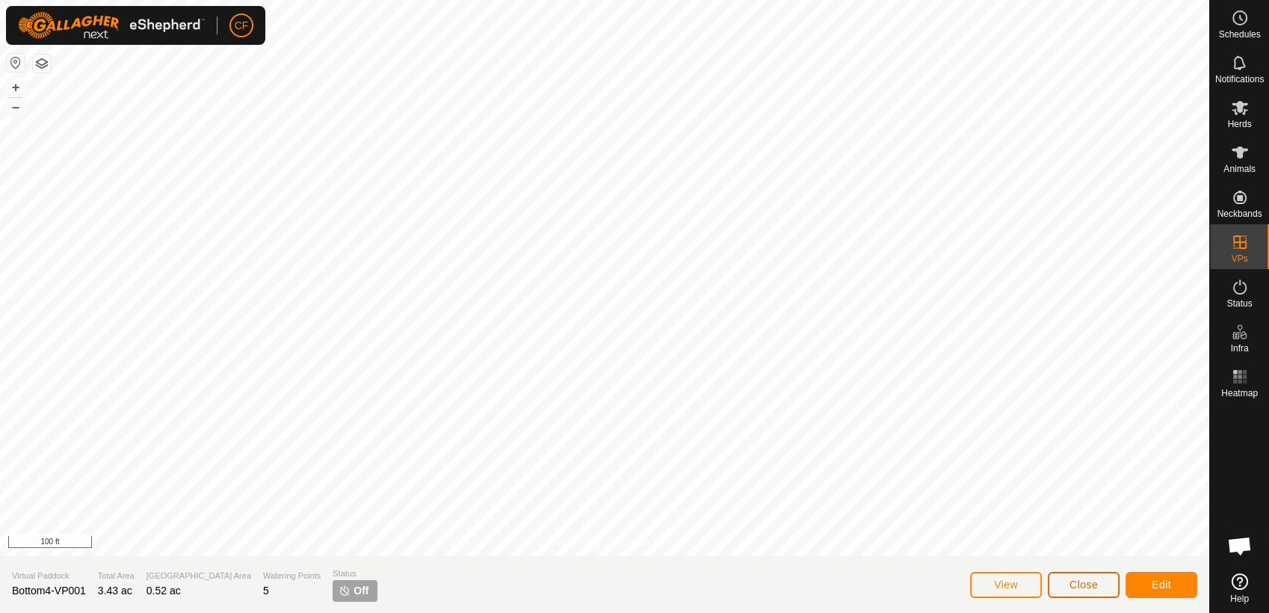
click at [1092, 583] on span "Close" at bounding box center [1083, 584] width 28 height 12
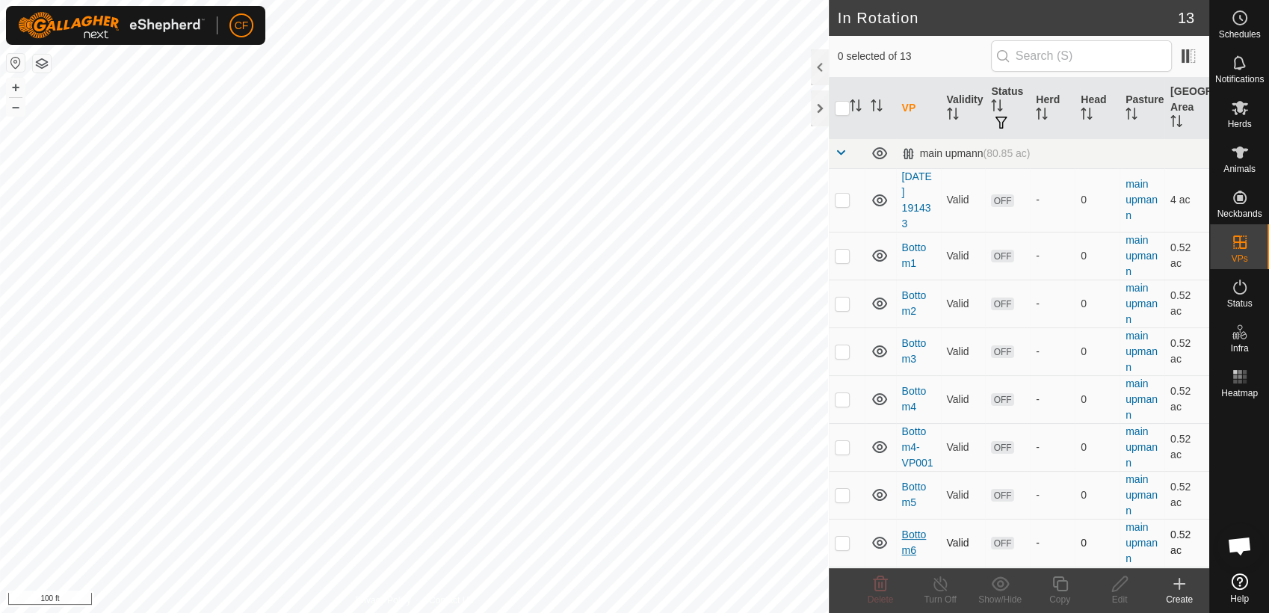
click at [914, 547] on link "Bottom6" at bounding box center [914, 542] width 25 height 28
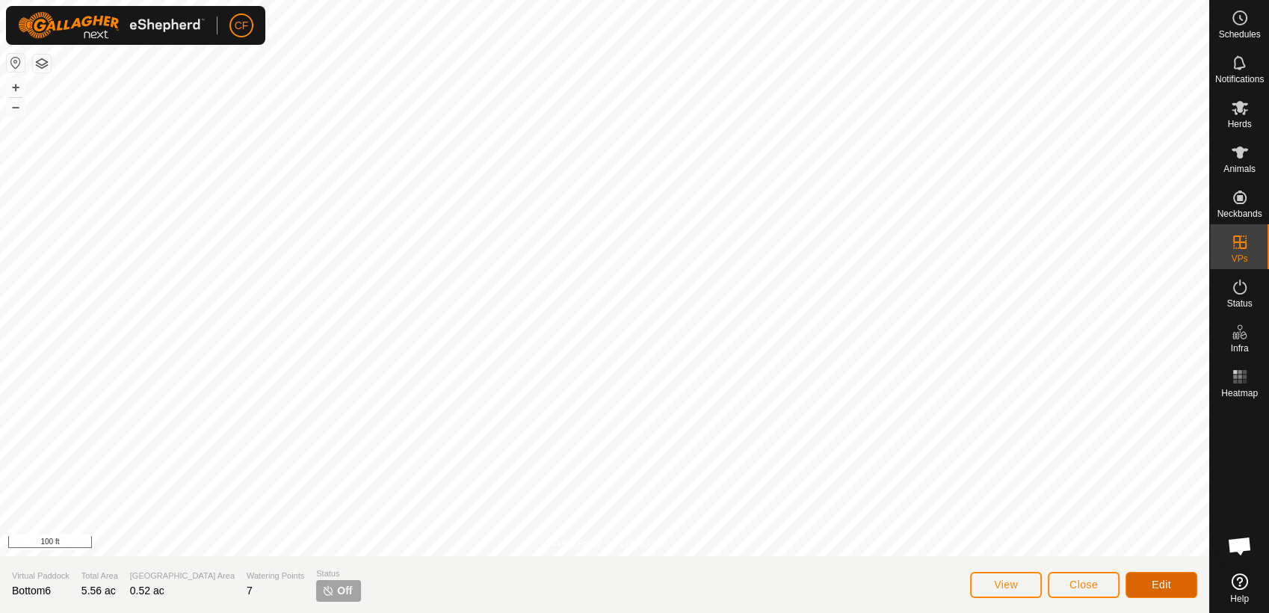
click at [1169, 583] on span "Edit" at bounding box center [1160, 584] width 19 height 12
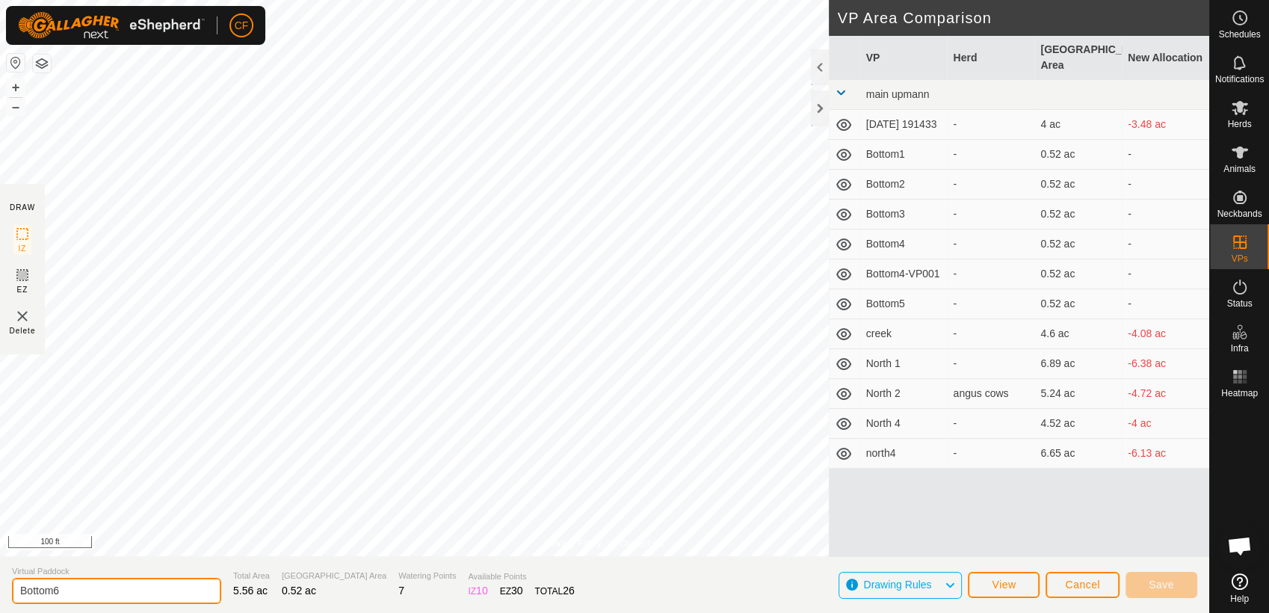
click at [99, 595] on input "Bottom6" at bounding box center [116, 591] width 209 height 26
type input "Bottom7"
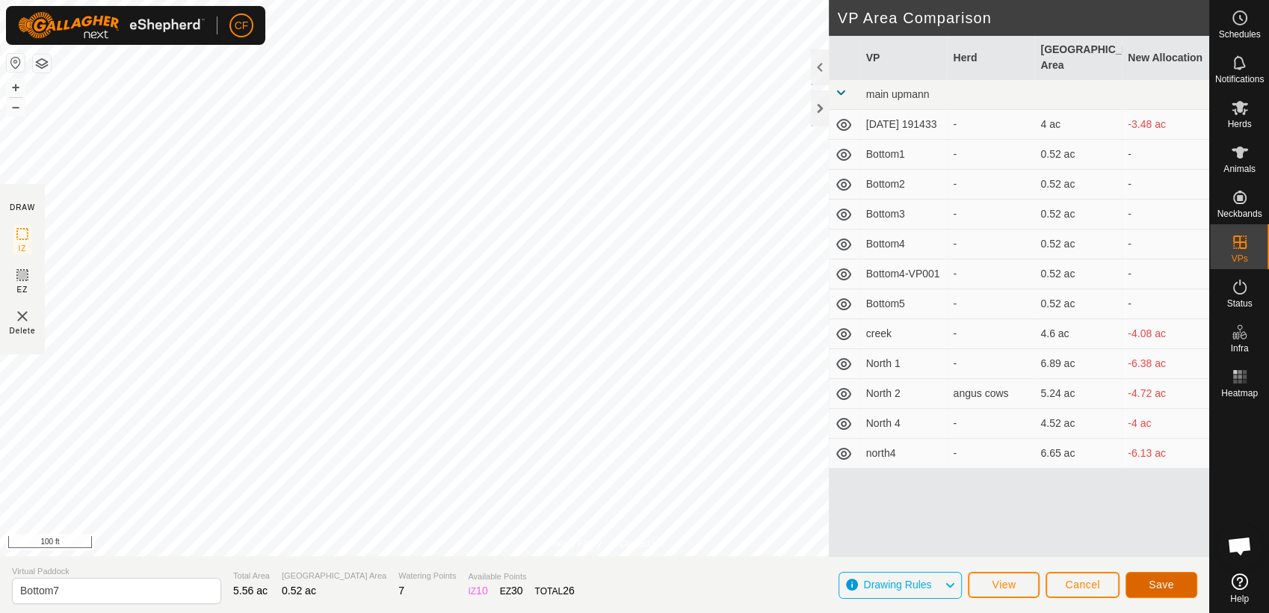
click at [1150, 582] on span "Save" at bounding box center [1160, 584] width 25 height 12
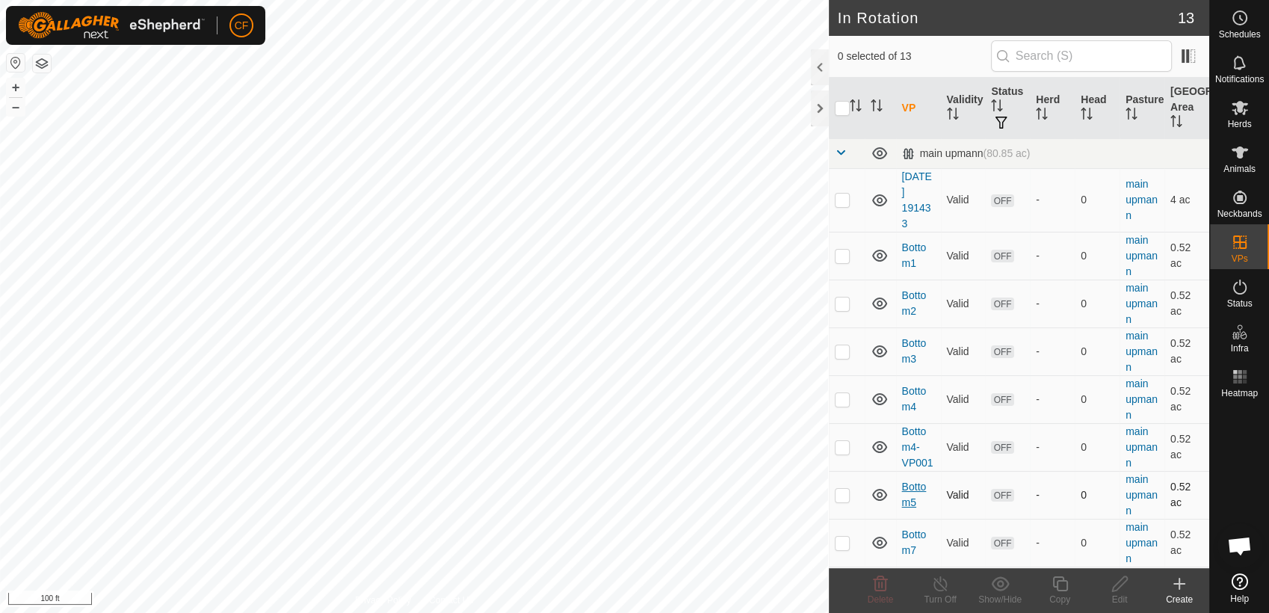
click at [910, 499] on link "Bottom5" at bounding box center [914, 494] width 25 height 28
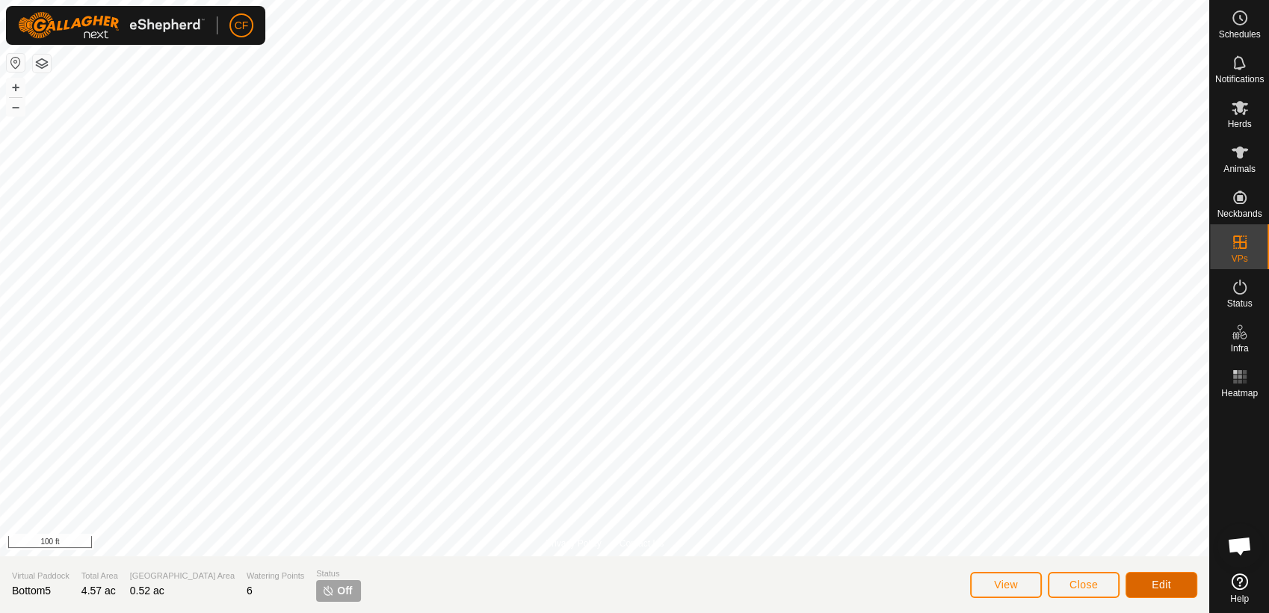
click at [1155, 582] on span "Edit" at bounding box center [1160, 584] width 19 height 12
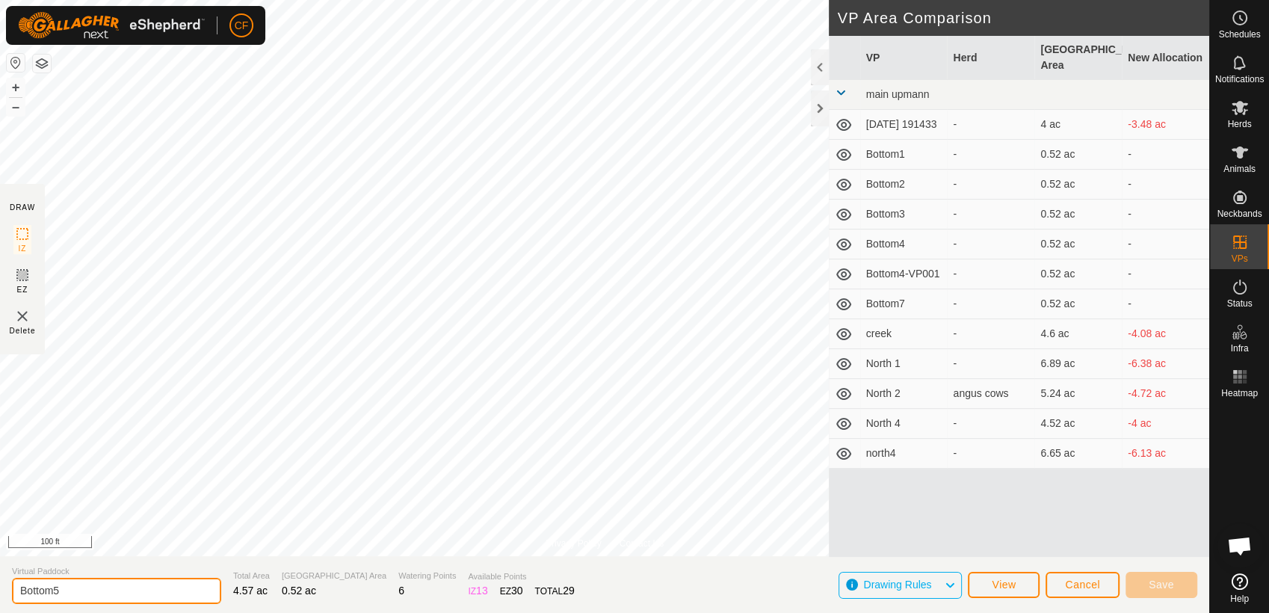
click at [85, 595] on input "Bottom5" at bounding box center [116, 591] width 209 height 26
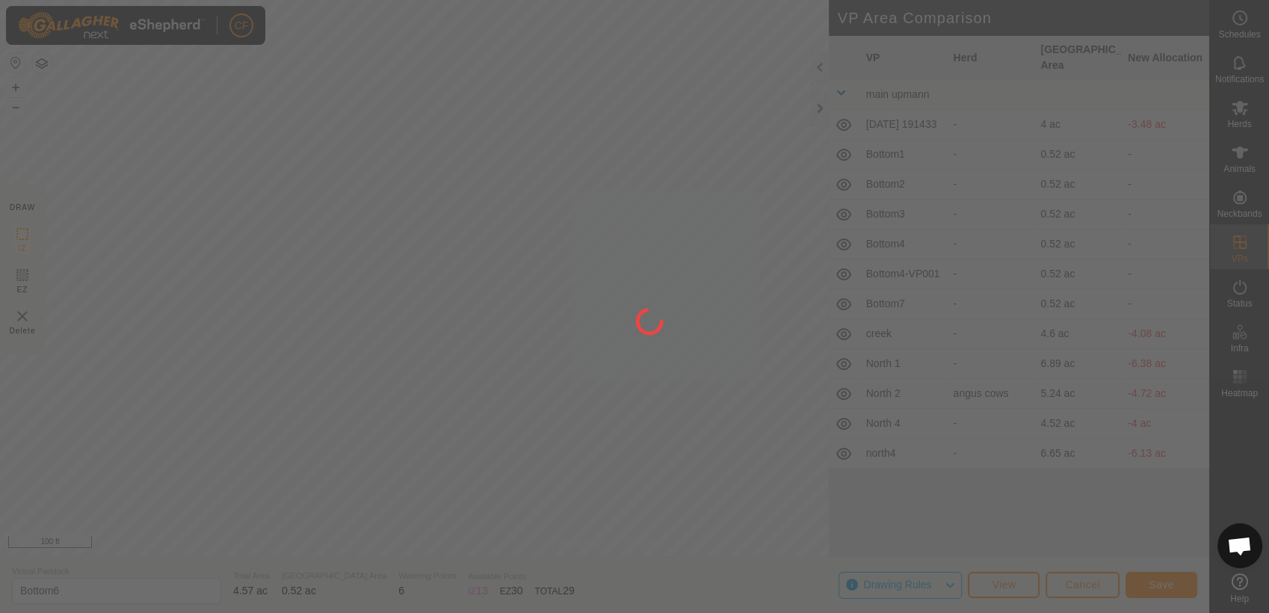
type input "Bottom5"
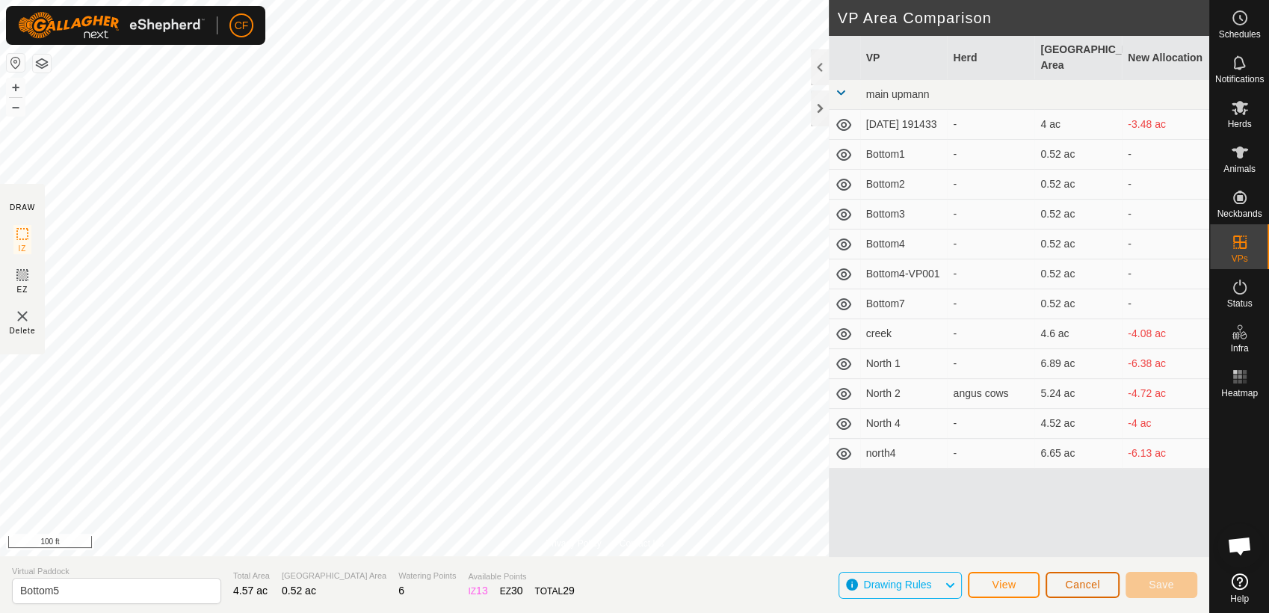
click at [1084, 584] on span "Cancel" at bounding box center [1082, 584] width 35 height 12
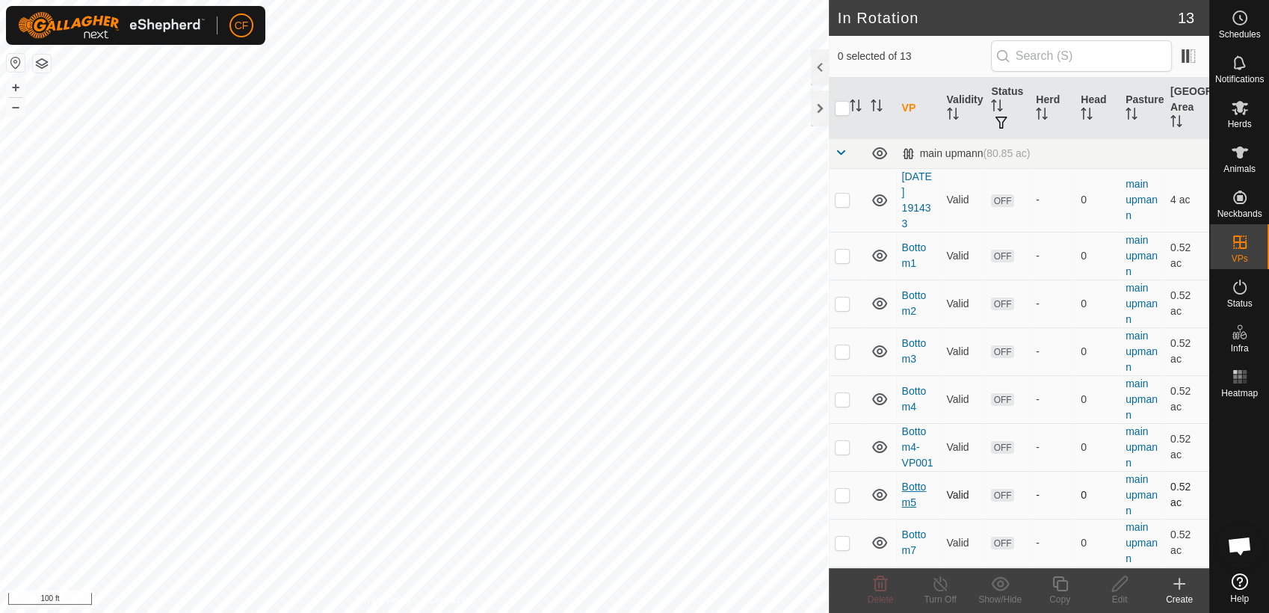
click at [911, 490] on link "Bottom5" at bounding box center [914, 494] width 25 height 28
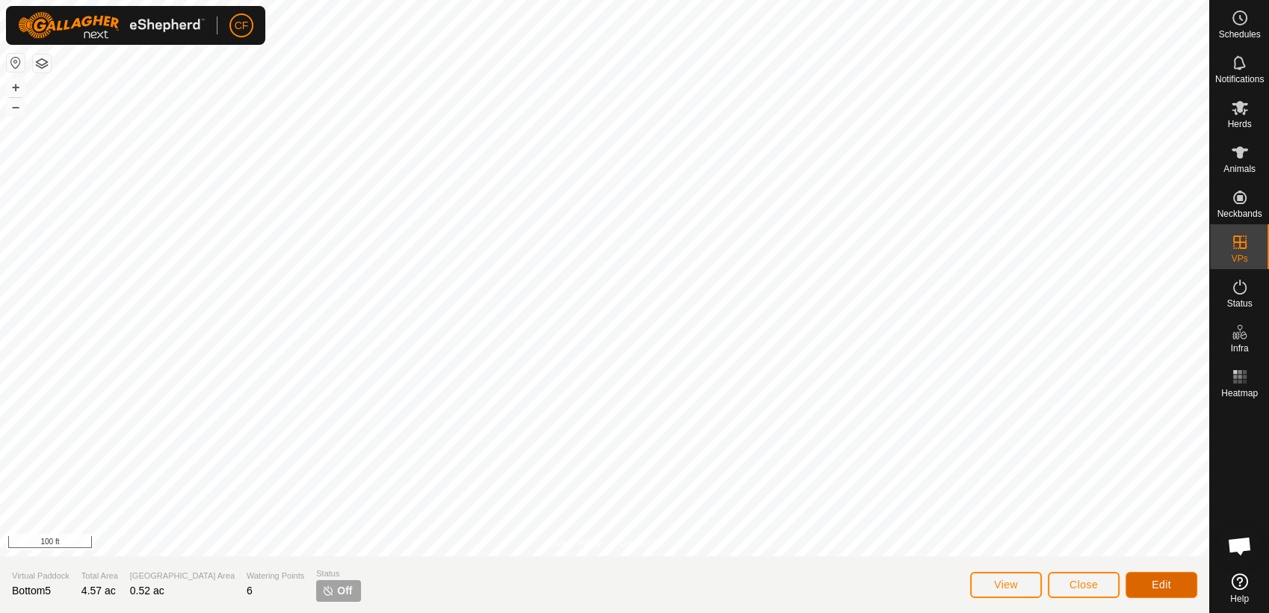
click at [1149, 576] on button "Edit" at bounding box center [1161, 585] width 72 height 26
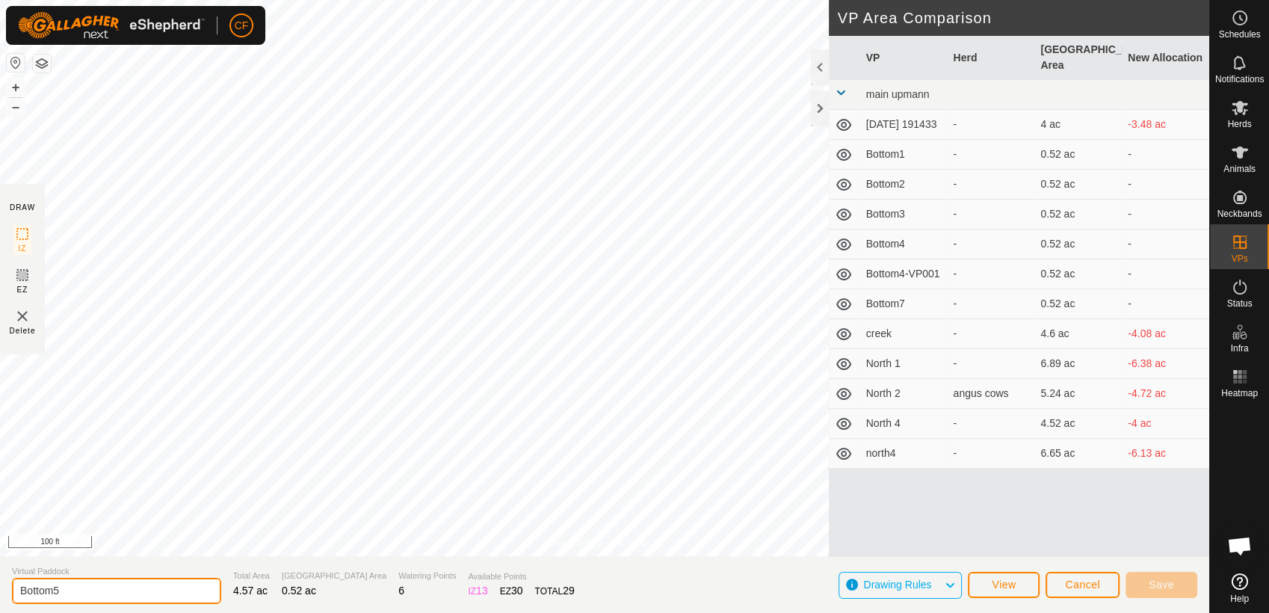
click at [99, 595] on input "Bottom5" at bounding box center [116, 591] width 209 height 26
type input "Bottom6"
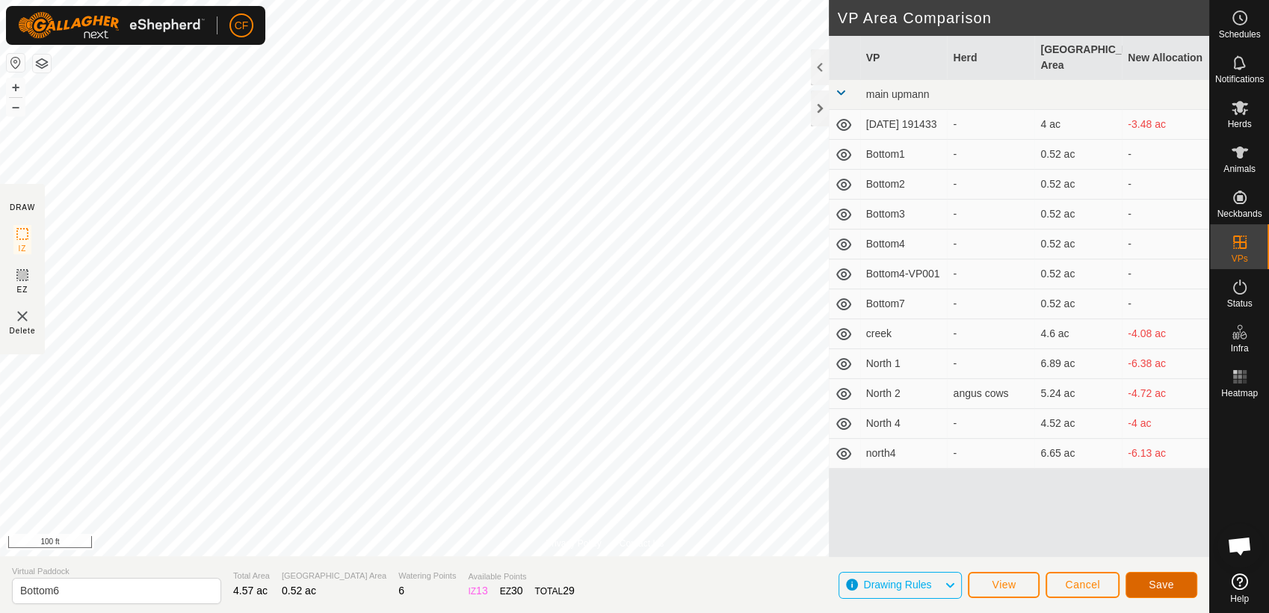
click at [1154, 583] on span "Save" at bounding box center [1160, 584] width 25 height 12
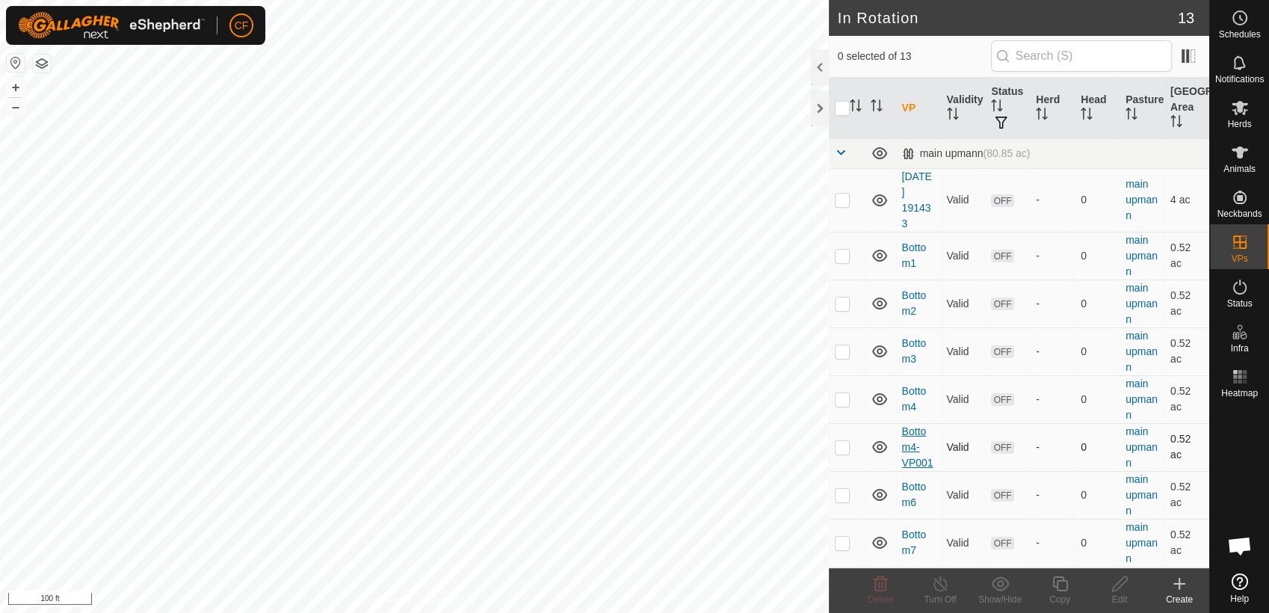
click at [917, 457] on link "Bottom4-VP001" at bounding box center [917, 446] width 31 height 43
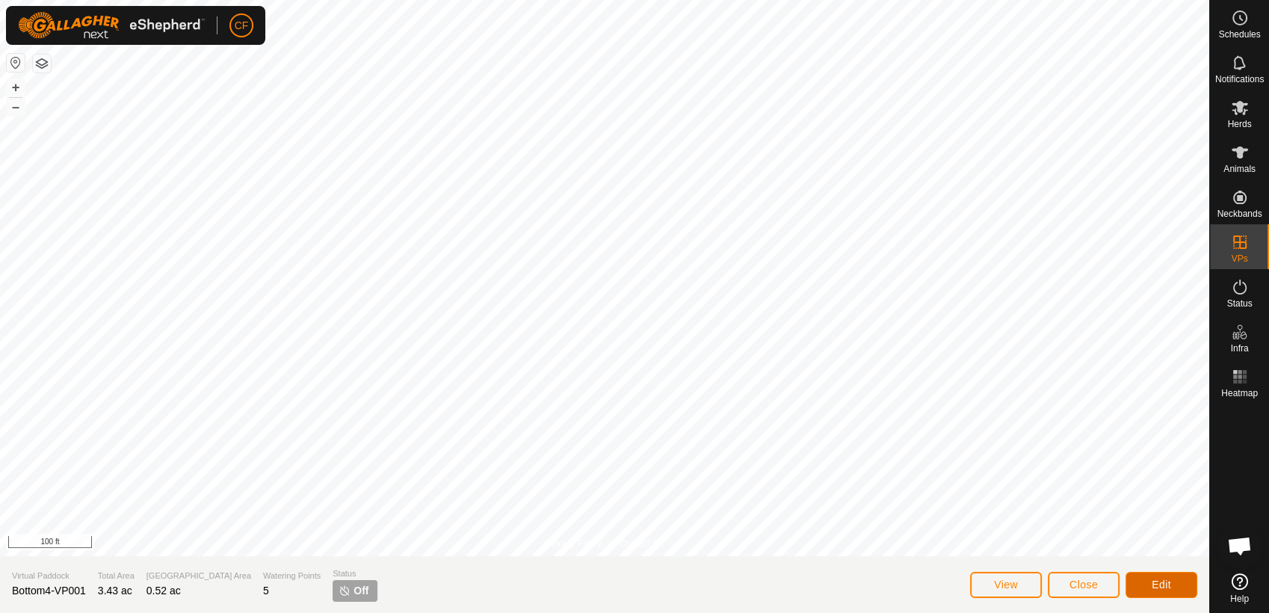
click at [1150, 588] on button "Edit" at bounding box center [1161, 585] width 72 height 26
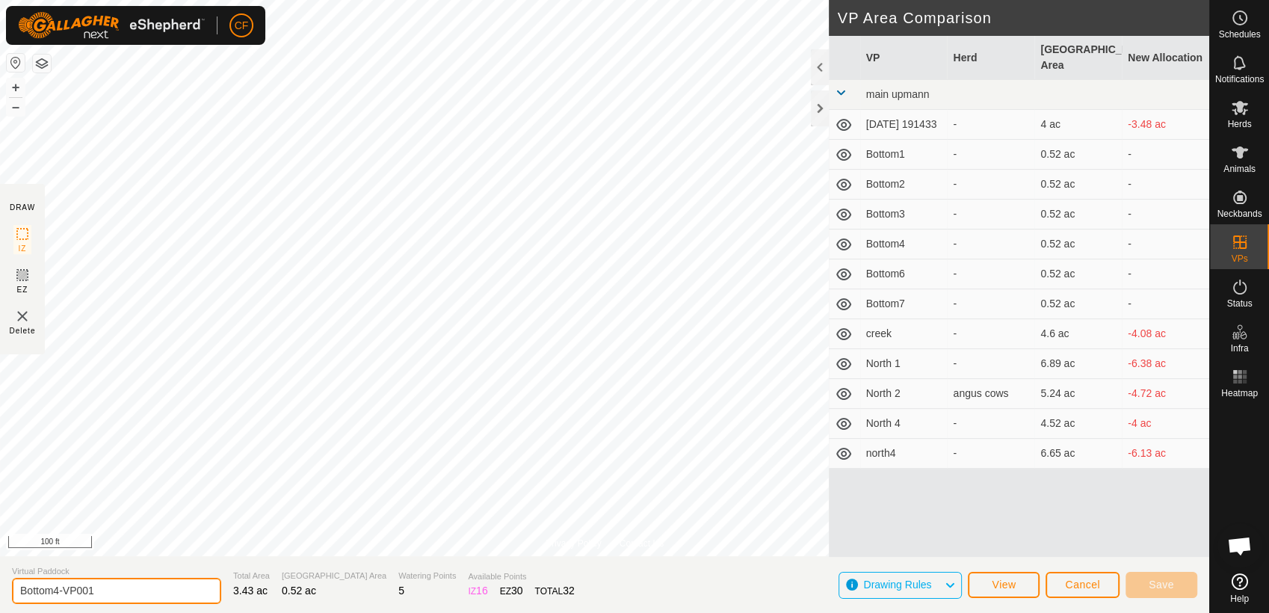
click at [125, 592] on input "Bottom4-VP001" at bounding box center [116, 591] width 209 height 26
click at [137, 587] on input "Bottom4-VP001" at bounding box center [116, 591] width 209 height 26
type input "Bottom5"
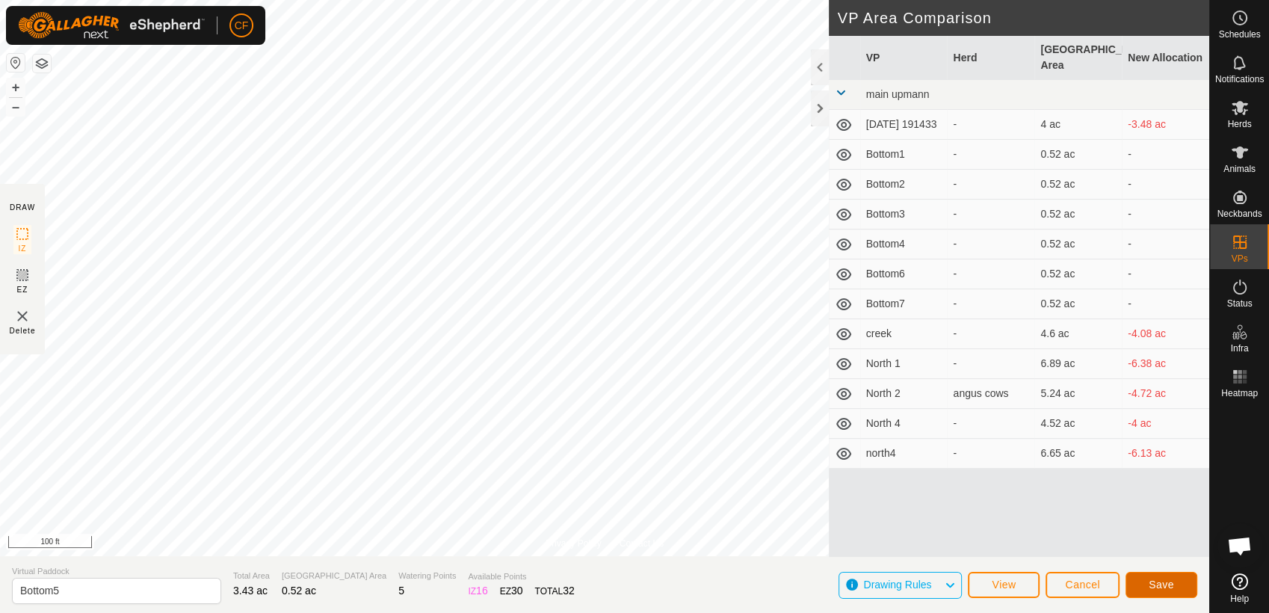
click at [1156, 581] on span "Save" at bounding box center [1160, 584] width 25 height 12
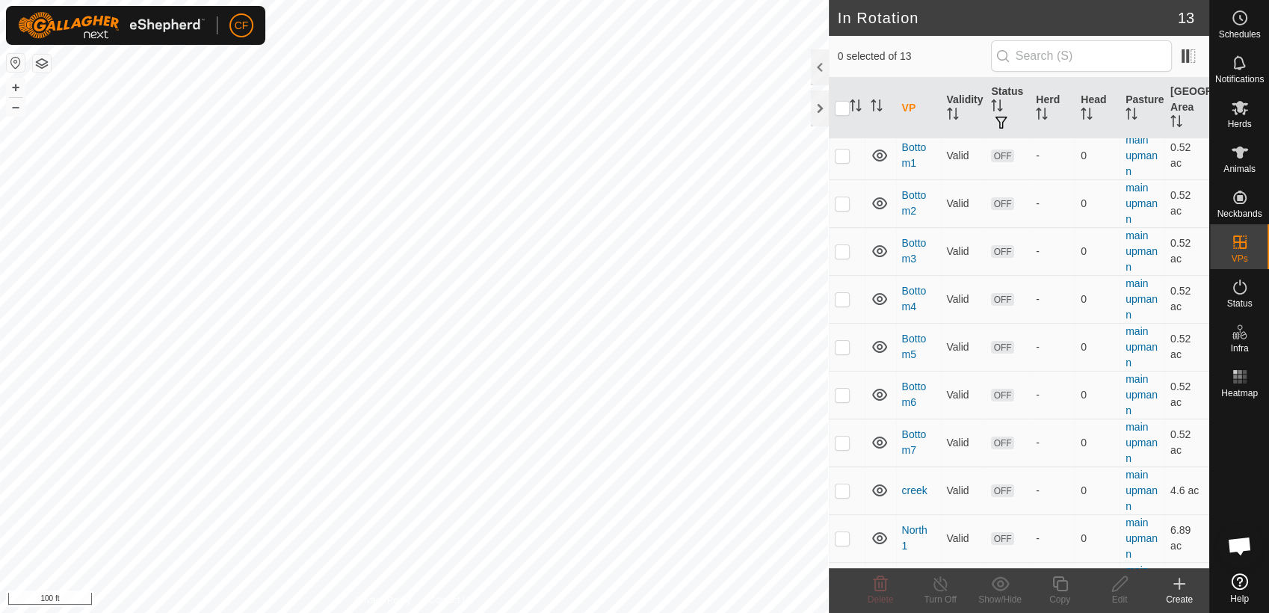
scroll to position [132, 0]
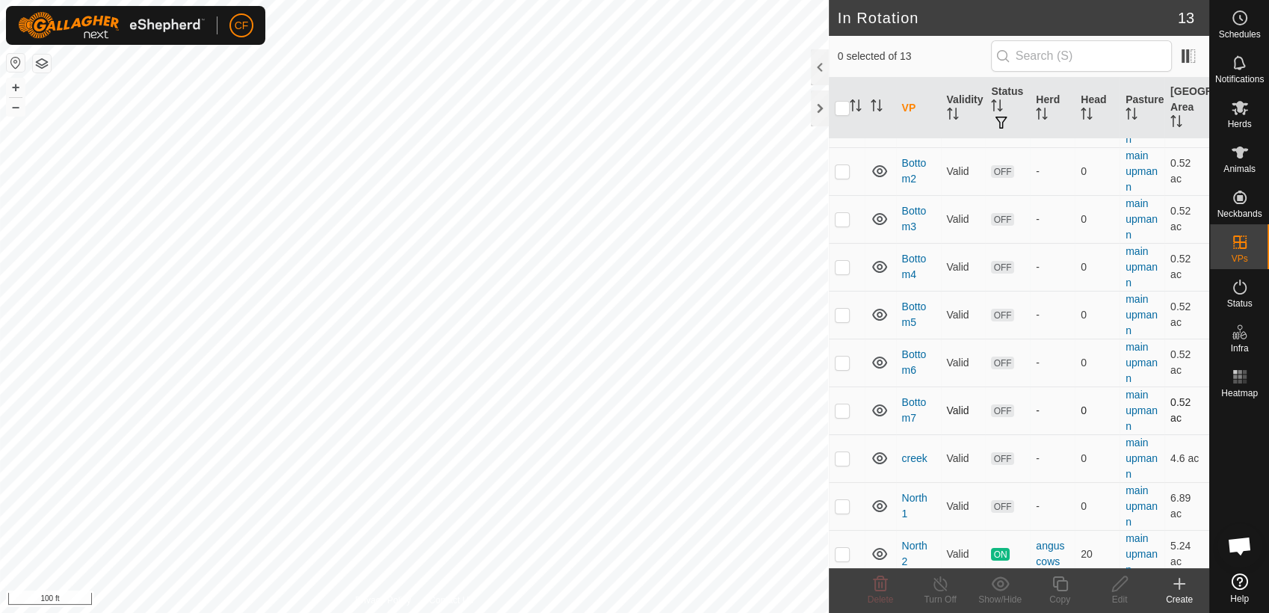
click at [839, 409] on p-checkbox at bounding box center [842, 410] width 15 height 12
checkbox input "true"
click at [1060, 586] on icon at bounding box center [1059, 584] width 19 height 18
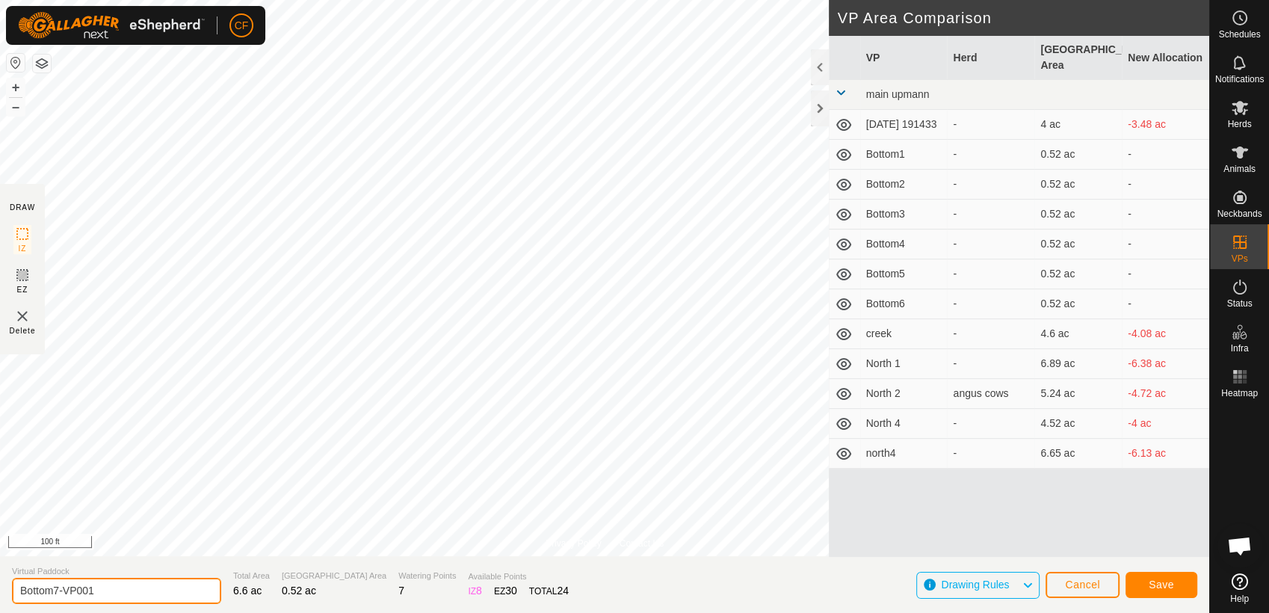
click at [111, 594] on input "Bottom7-VP001" at bounding box center [116, 591] width 209 height 26
type input "Bottom8"
click at [1157, 581] on span "Save" at bounding box center [1160, 584] width 25 height 12
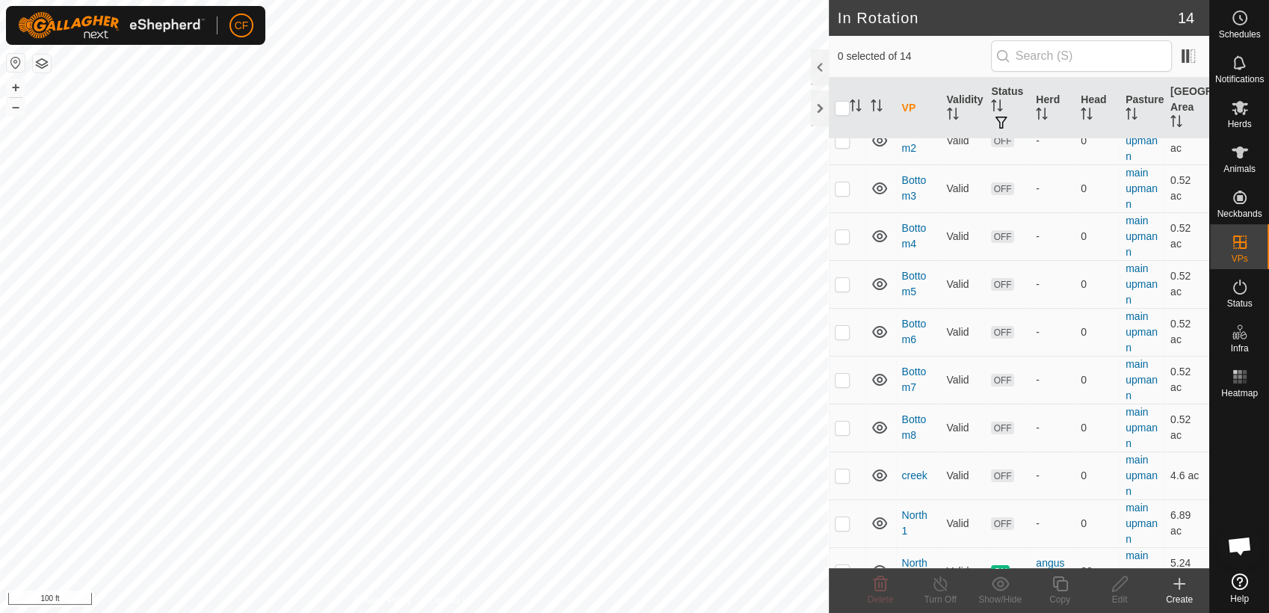
scroll to position [199, 0]
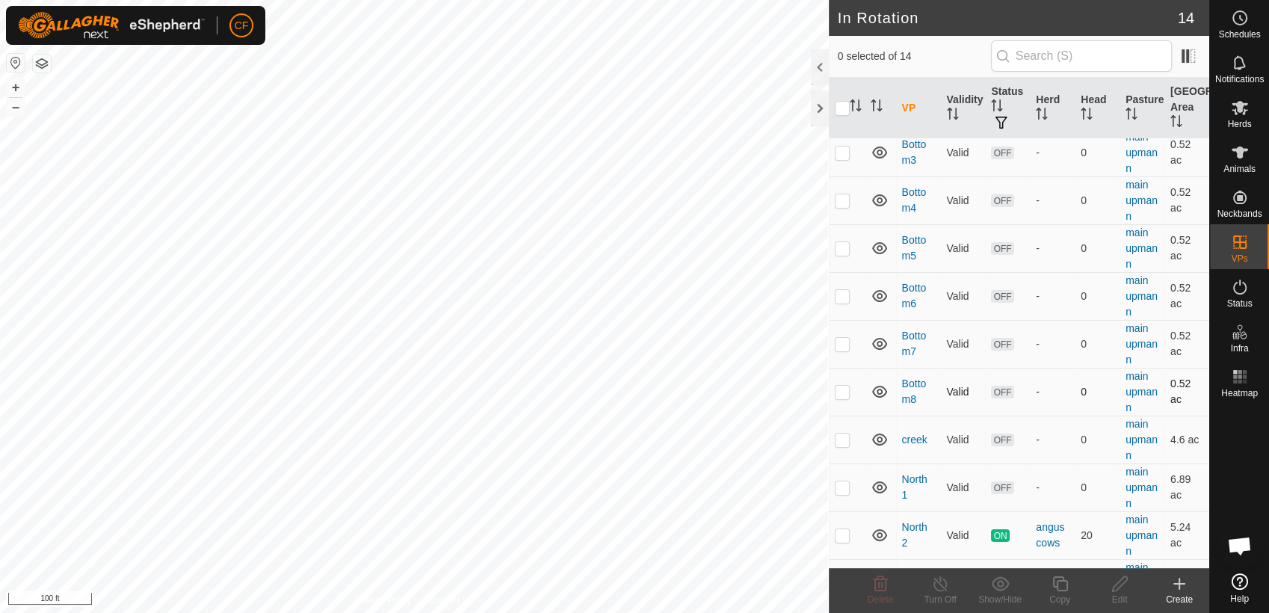
click at [843, 391] on p-checkbox at bounding box center [842, 392] width 15 height 12
checkbox input "true"
click at [1062, 587] on icon at bounding box center [1059, 584] width 19 height 18
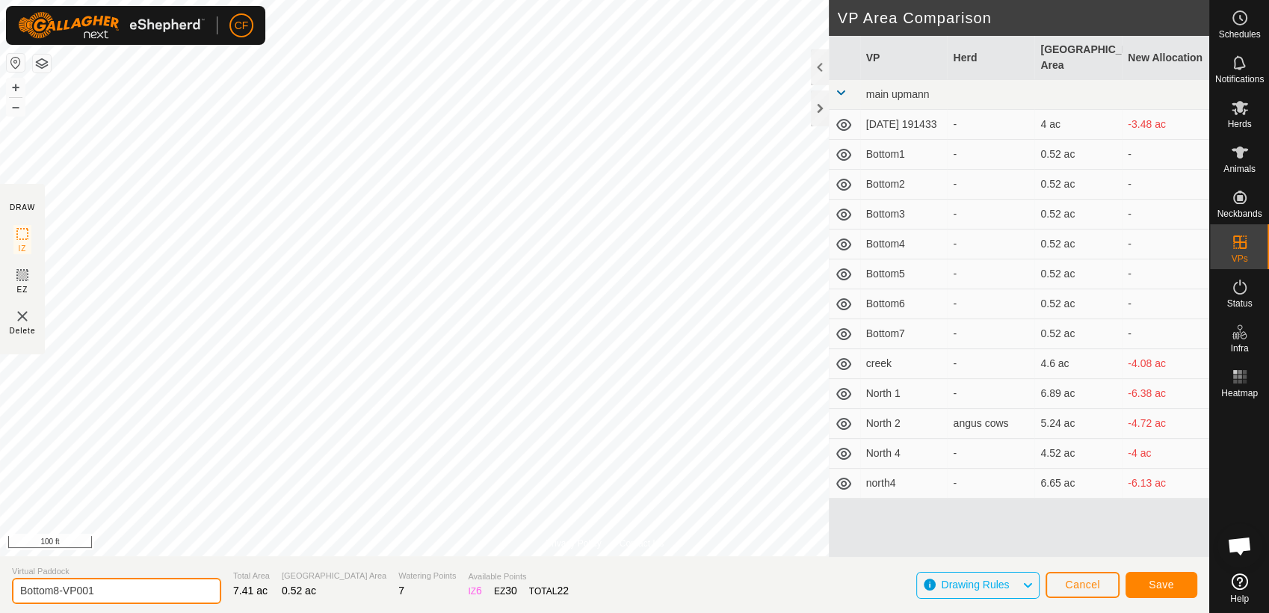
click at [87, 591] on input "Bottom8-VP001" at bounding box center [116, 591] width 209 height 26
click at [113, 589] on input "Bottom8-VP001" at bounding box center [116, 591] width 209 height 26
type input "Bottom9"
click at [1144, 582] on button "Save" at bounding box center [1161, 585] width 72 height 26
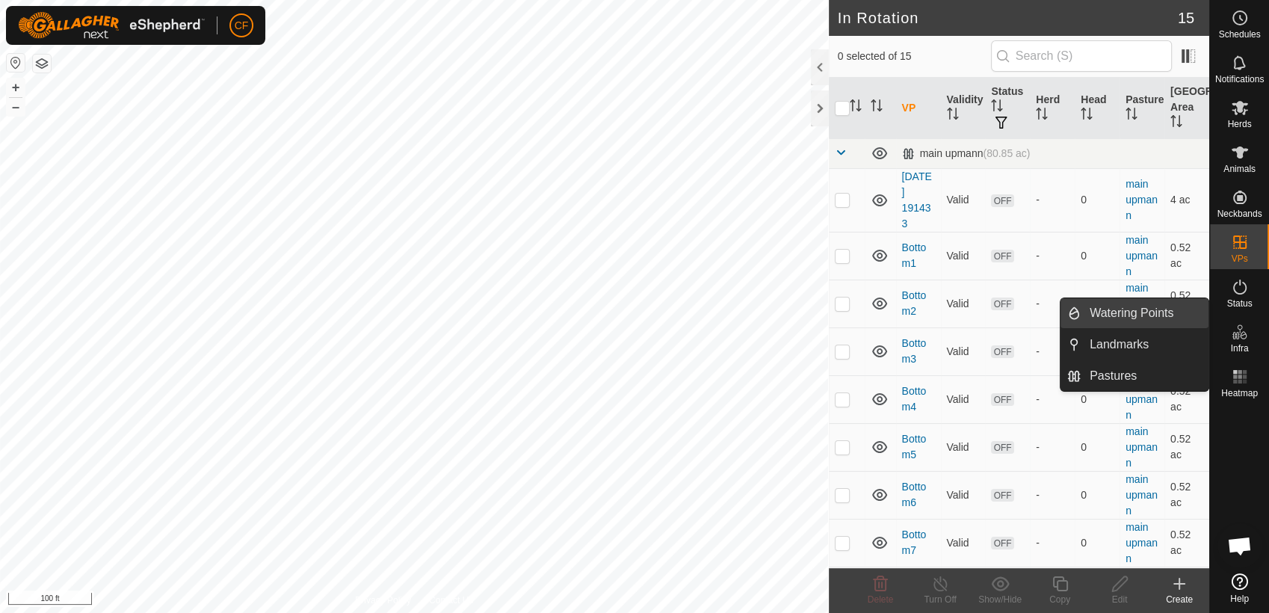
click at [1145, 318] on link "Watering Points" at bounding box center [1144, 313] width 128 height 30
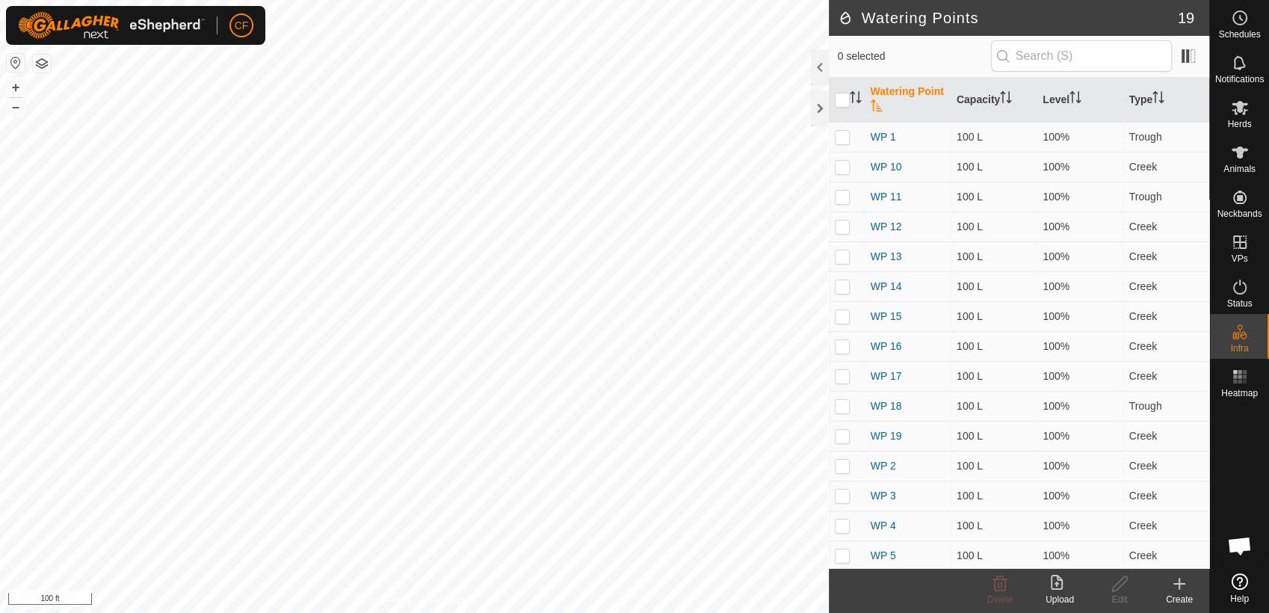
click at [1174, 584] on icon at bounding box center [1179, 584] width 18 height 18
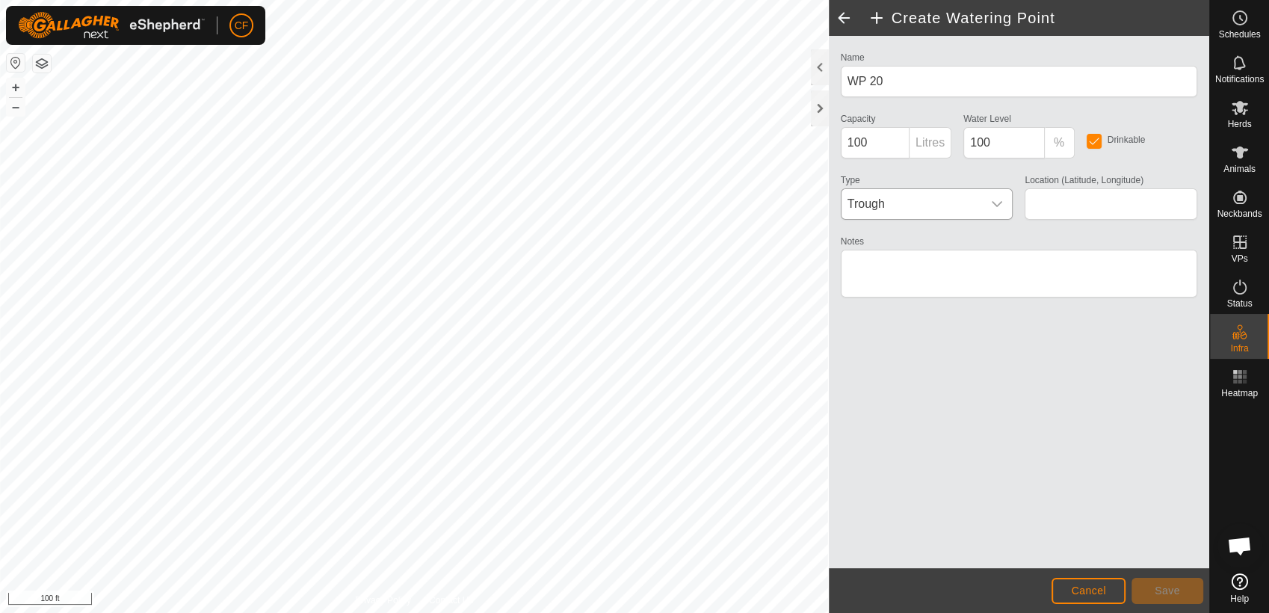
click at [996, 200] on icon "dropdown trigger" at bounding box center [997, 204] width 12 height 12
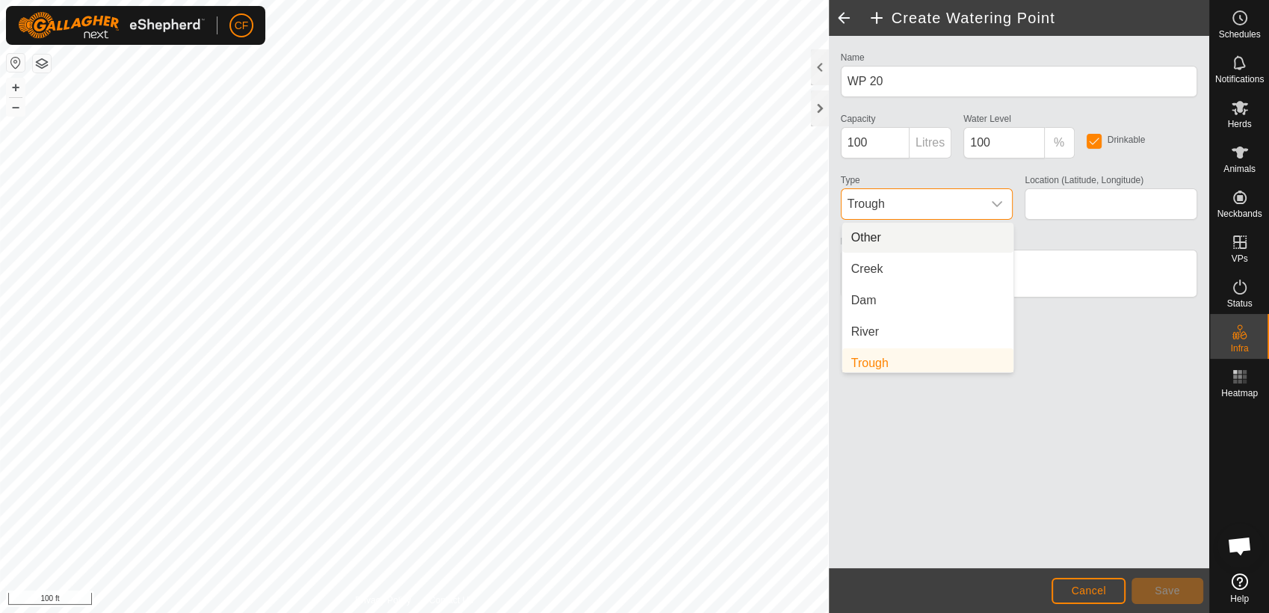
scroll to position [6, 0]
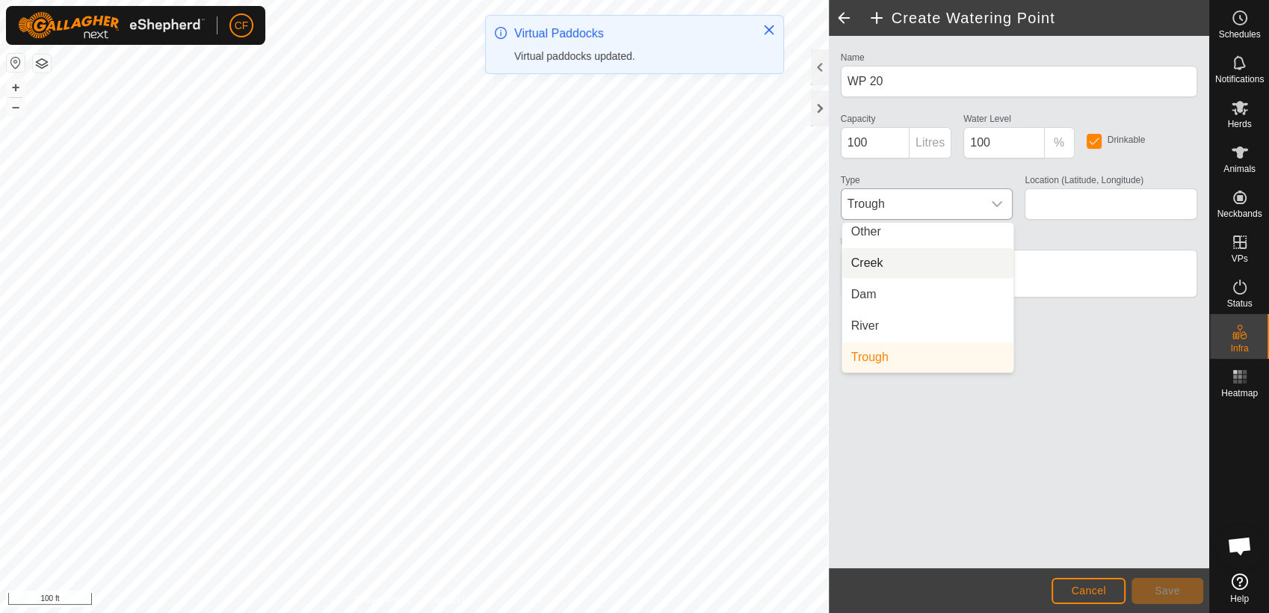
click at [881, 260] on li "Creek" at bounding box center [927, 263] width 171 height 30
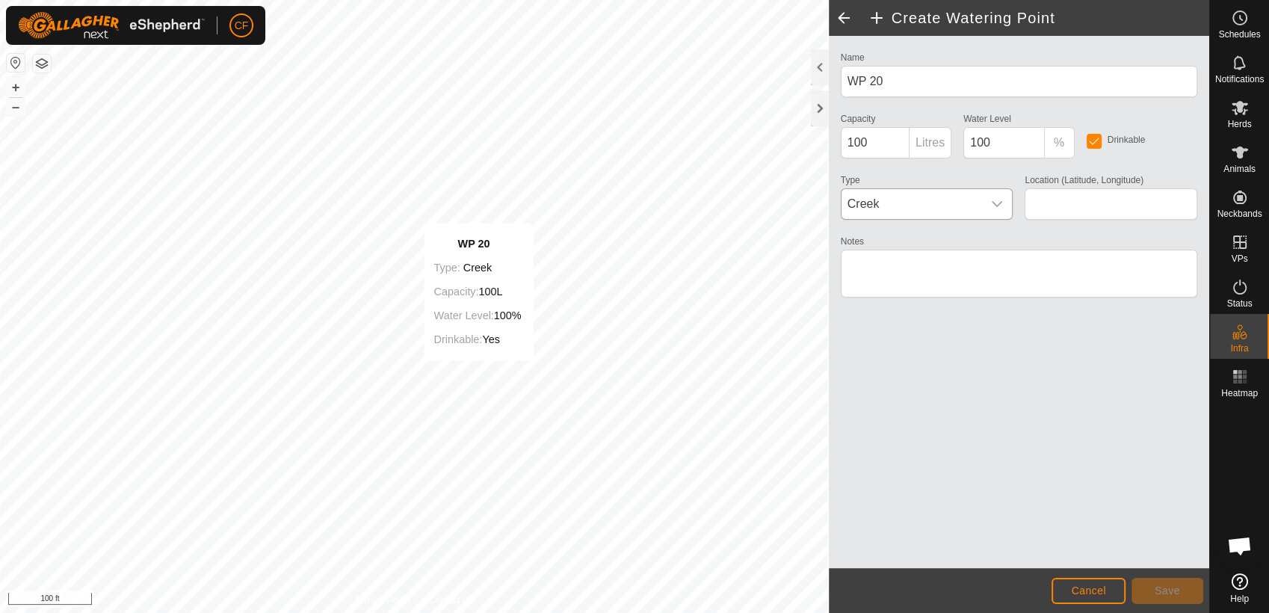
type input "42.412843, -90.094754"
click at [1183, 585] on button "Save" at bounding box center [1167, 591] width 72 height 26
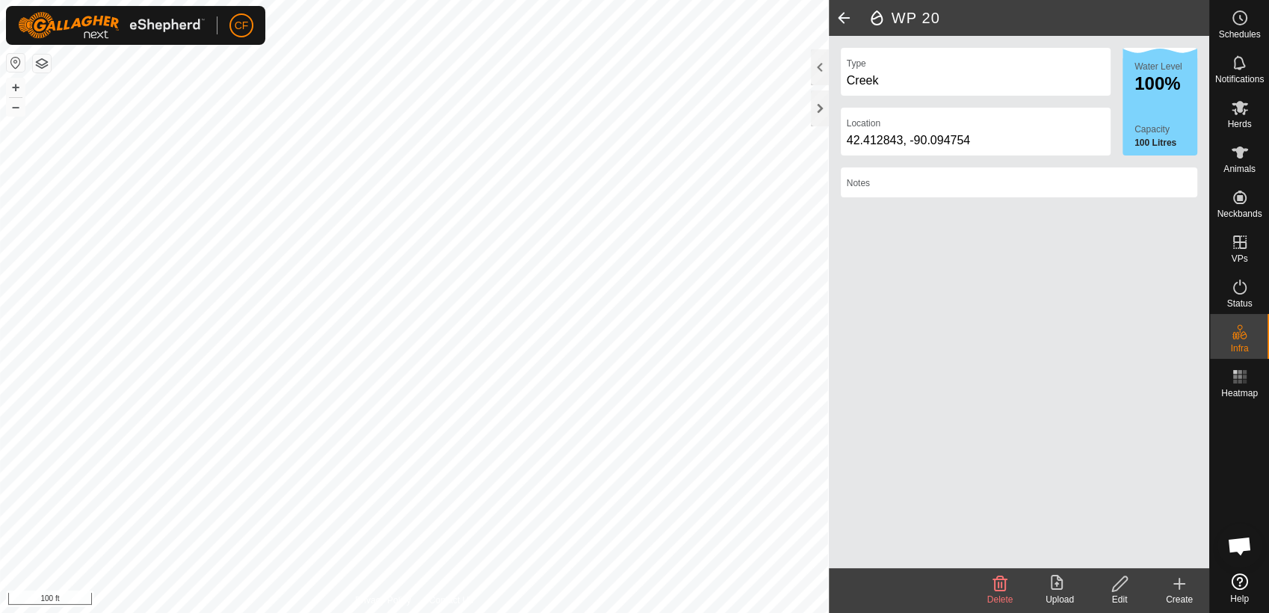
click at [1179, 587] on icon at bounding box center [1179, 583] width 0 height 10
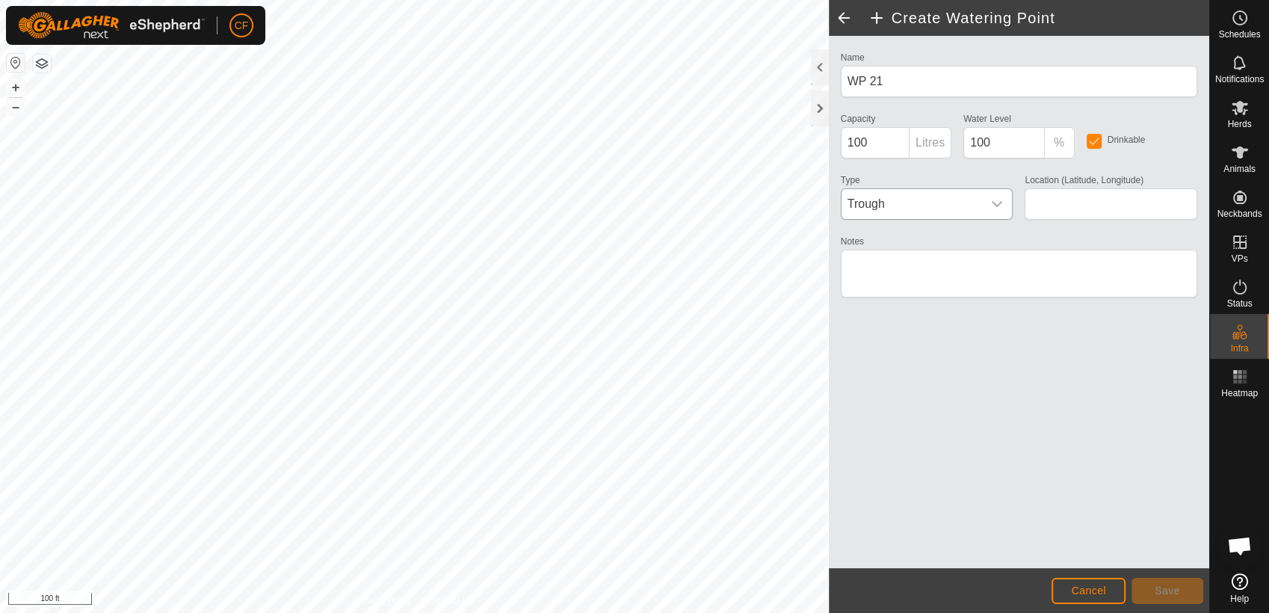
click at [997, 208] on icon "dropdown trigger" at bounding box center [997, 204] width 12 height 12
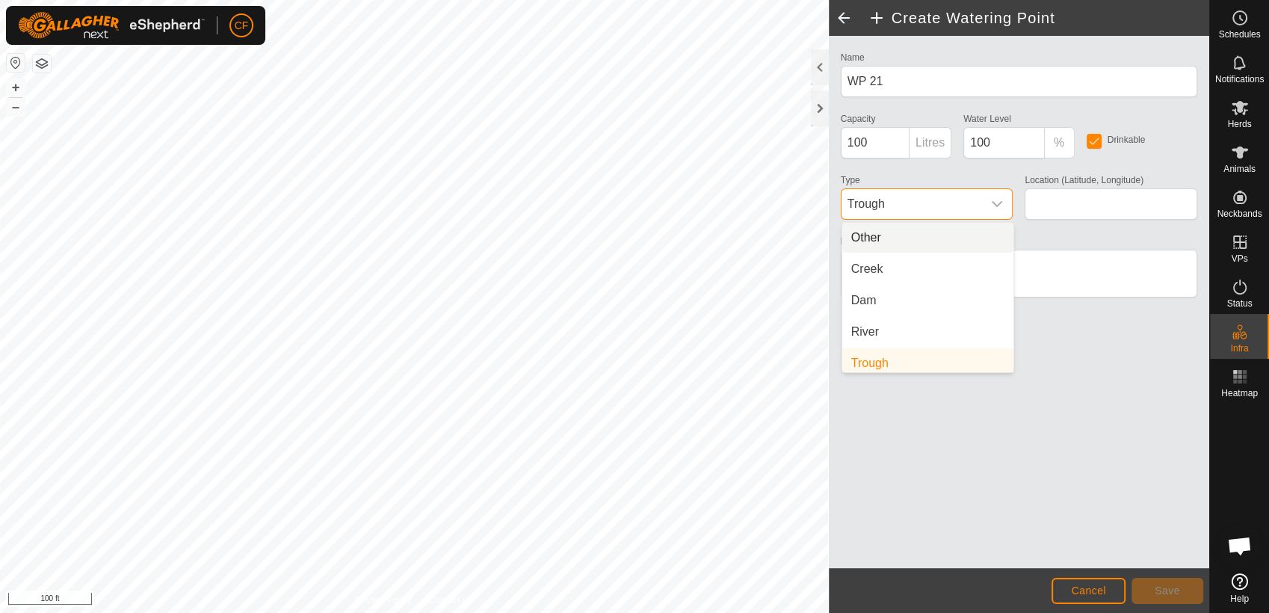
scroll to position [6, 0]
click at [900, 262] on li "Creek" at bounding box center [927, 263] width 171 height 30
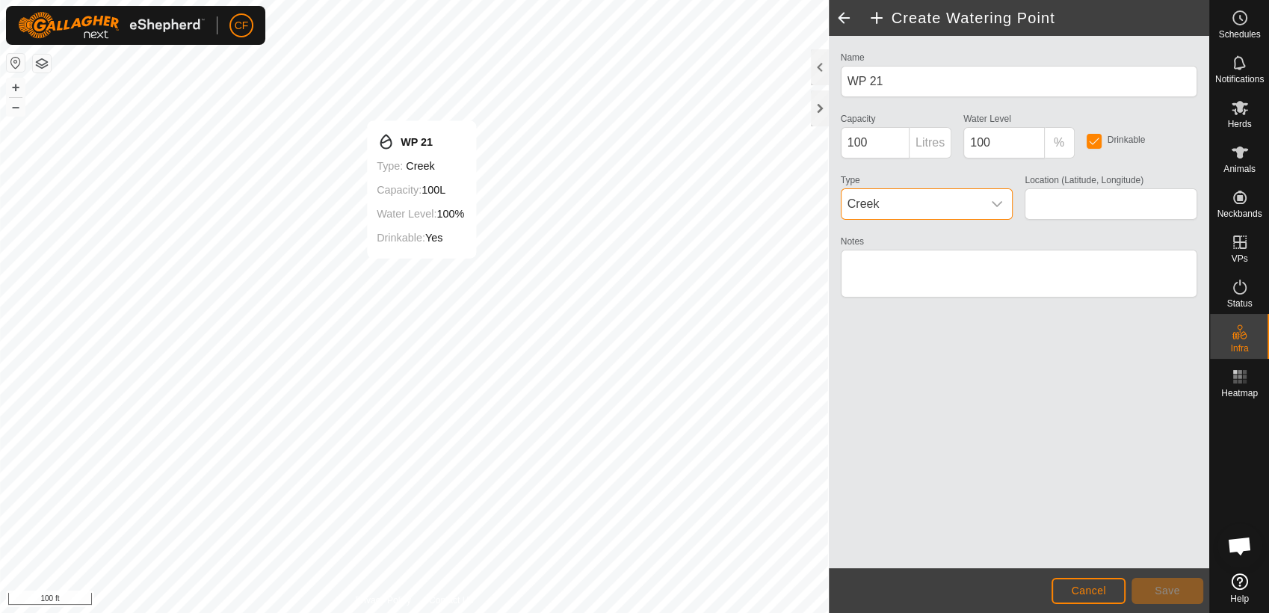
type input "42.413179, -90.095008"
click at [1177, 590] on span "Save" at bounding box center [1166, 590] width 25 height 12
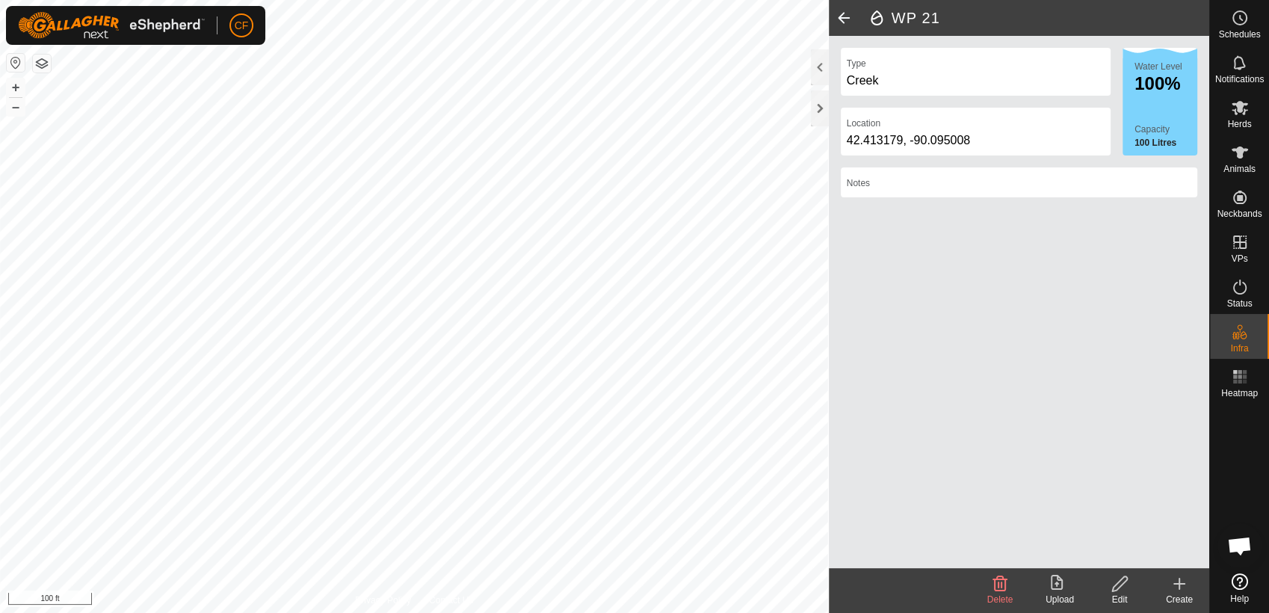
click at [1177, 590] on icon at bounding box center [1179, 584] width 18 height 18
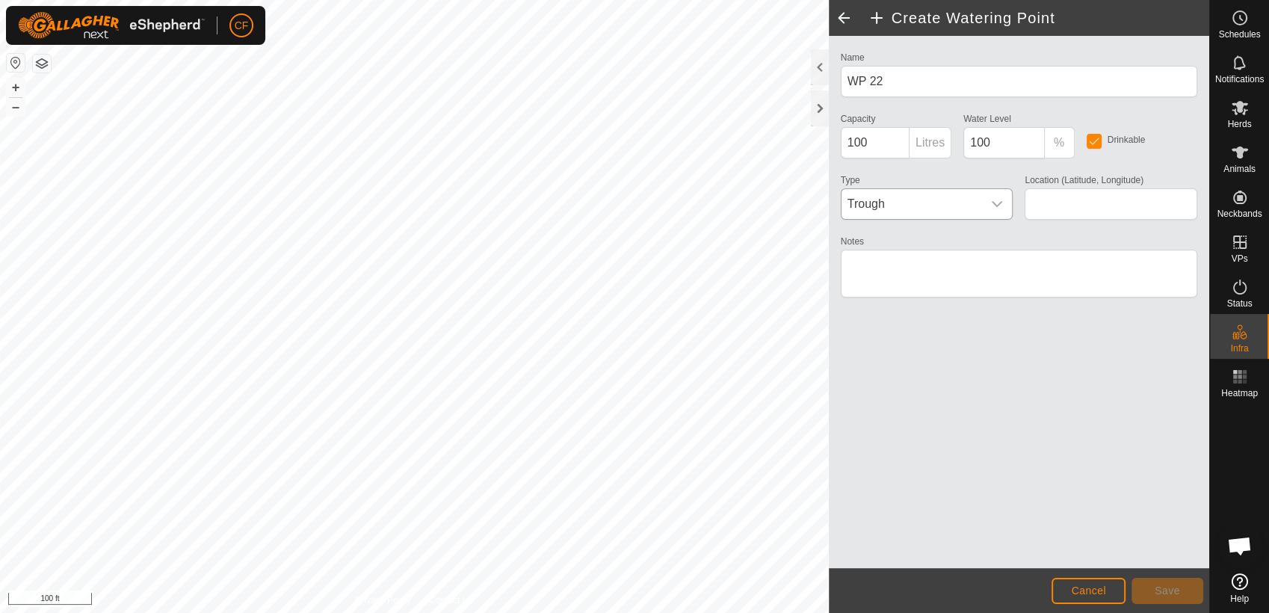
click at [994, 203] on icon "dropdown trigger" at bounding box center [996, 204] width 10 height 6
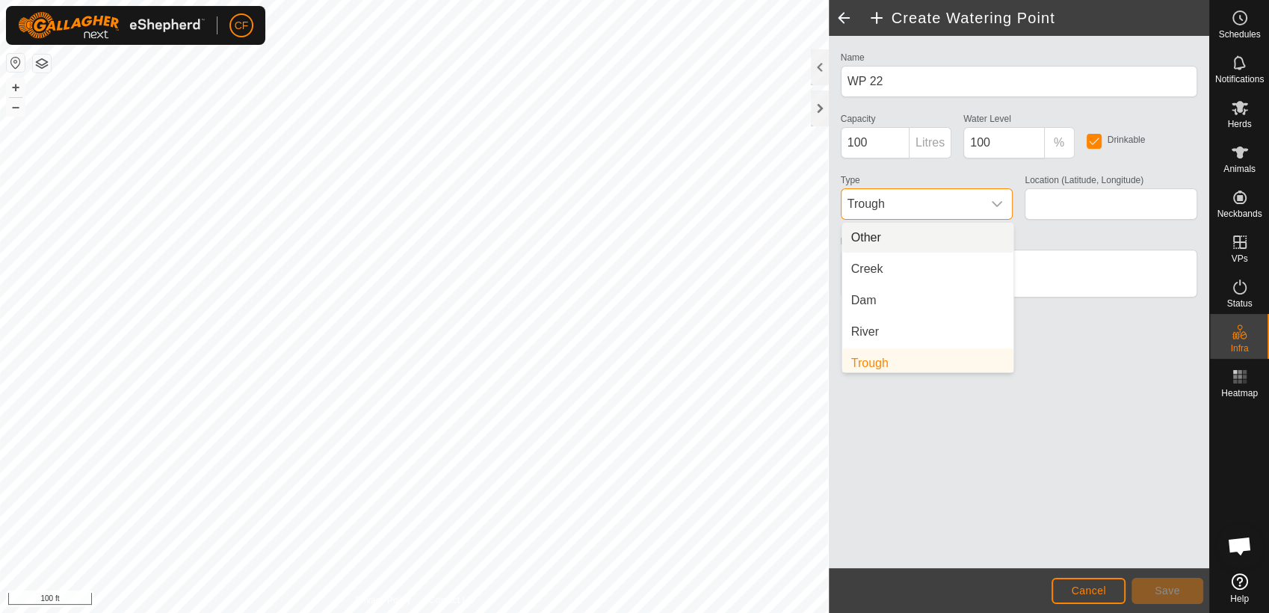
scroll to position [6, 0]
click at [878, 260] on li "Creek" at bounding box center [927, 263] width 171 height 30
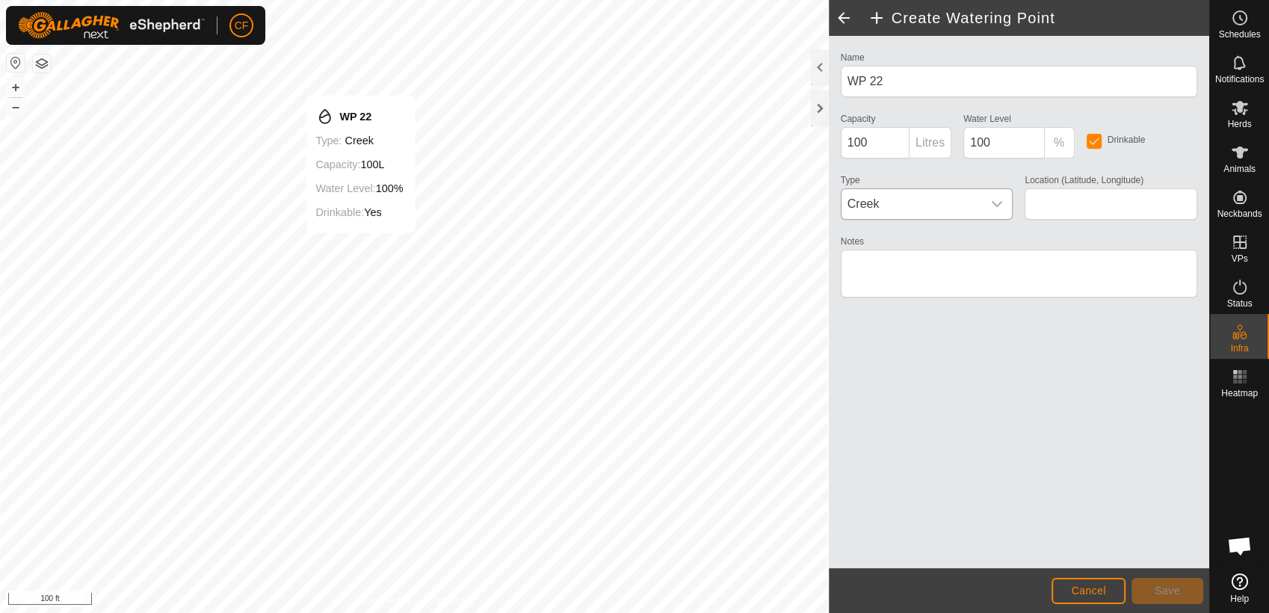
type input "42.413264, -90.095280"
click at [1169, 590] on span "Save" at bounding box center [1166, 590] width 25 height 12
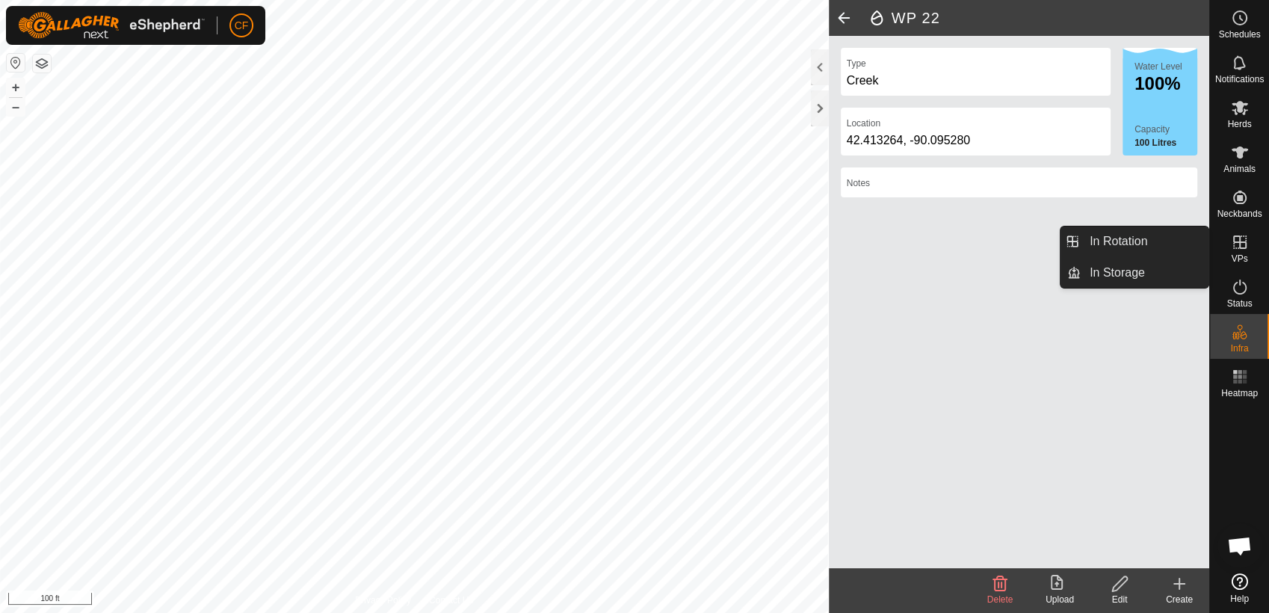
click at [1237, 244] on icon at bounding box center [1240, 242] width 18 height 18
click at [1160, 238] on link "In Rotation" at bounding box center [1144, 241] width 128 height 30
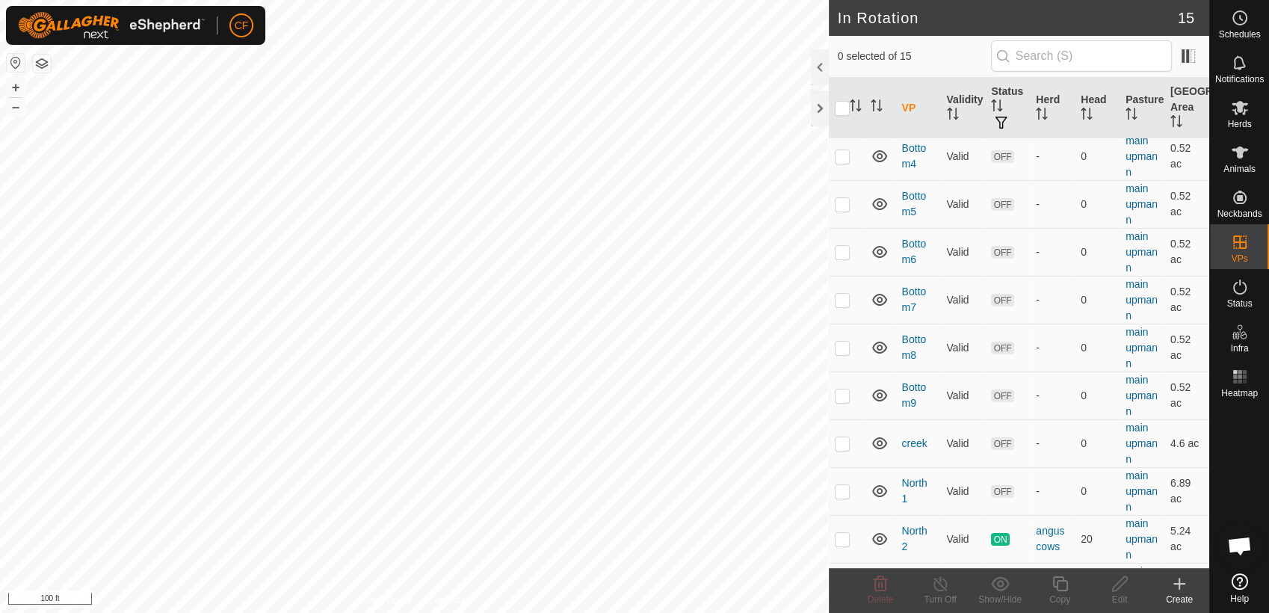
scroll to position [265, 0]
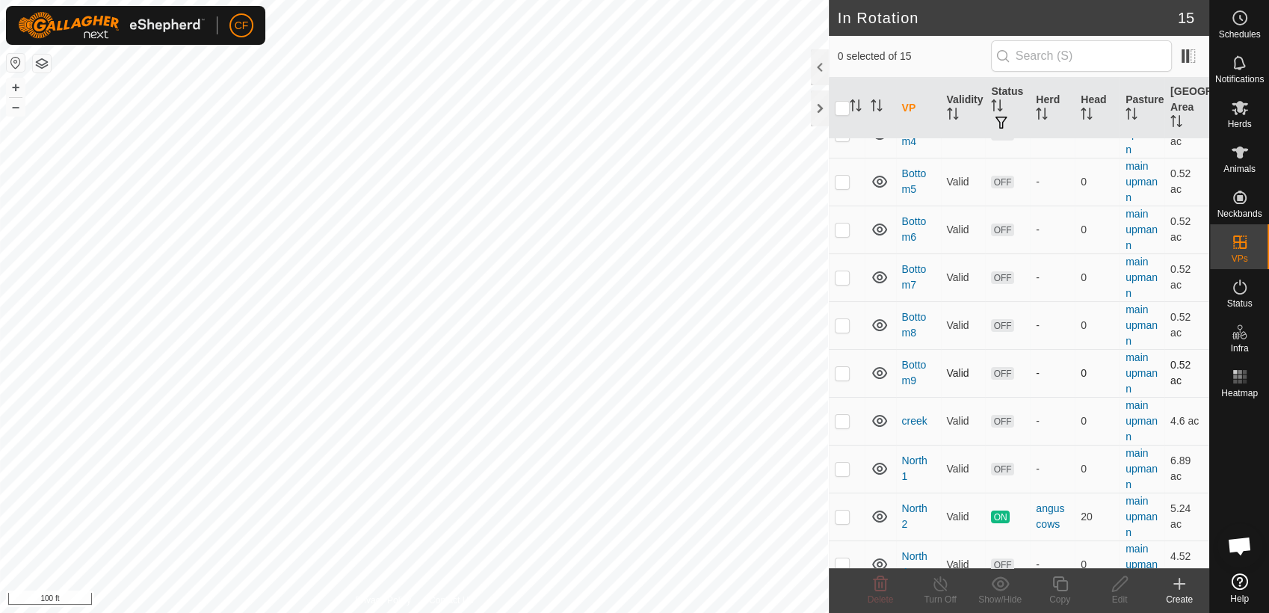
click at [838, 373] on p-checkbox at bounding box center [842, 373] width 15 height 12
checkbox input "true"
click at [1058, 582] on icon at bounding box center [1059, 584] width 19 height 18
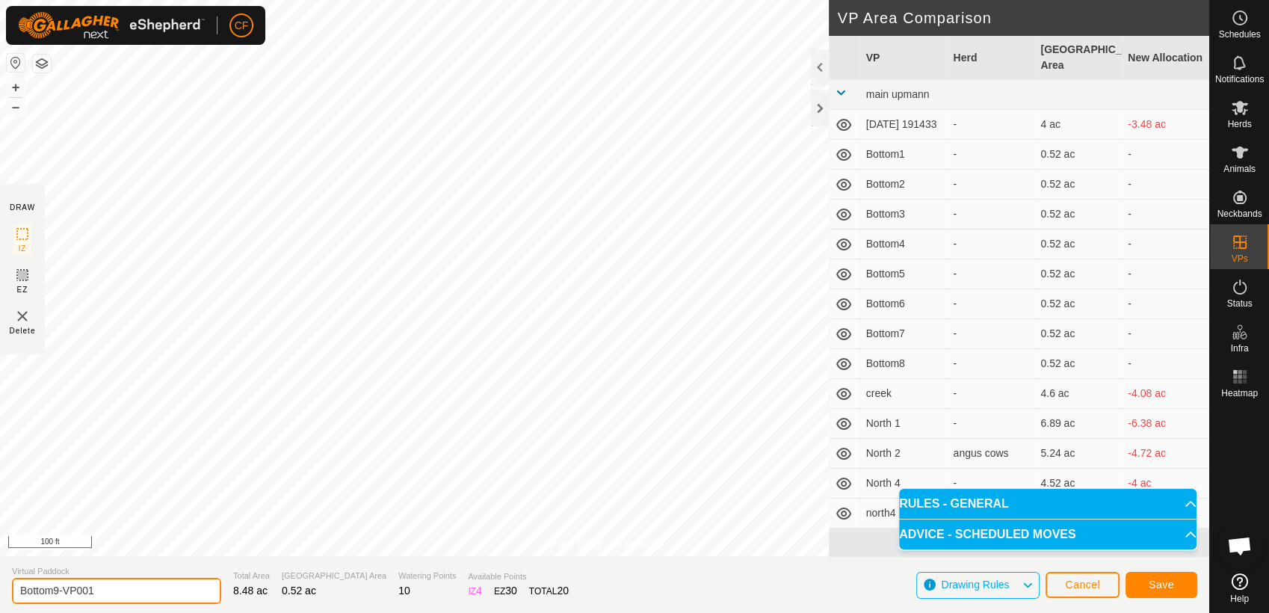
click at [124, 592] on input "Bottom9-VP001" at bounding box center [116, 591] width 209 height 26
type input "Bottom10"
click at [1157, 587] on span "Save" at bounding box center [1160, 584] width 25 height 12
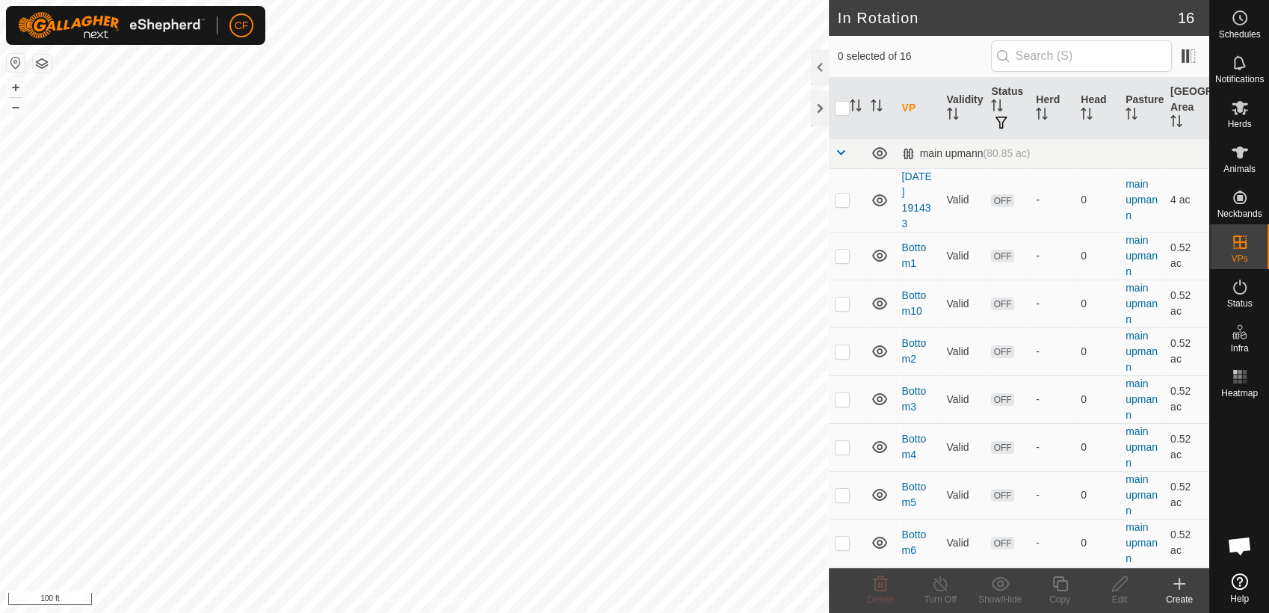
scroll to position [5520, 0]
click at [13, 107] on button "–" at bounding box center [16, 107] width 18 height 18
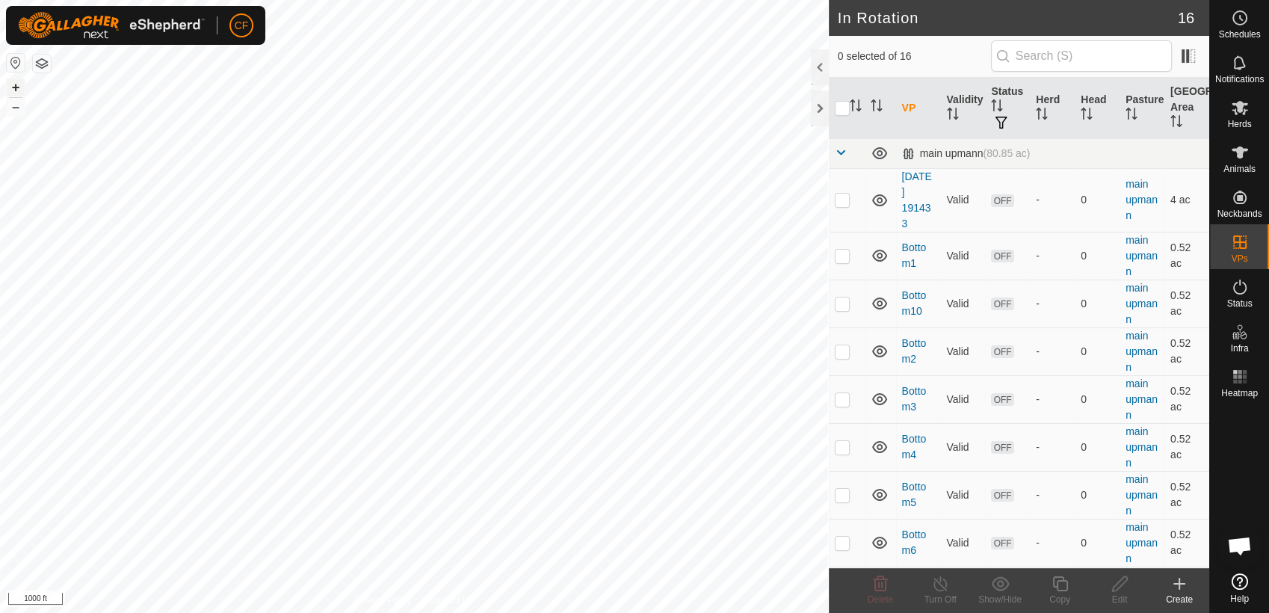
click at [12, 83] on button "+" at bounding box center [16, 87] width 18 height 18
click at [12, 111] on button "–" at bounding box center [16, 107] width 18 height 18
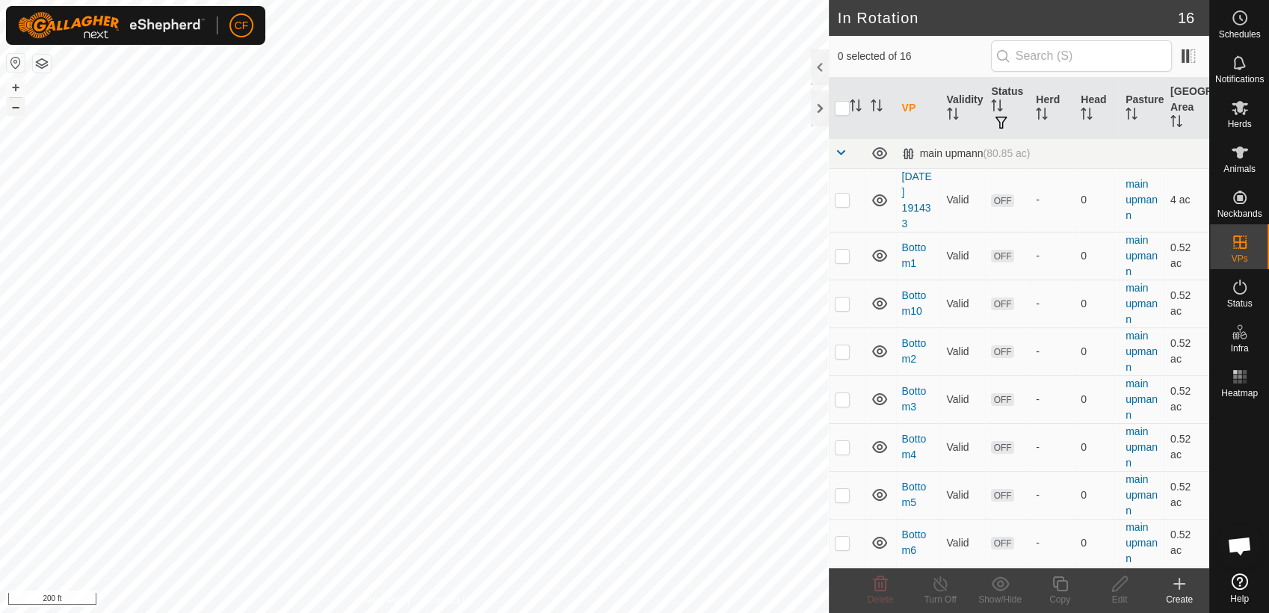
click at [12, 111] on button "–" at bounding box center [16, 107] width 18 height 18
click at [15, 88] on button "+" at bounding box center [16, 87] width 18 height 18
click at [0, 46] on html "CF Schedules Notifications Herds Animals Neckbands VPs Status Infra Heatmap Hel…" at bounding box center [634, 306] width 1269 height 613
